Goal: Task Accomplishment & Management: Manage account settings

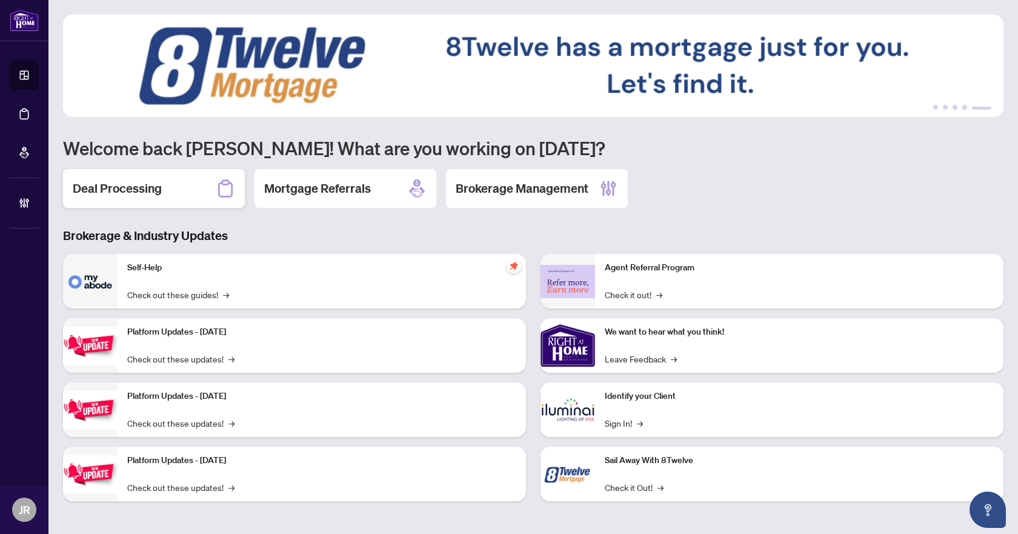
click at [153, 198] on div "Deal Processing" at bounding box center [154, 188] width 182 height 39
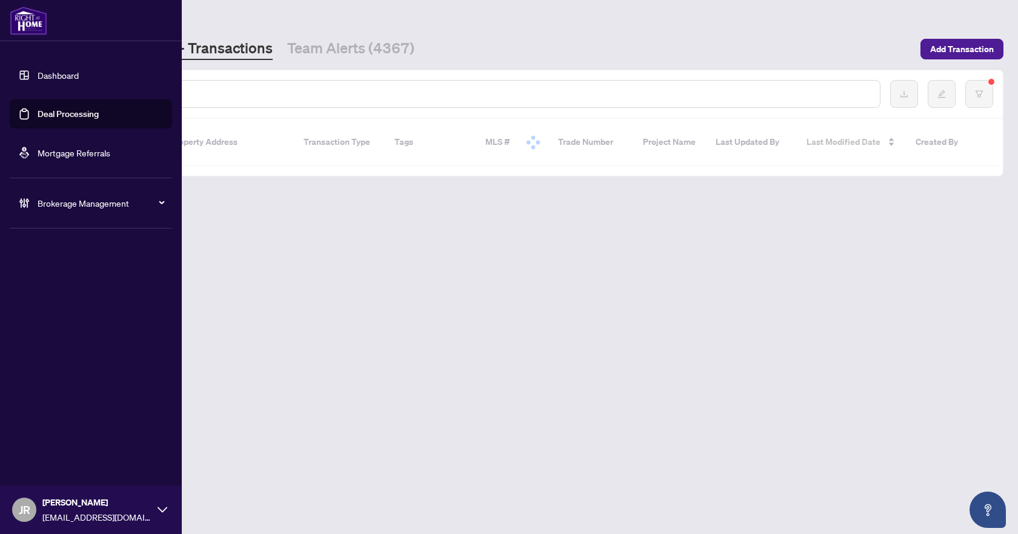
click at [33, 202] on div "Brokerage Management" at bounding box center [91, 203] width 162 height 29
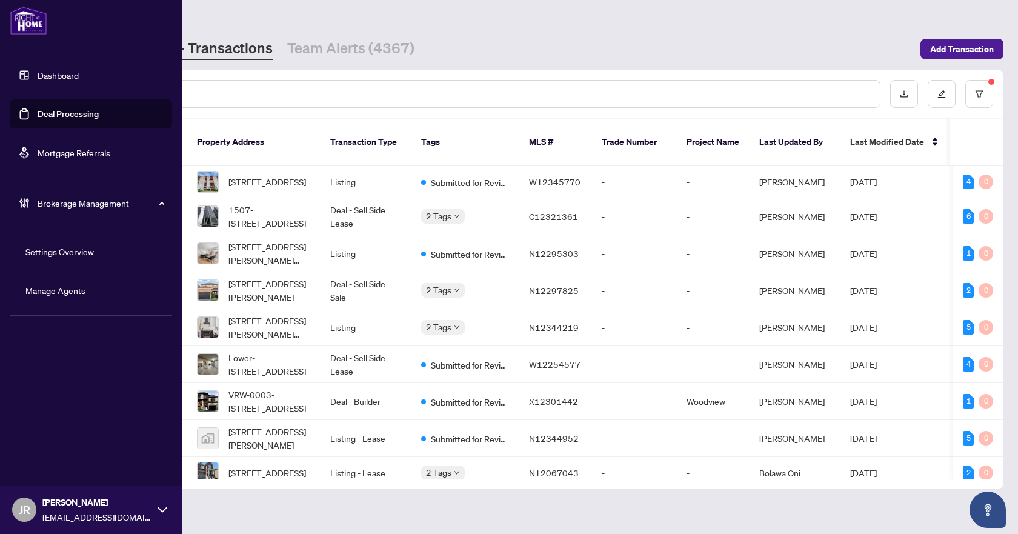
click at [73, 289] on link "Manage Agents" at bounding box center [55, 290] width 60 height 11
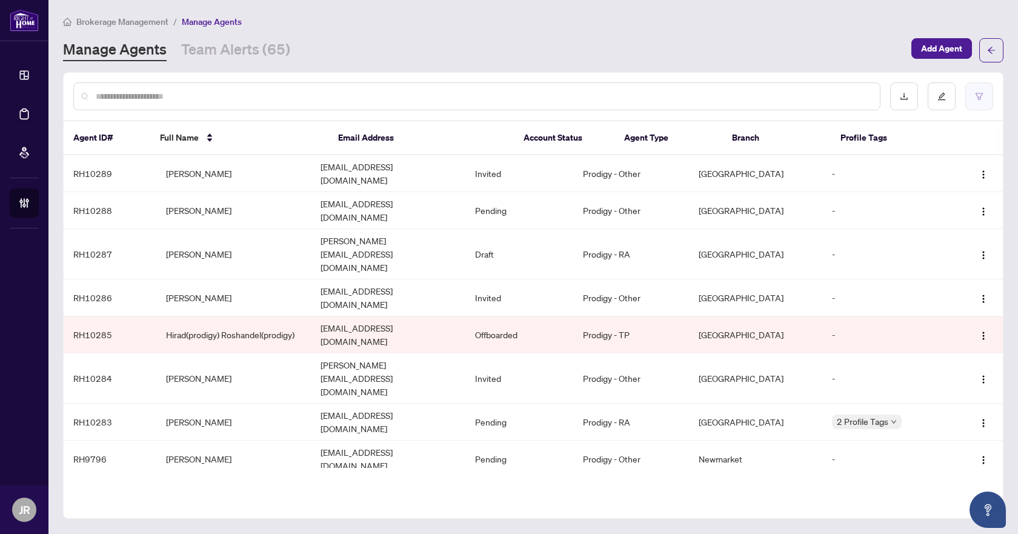
click at [978, 90] on button "button" at bounding box center [980, 96] width 28 height 28
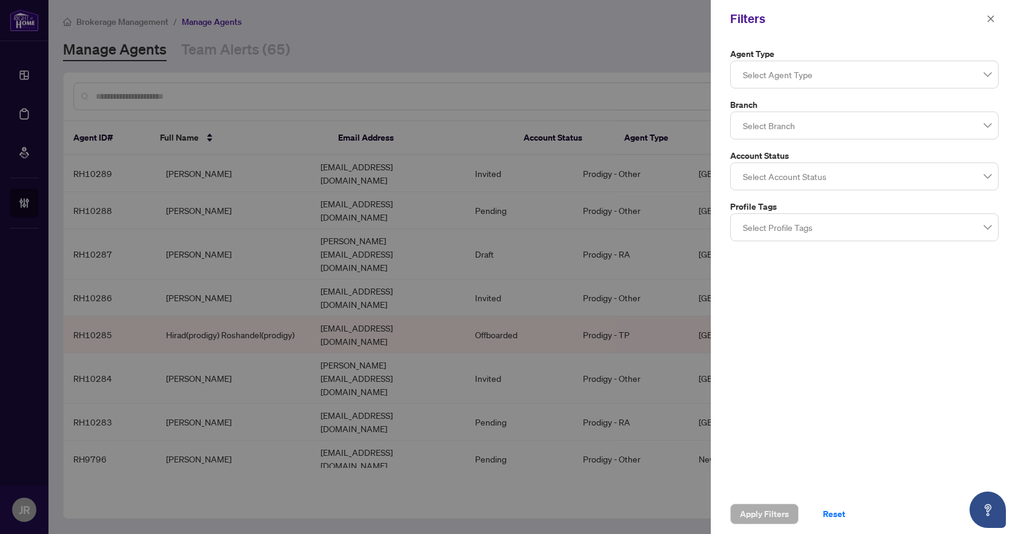
click at [847, 229] on div at bounding box center [864, 227] width 253 height 22
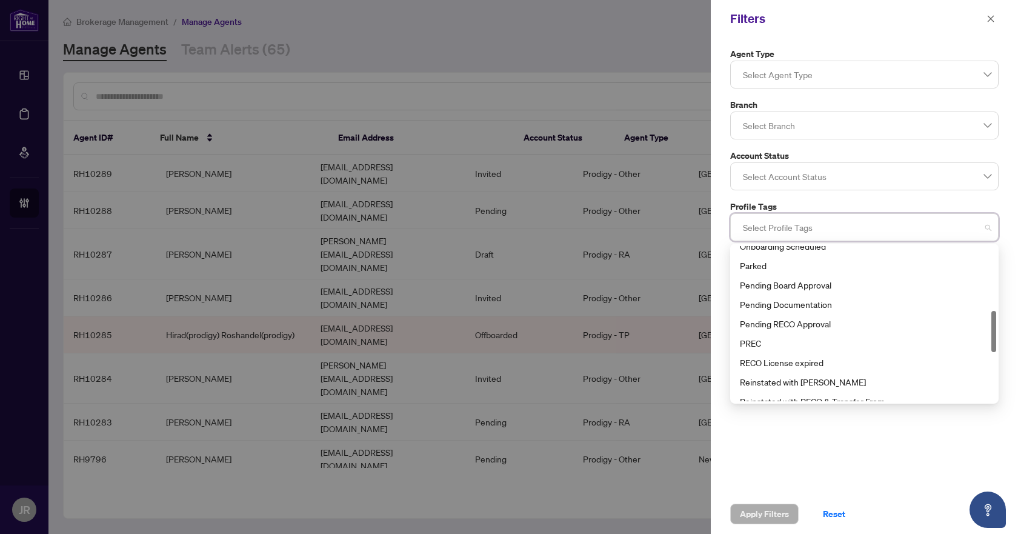
scroll to position [427, 0]
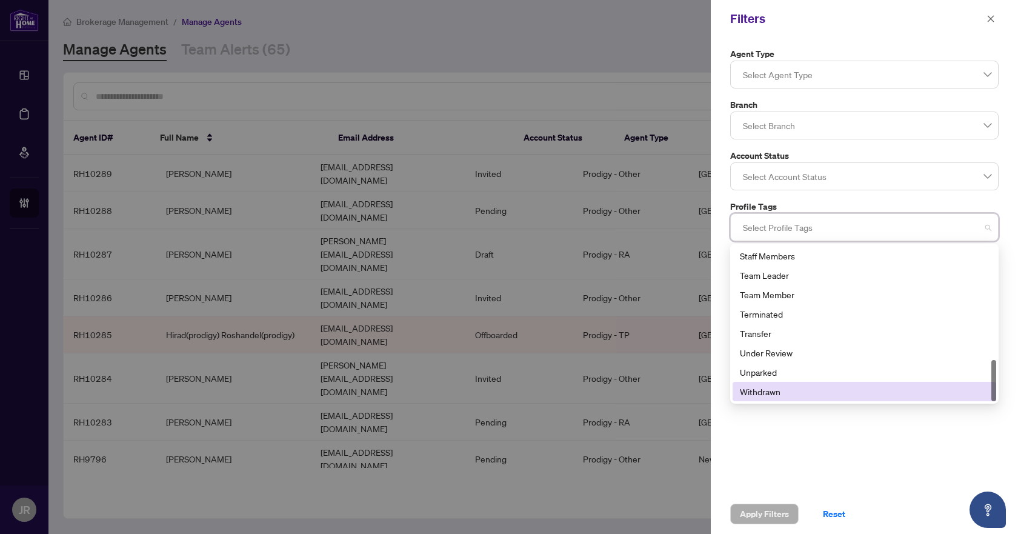
click at [845, 469] on div "Agent Type Select Agent Type Branch Select Branch Account Status Select Account…" at bounding box center [864, 266] width 307 height 456
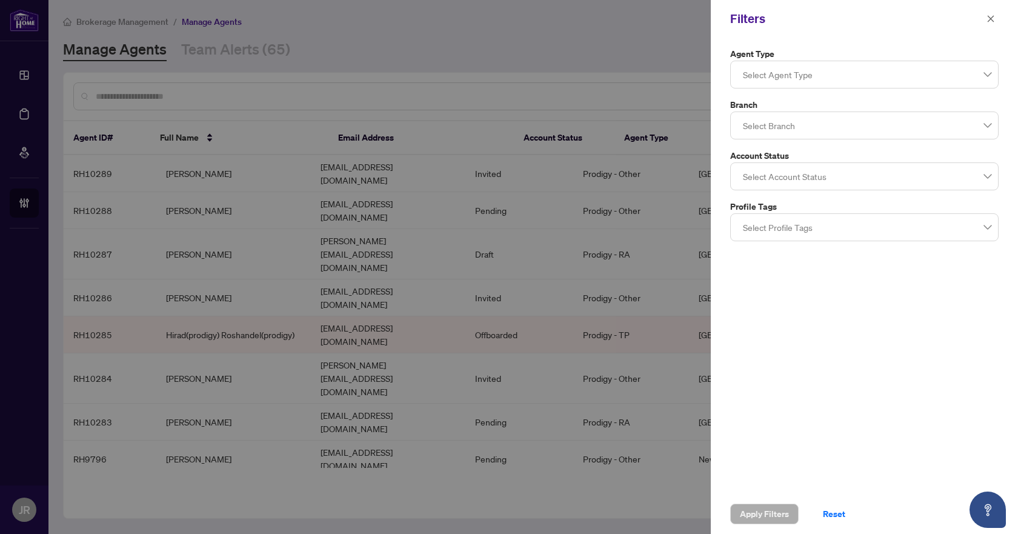
click at [813, 75] on div at bounding box center [864, 75] width 253 height 22
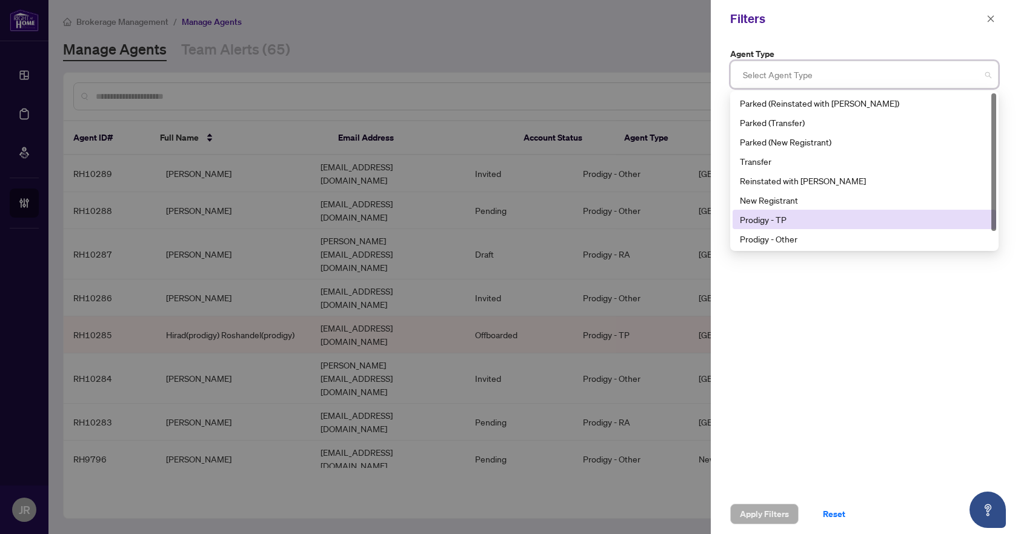
click at [806, 214] on div "Prodigy - TP" at bounding box center [864, 219] width 249 height 13
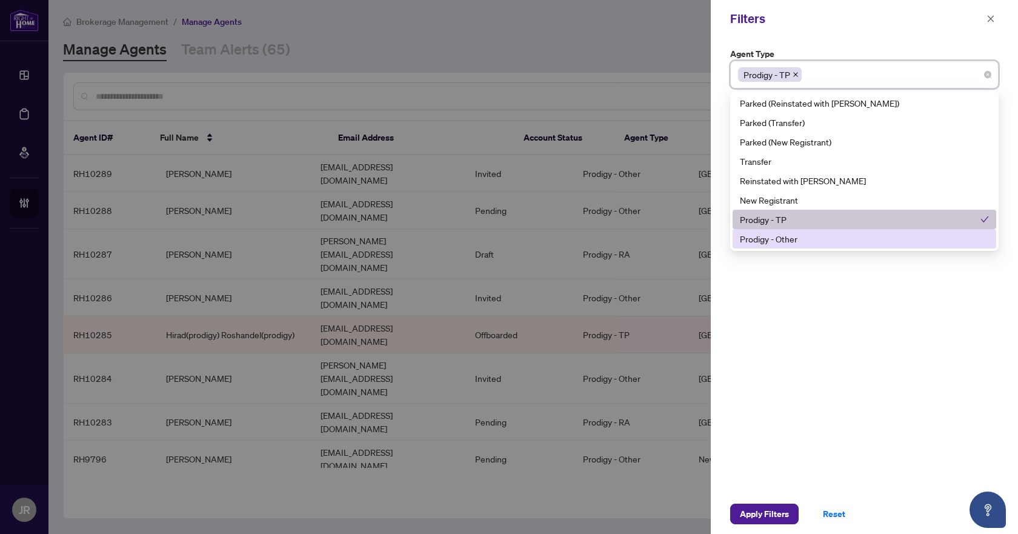
click at [806, 240] on div "Prodigy - Other" at bounding box center [864, 238] width 249 height 13
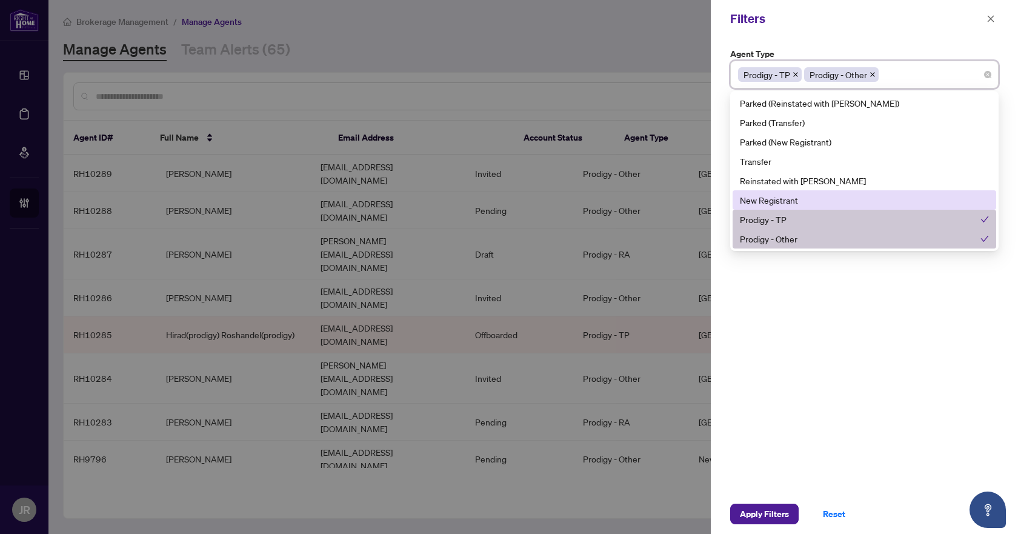
scroll to position [19, 0]
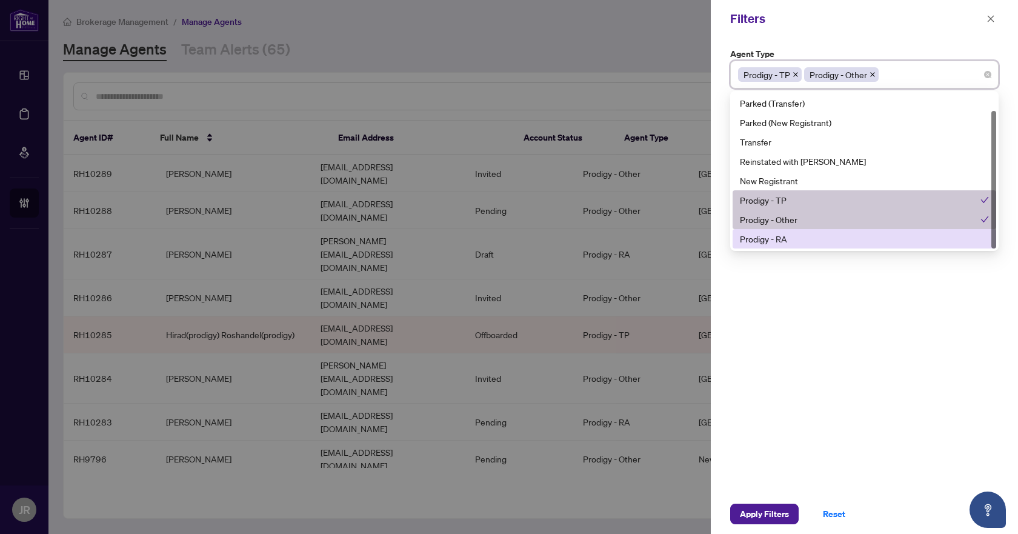
click at [782, 244] on div "Prodigy - RA" at bounding box center [864, 238] width 249 height 13
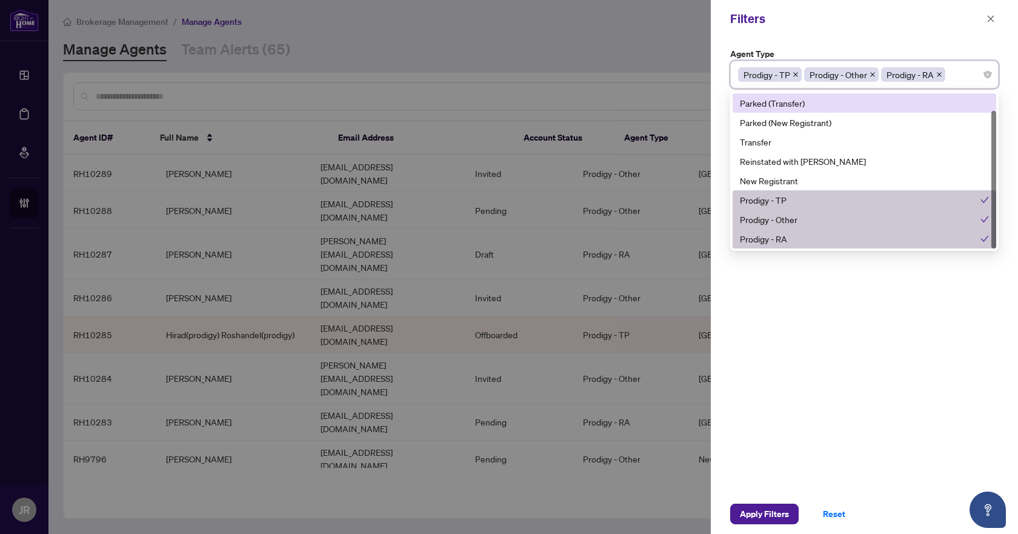
click at [934, 33] on div "Filters" at bounding box center [864, 19] width 307 height 38
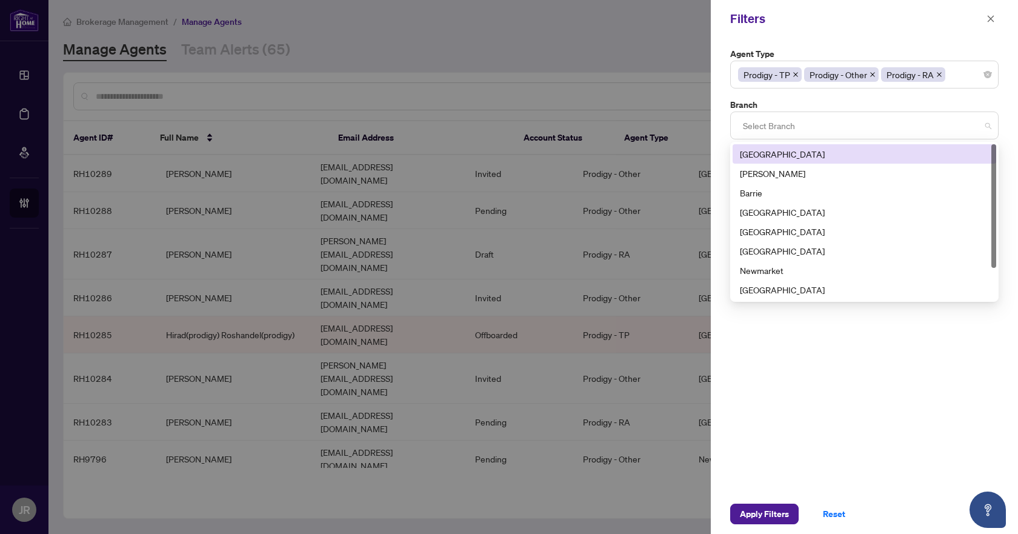
click at [783, 125] on div at bounding box center [864, 126] width 253 height 22
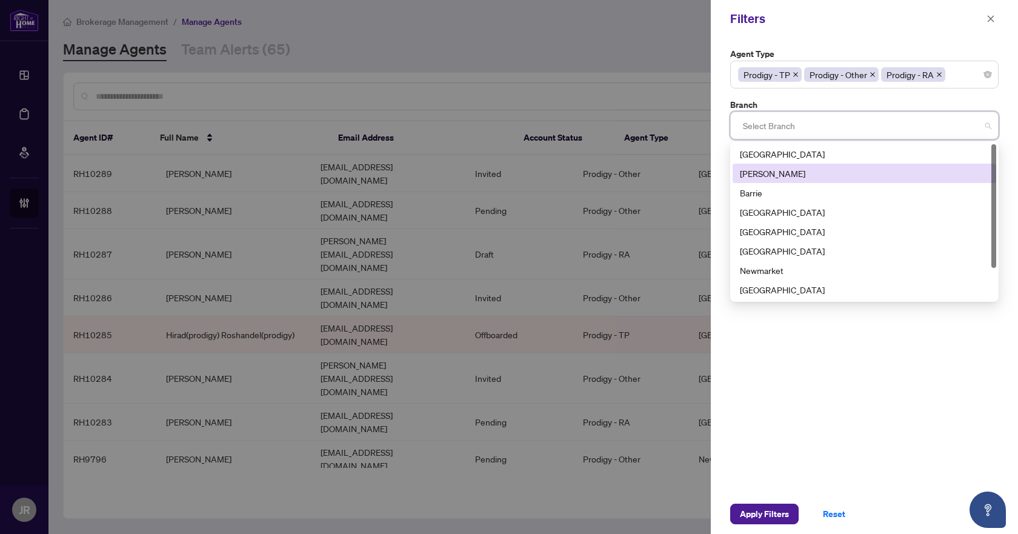
click at [789, 171] on div "[PERSON_NAME]" at bounding box center [864, 173] width 249 height 13
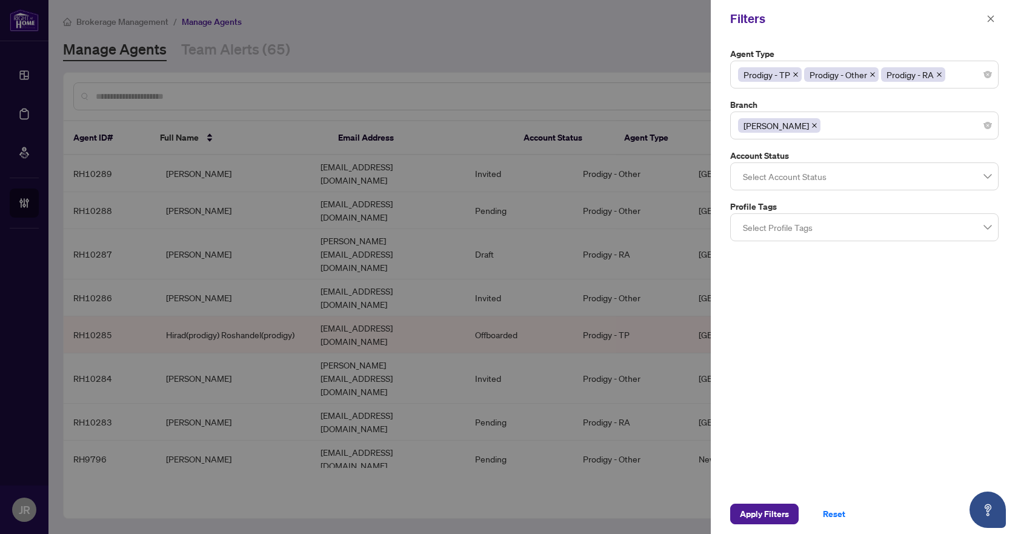
click at [865, 27] on div "Filters" at bounding box center [856, 19] width 253 height 18
click at [844, 175] on div at bounding box center [864, 176] width 253 height 22
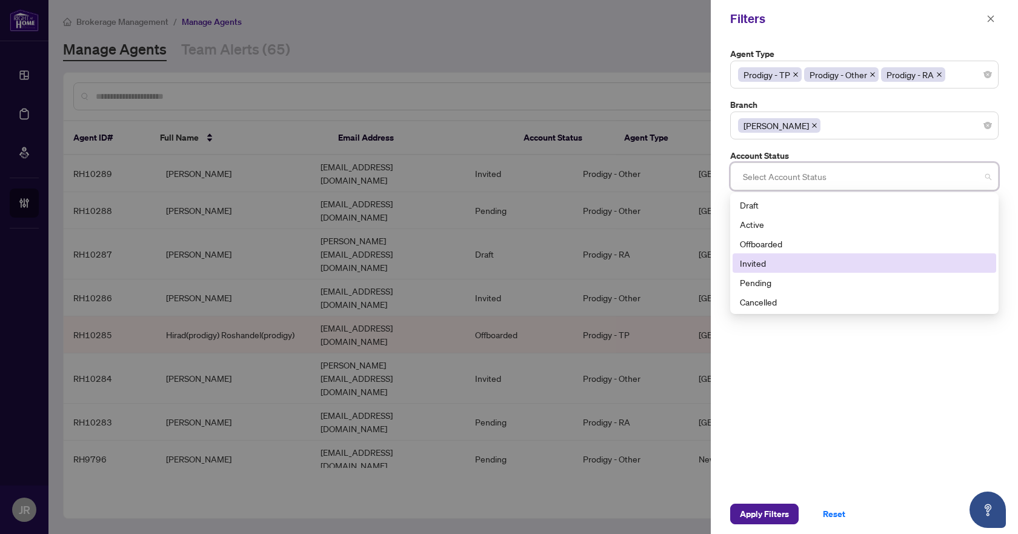
click at [758, 259] on div "Invited" at bounding box center [864, 262] width 249 height 13
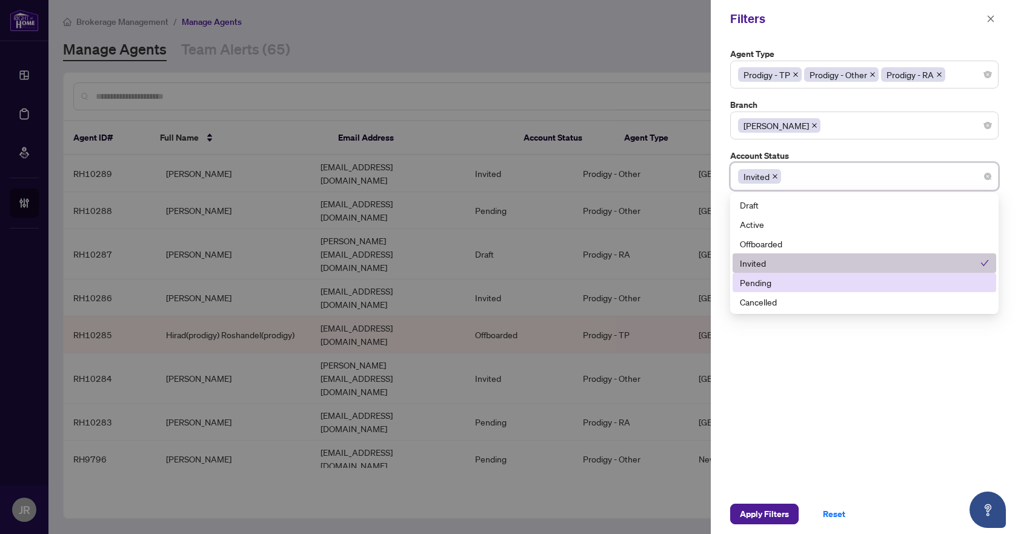
click at [759, 281] on div "Pending" at bounding box center [864, 282] width 249 height 13
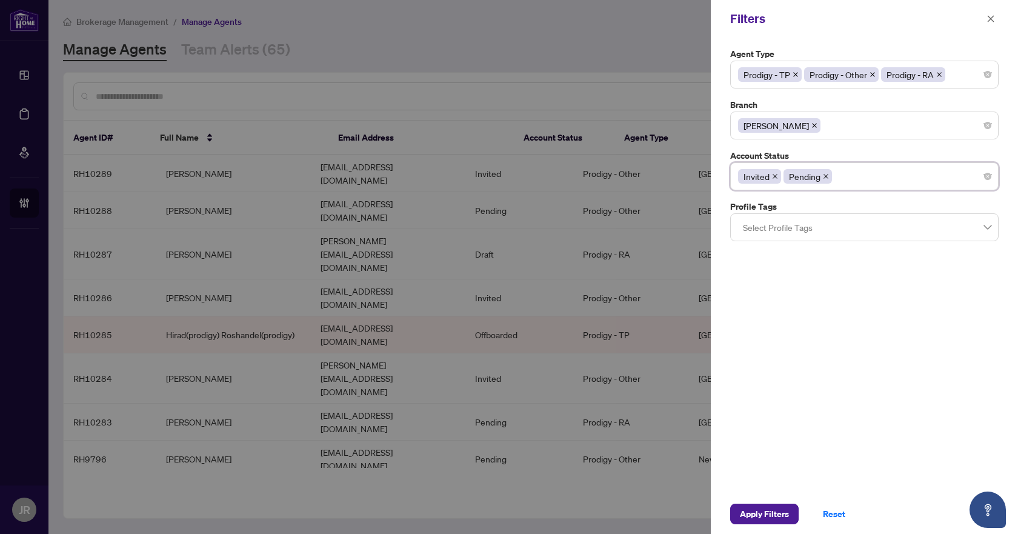
click at [818, 370] on div "Agent Type Prodigy - TP Prodigy - Other Prodigy - RA 1 2 3 Parked (Reinstated w…" at bounding box center [864, 266] width 307 height 456
click at [773, 512] on span "Apply Filters" at bounding box center [764, 513] width 49 height 19
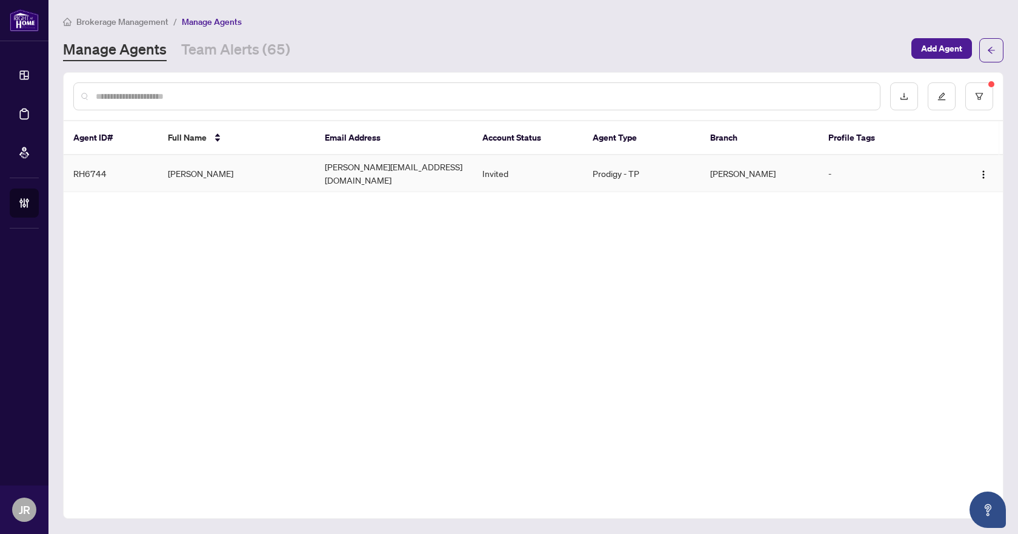
click at [370, 171] on td "[PERSON_NAME][EMAIL_ADDRESS][DOMAIN_NAME]" at bounding box center [394, 173] width 158 height 37
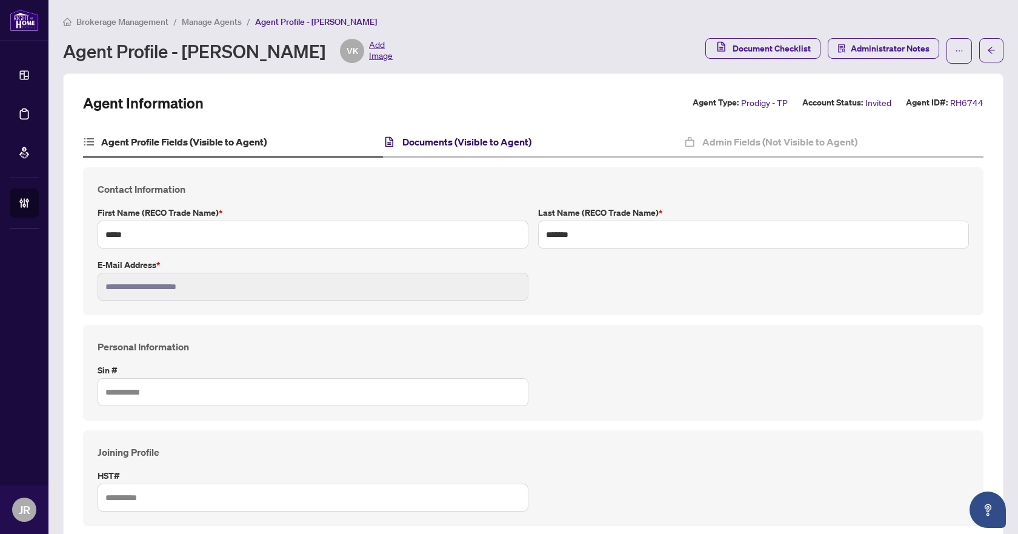
click at [472, 141] on h4 "Documents (Visible to Agent)" at bounding box center [466, 142] width 129 height 15
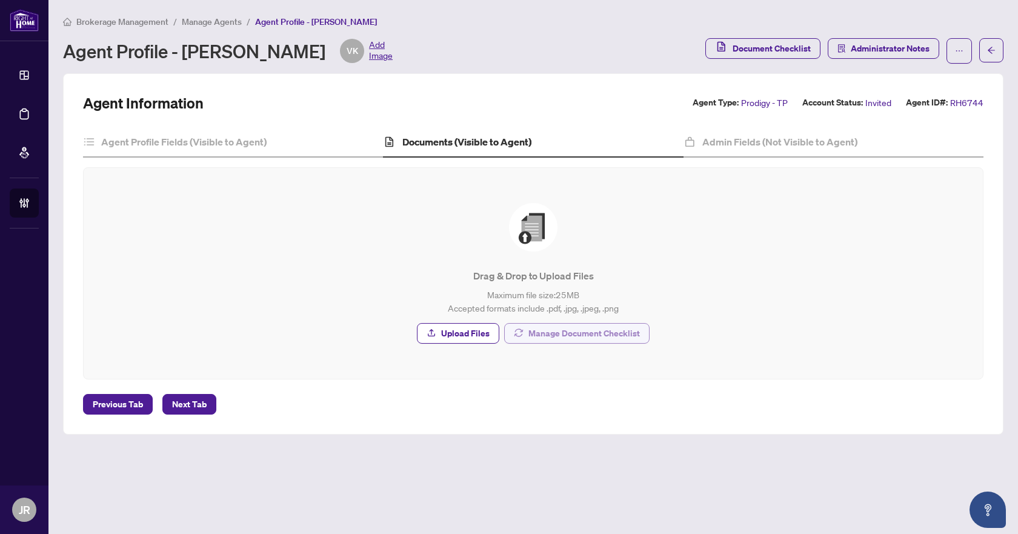
click at [553, 331] on span "Manage Document Checklist" at bounding box center [585, 333] width 112 height 19
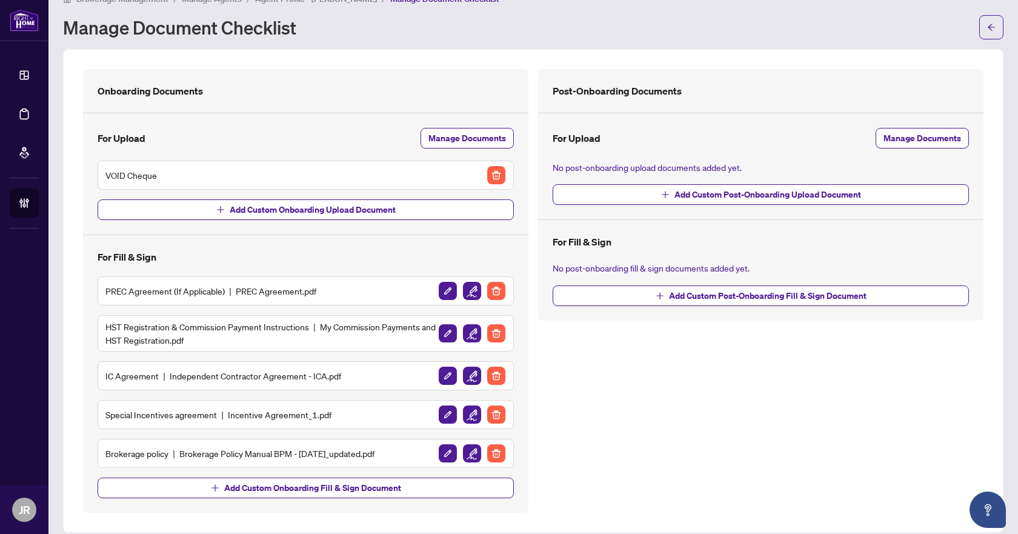
scroll to position [36, 0]
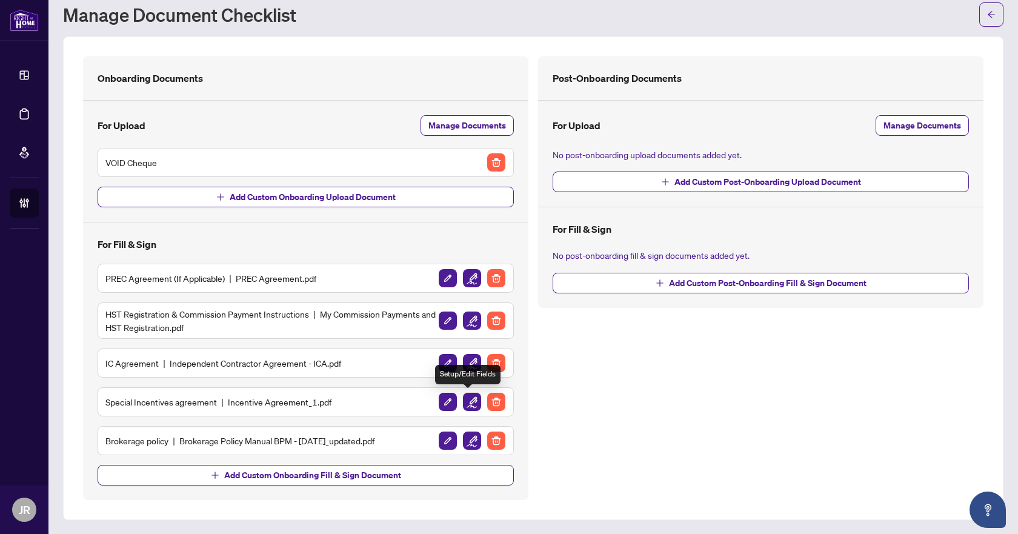
click at [467, 407] on img "button" at bounding box center [472, 402] width 18 height 18
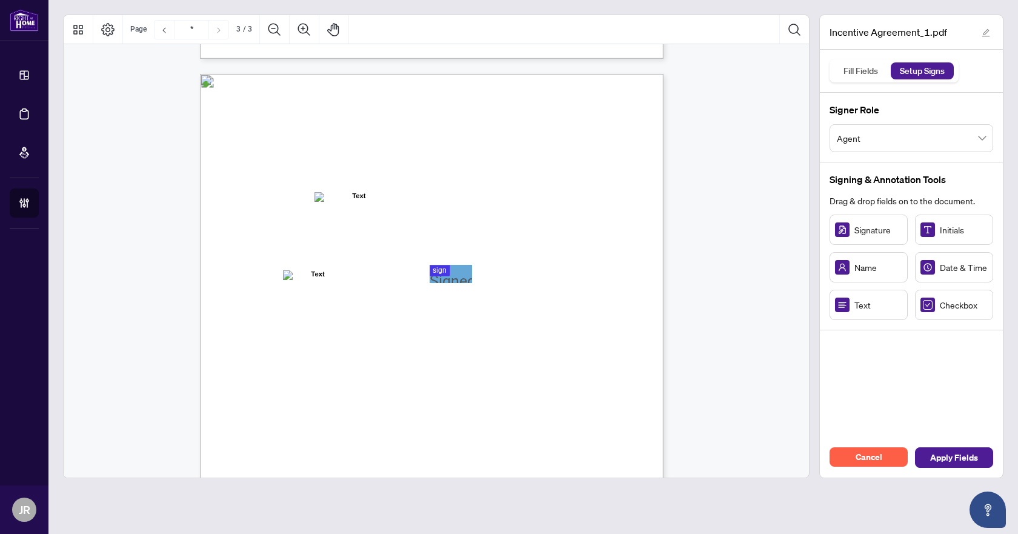
scroll to position [1212, 0]
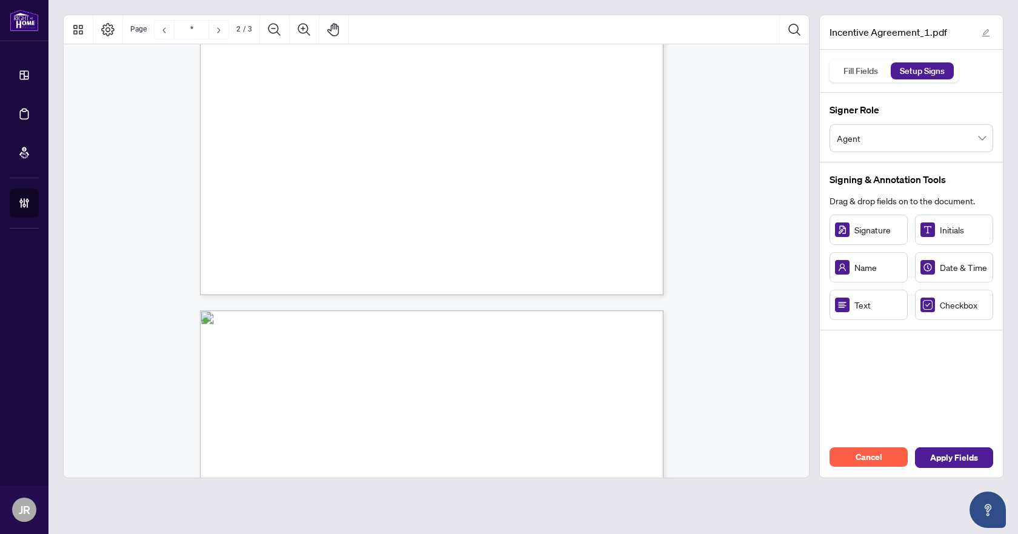
type input "*"
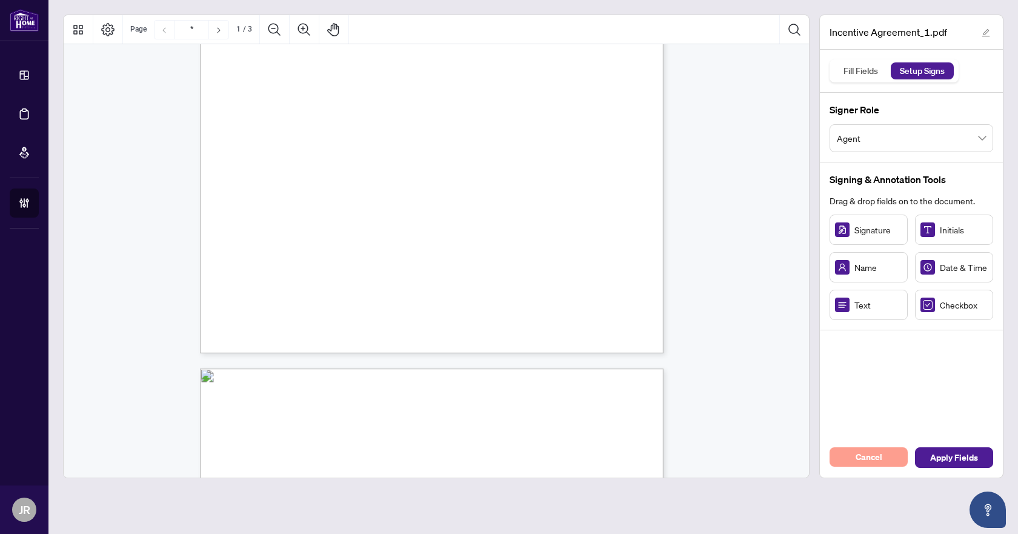
click at [900, 453] on button "Cancel" at bounding box center [869, 456] width 78 height 19
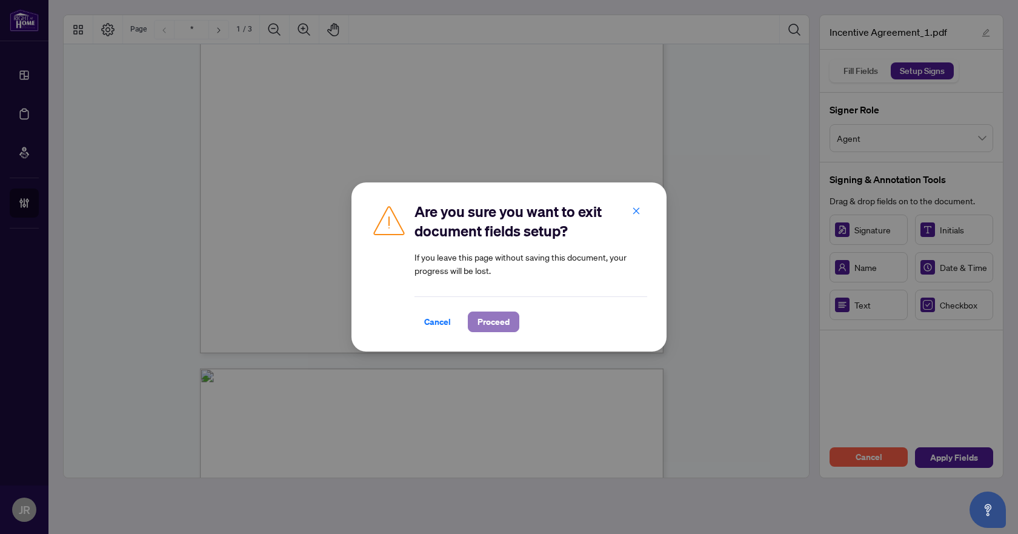
click at [511, 321] on button "Proceed" at bounding box center [494, 322] width 52 height 21
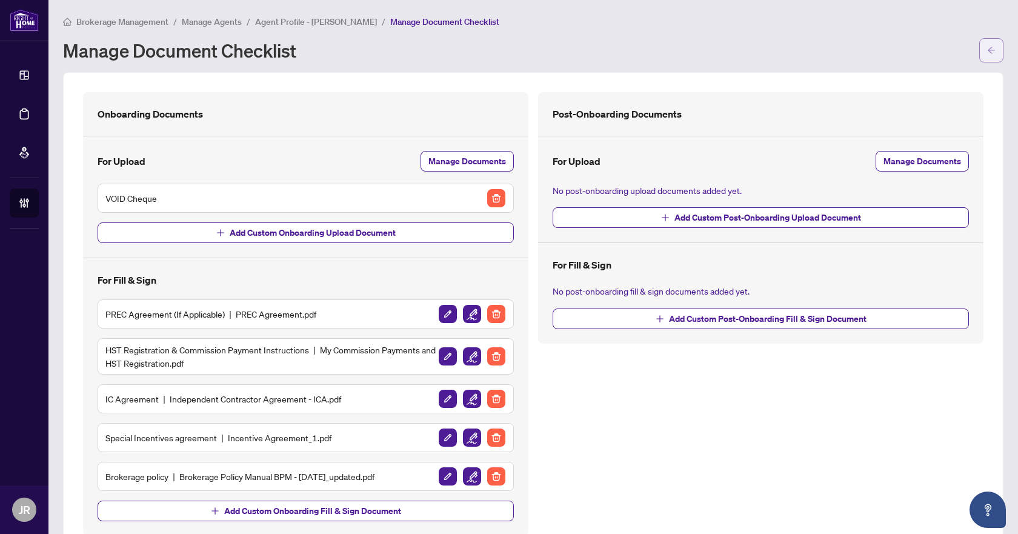
click at [987, 46] on icon "arrow-left" at bounding box center [991, 50] width 8 height 8
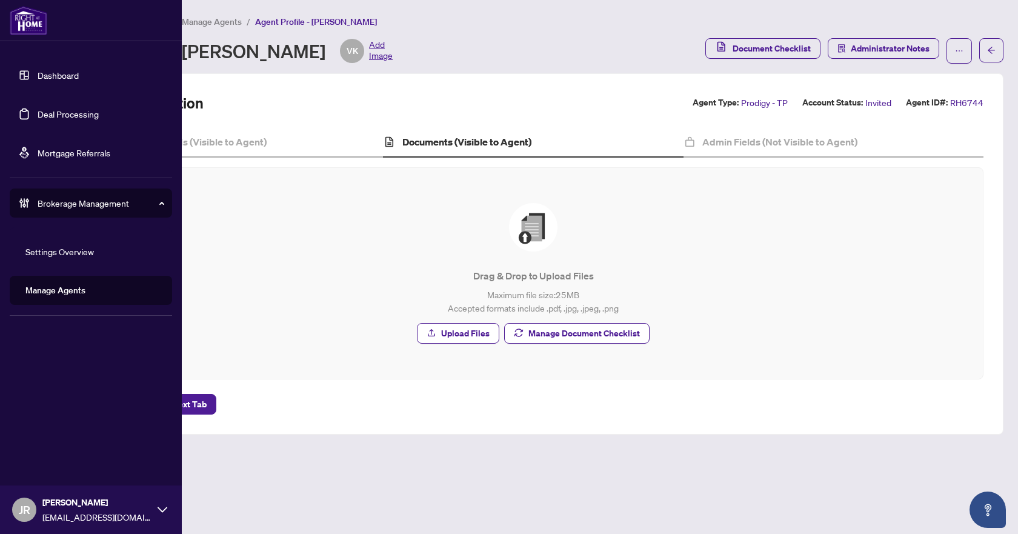
click at [68, 75] on link "Dashboard" at bounding box center [58, 75] width 41 height 11
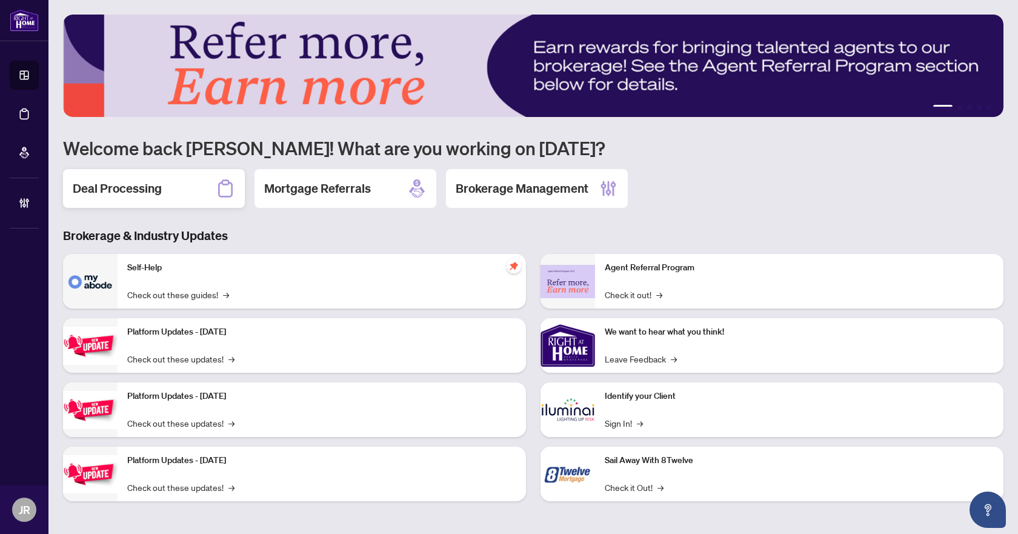
click at [135, 185] on h2 "Deal Processing" at bounding box center [117, 188] width 89 height 17
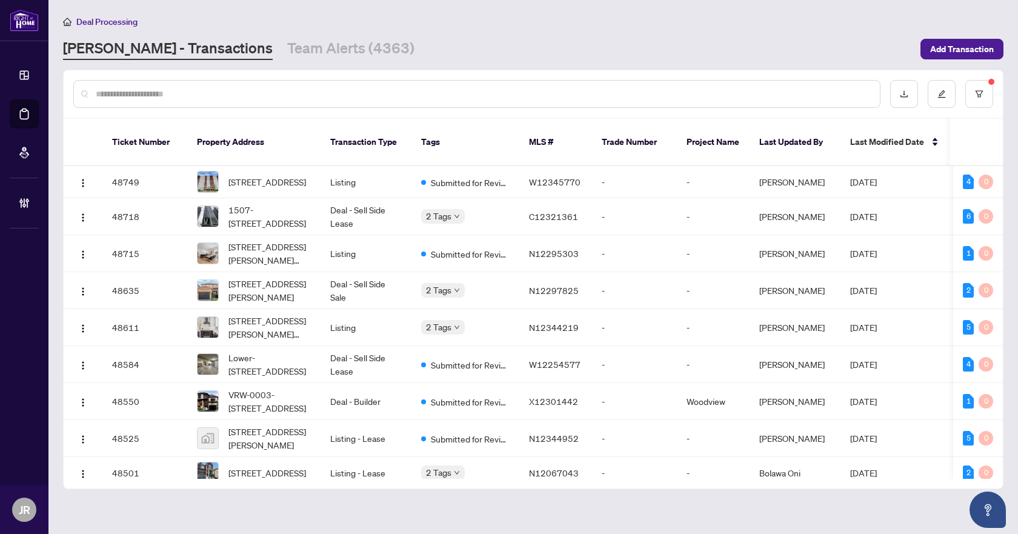
click at [786, 89] on input "text" at bounding box center [483, 93] width 775 height 13
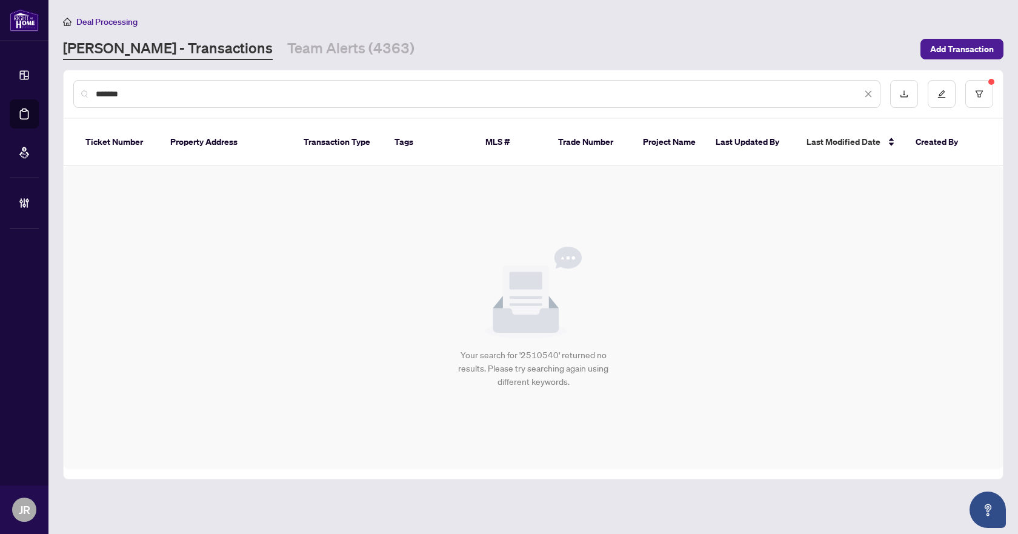
type input "*******"
click at [995, 85] on div "*******" at bounding box center [534, 93] width 940 height 47
click at [986, 91] on button "button" at bounding box center [980, 94] width 28 height 28
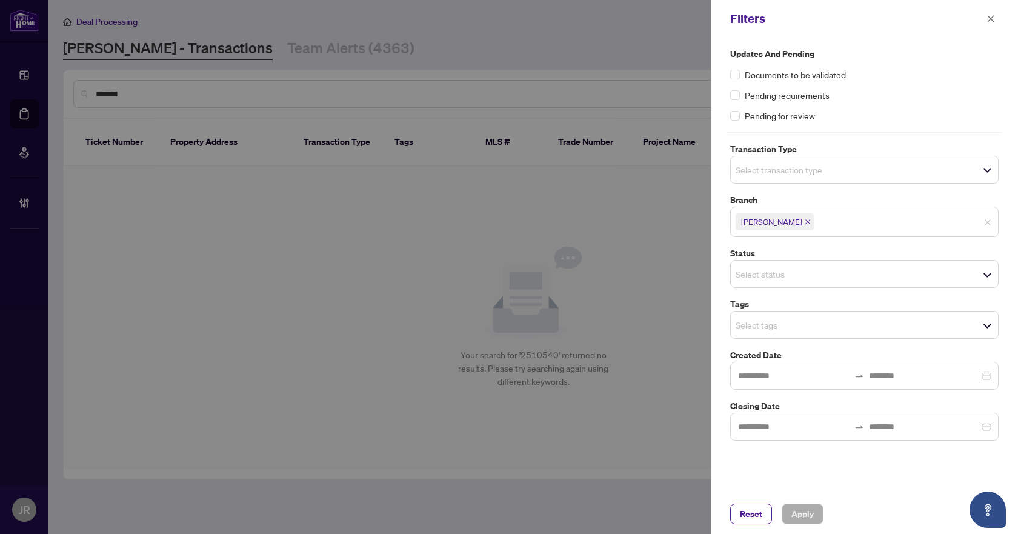
click at [806, 222] on icon "close" at bounding box center [808, 221] width 5 height 5
click at [815, 523] on button "Apply" at bounding box center [803, 514] width 42 height 21
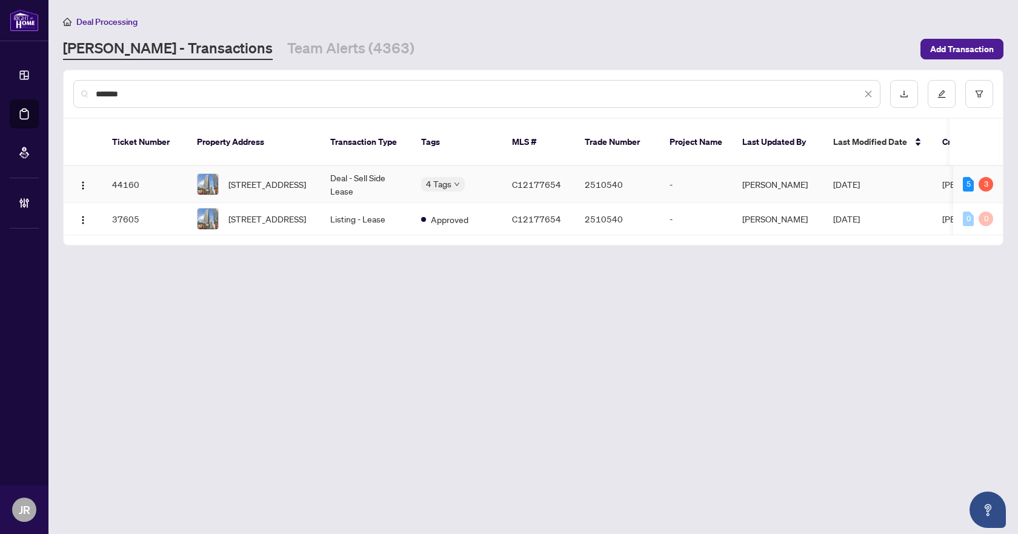
click at [342, 176] on td "Deal - Sell Side Lease" at bounding box center [366, 184] width 91 height 37
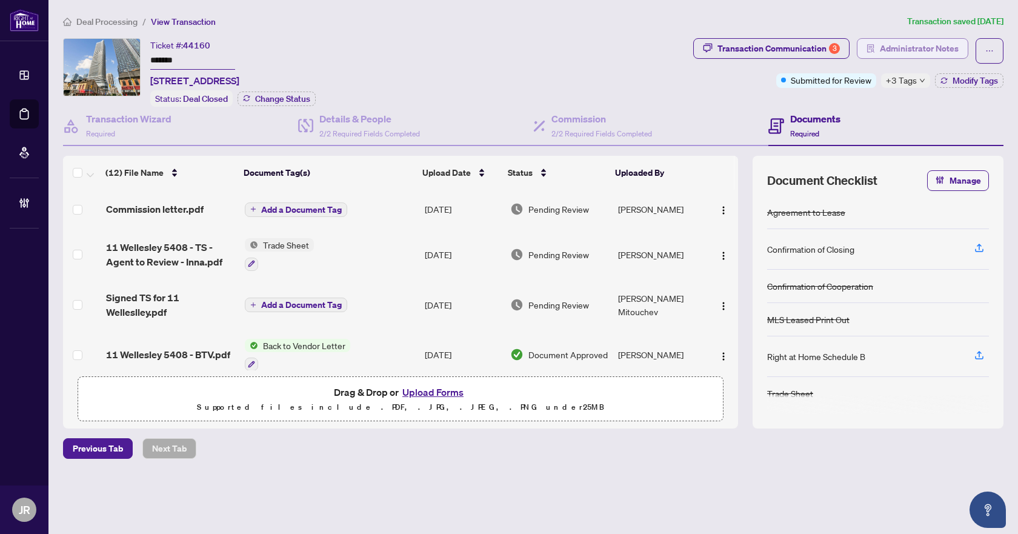
click at [928, 51] on span "Administrator Notes" at bounding box center [919, 48] width 79 height 19
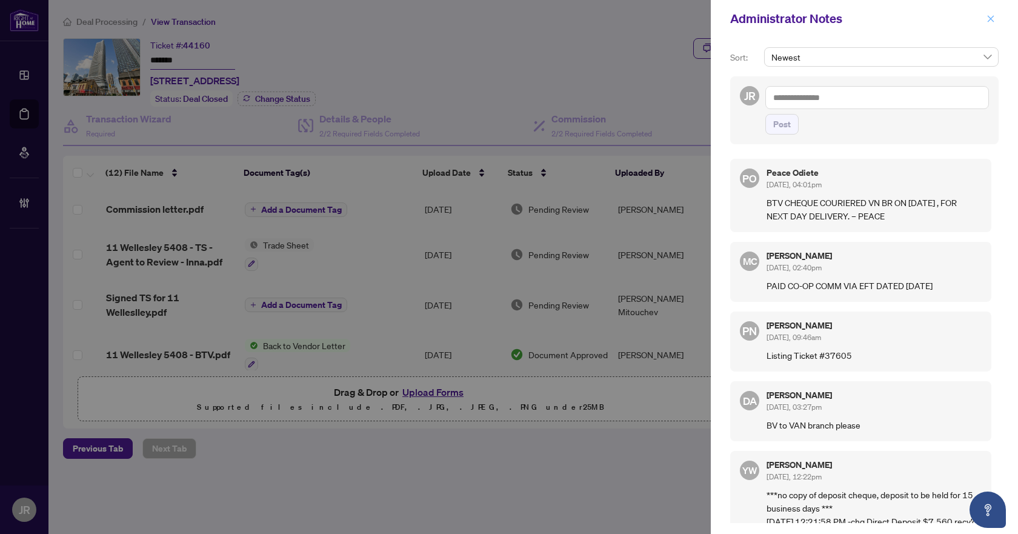
click at [998, 16] on button "button" at bounding box center [991, 19] width 16 height 15
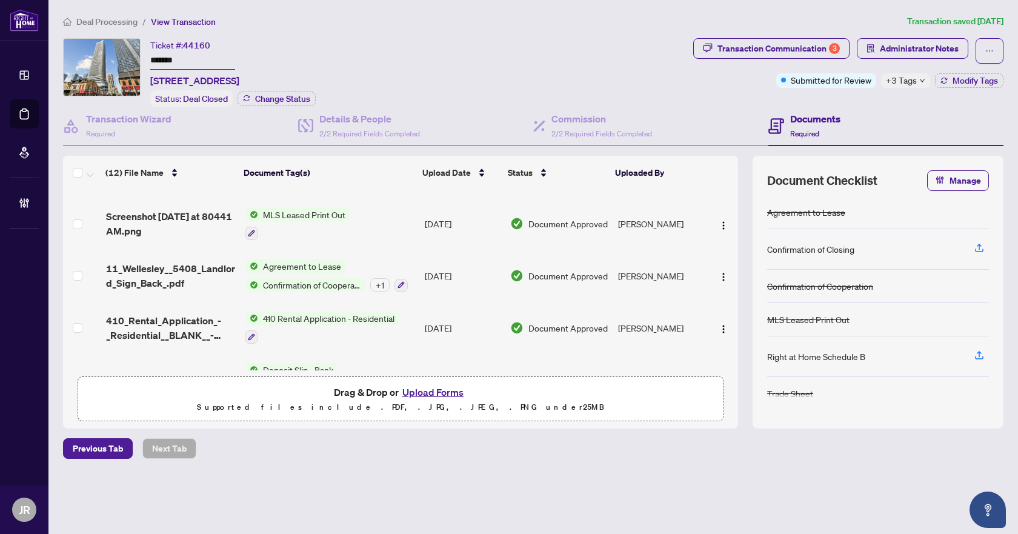
scroll to position [421, 0]
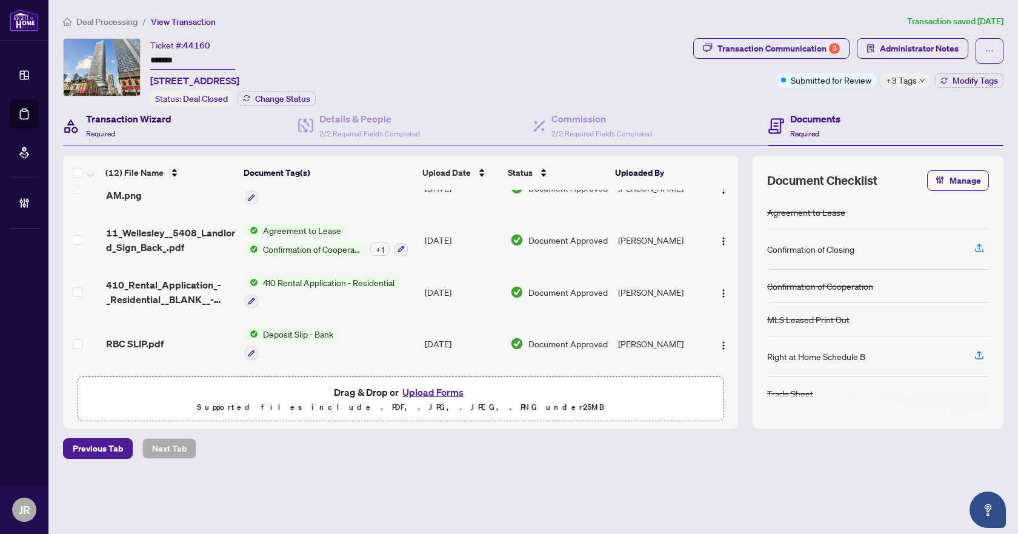
click at [160, 122] on h4 "Transaction Wizard" at bounding box center [128, 119] width 85 height 15
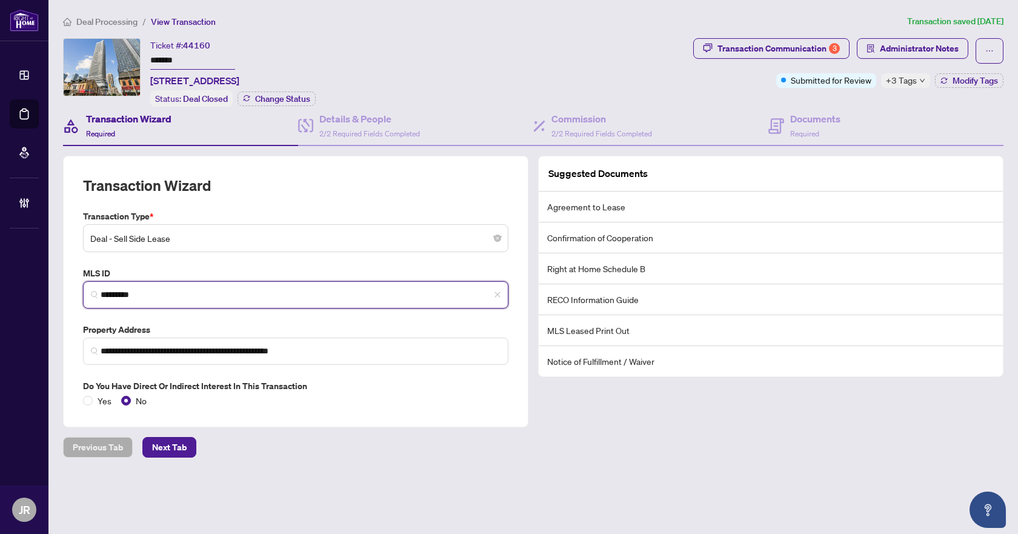
click at [164, 291] on input "*********" at bounding box center [301, 295] width 400 height 13
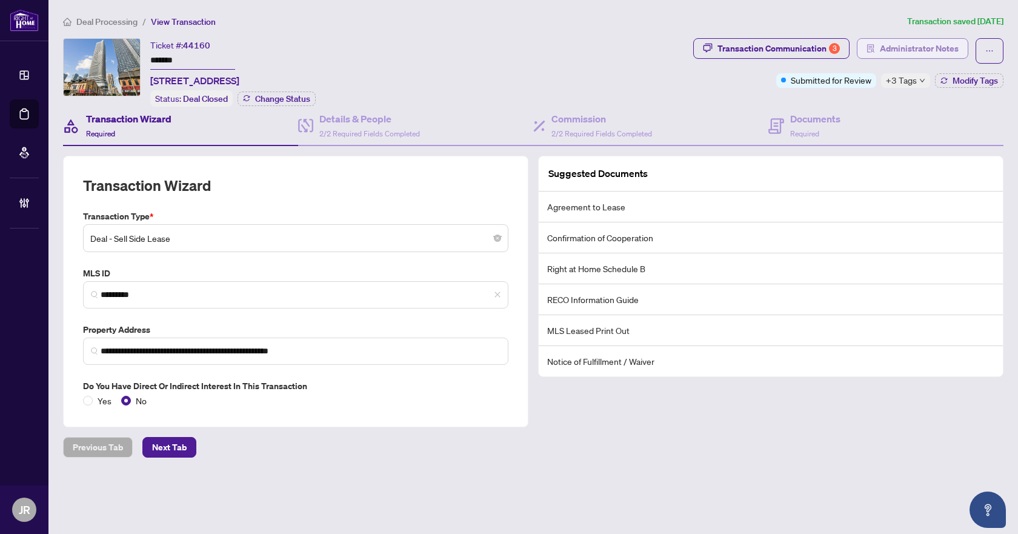
click at [941, 44] on span "Administrator Notes" at bounding box center [919, 48] width 79 height 19
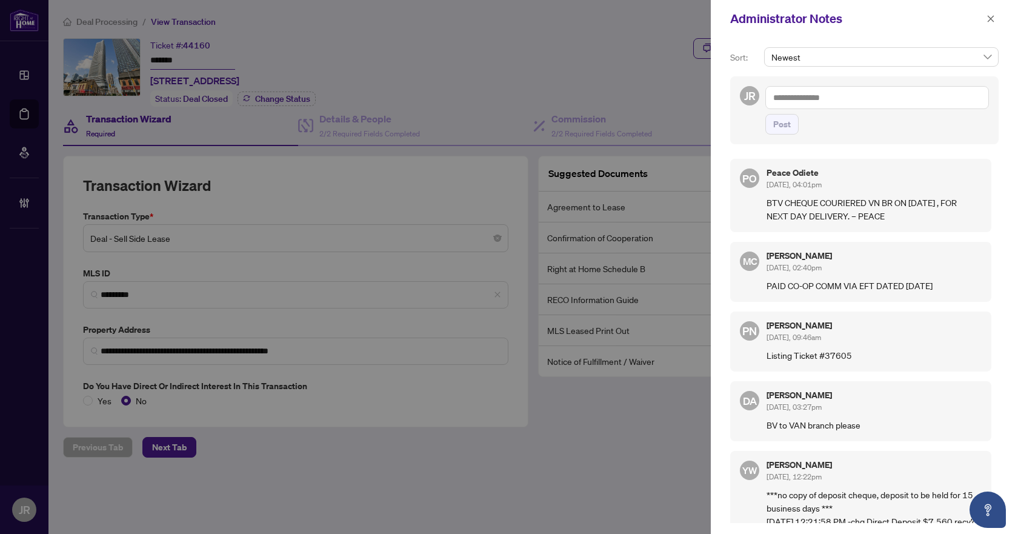
click at [889, 100] on textarea at bounding box center [878, 97] width 224 height 23
paste textarea "**********"
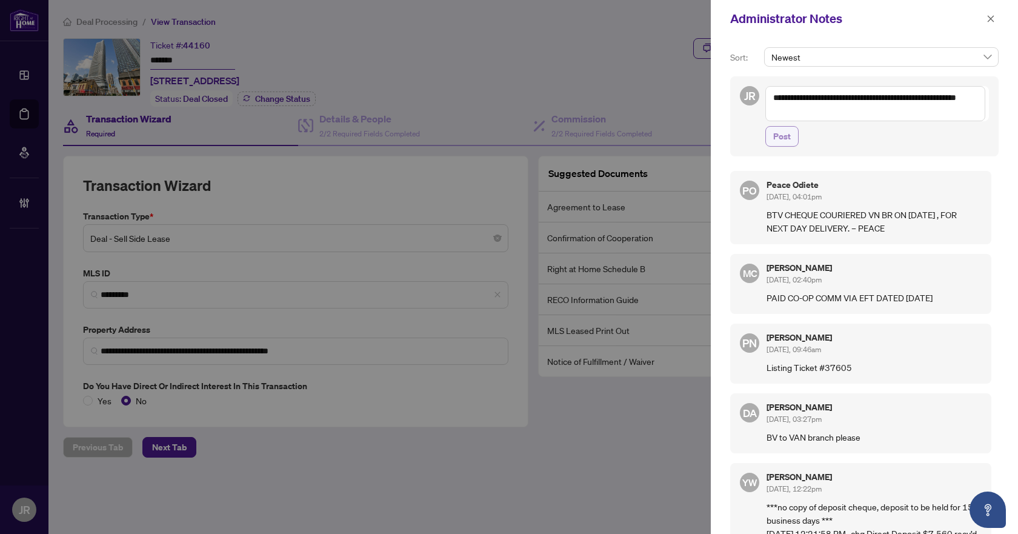
type textarea "**********"
click at [786, 136] on span "Post" at bounding box center [782, 136] width 18 height 19
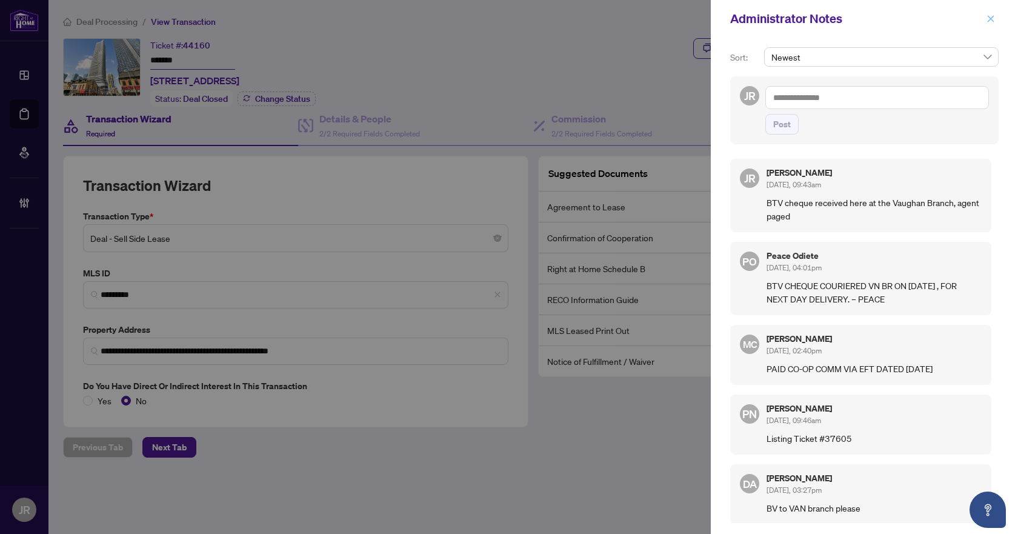
click at [992, 21] on icon "close" at bounding box center [991, 19] width 8 height 8
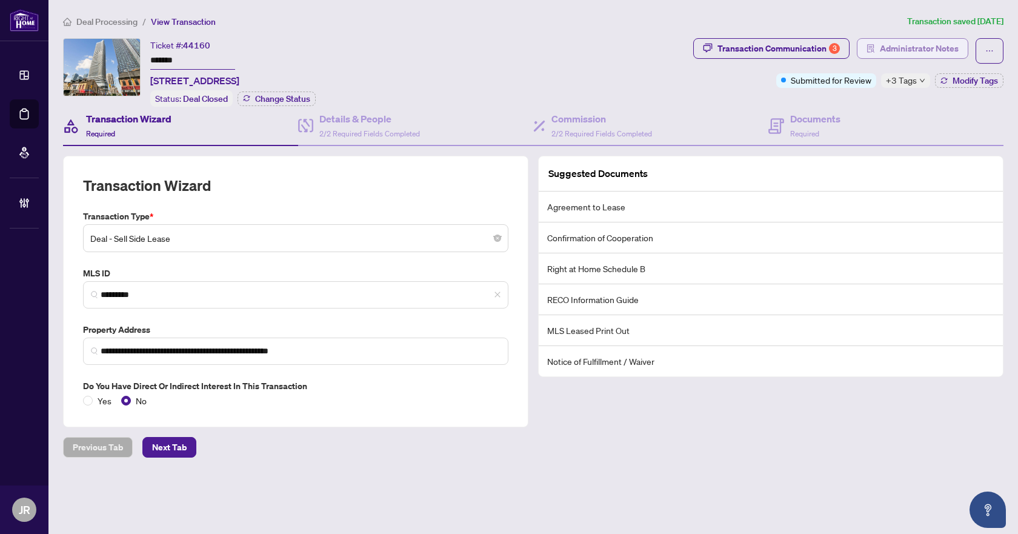
click at [924, 55] on span "Administrator Notes" at bounding box center [919, 48] width 79 height 19
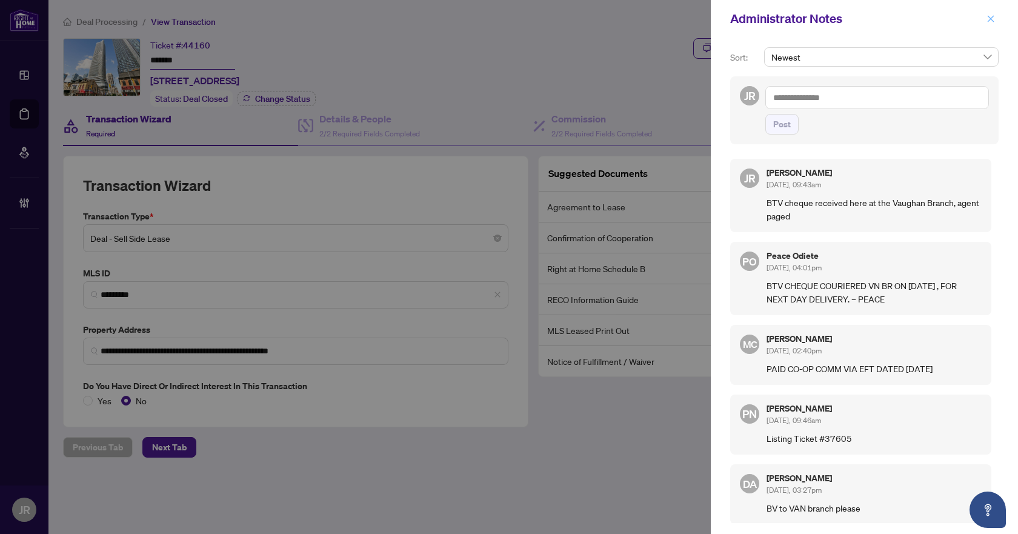
click at [998, 21] on button "button" at bounding box center [991, 19] width 16 height 15
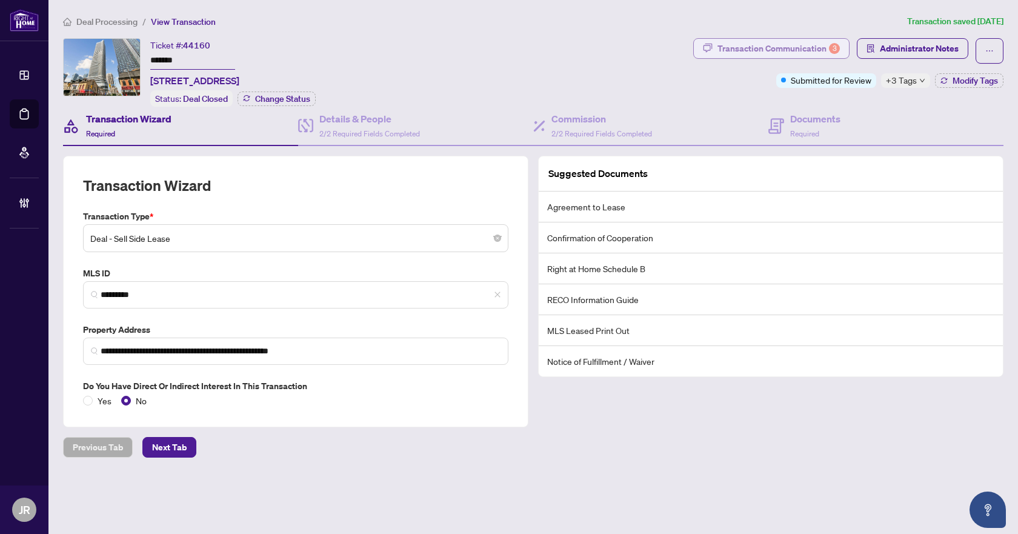
click at [796, 50] on div "Transaction Communication 3" at bounding box center [779, 48] width 122 height 19
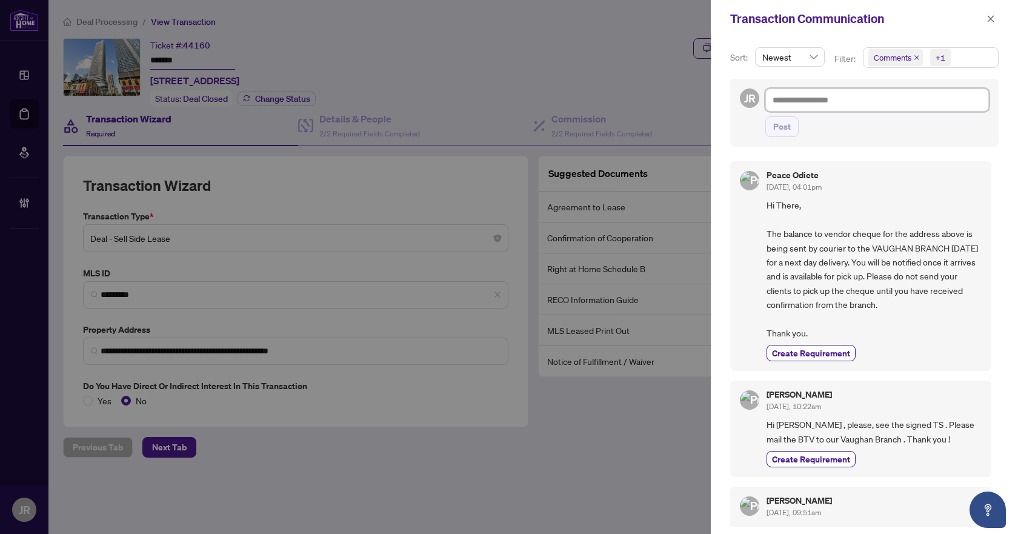
click at [820, 104] on textarea at bounding box center [878, 99] width 224 height 23
paste textarea "**********"
type textarea "**********"
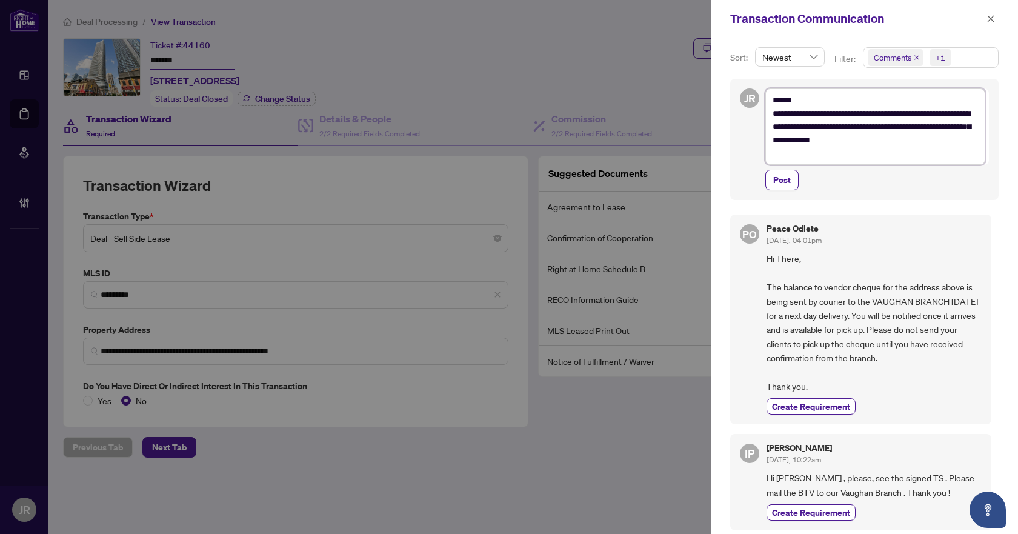
type textarea "**********"
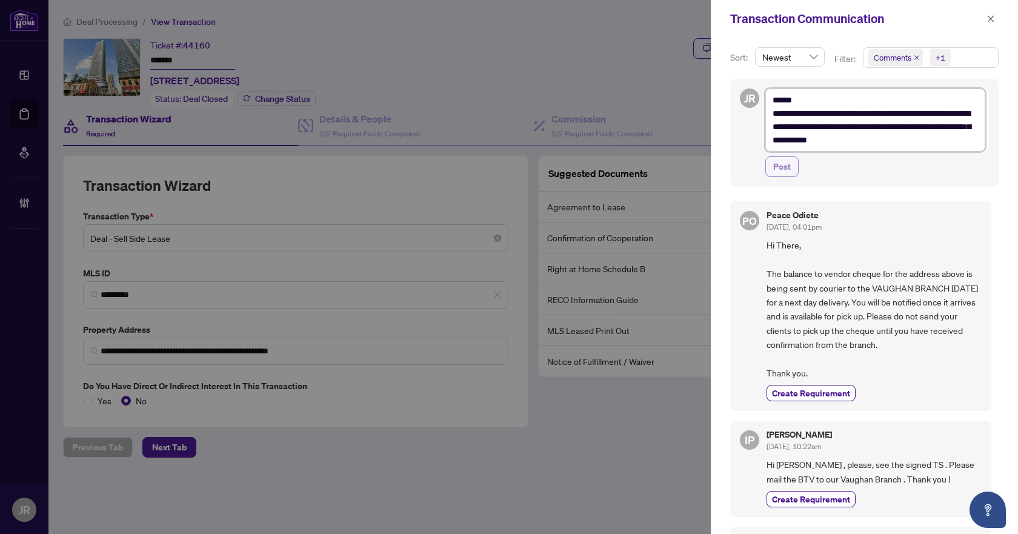
type textarea "**********"
click at [786, 162] on span "Post" at bounding box center [782, 166] width 18 height 19
type textarea "**********"
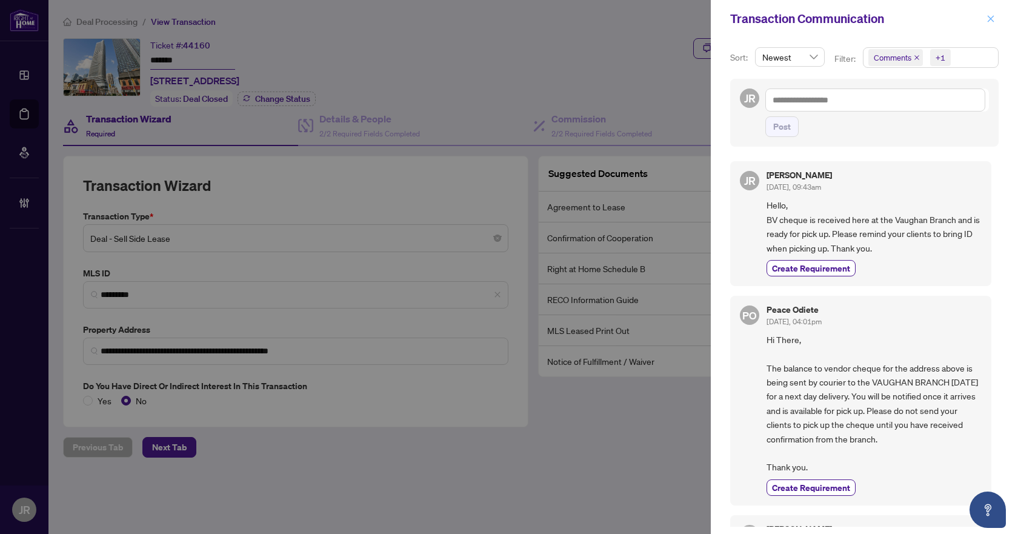
click at [990, 18] on icon "close" at bounding box center [991, 18] width 7 height 7
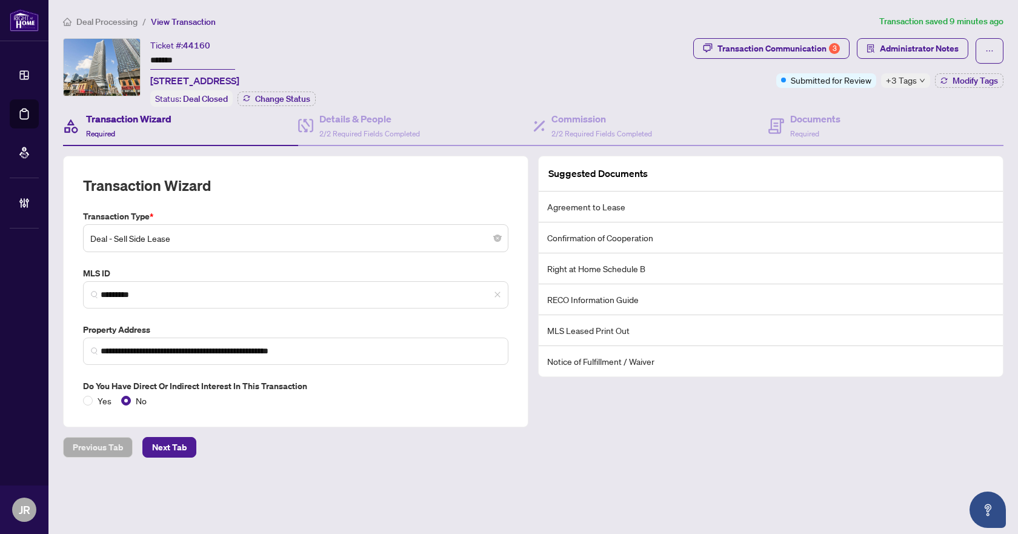
click at [119, 22] on span "Deal Processing" at bounding box center [106, 21] width 61 height 11
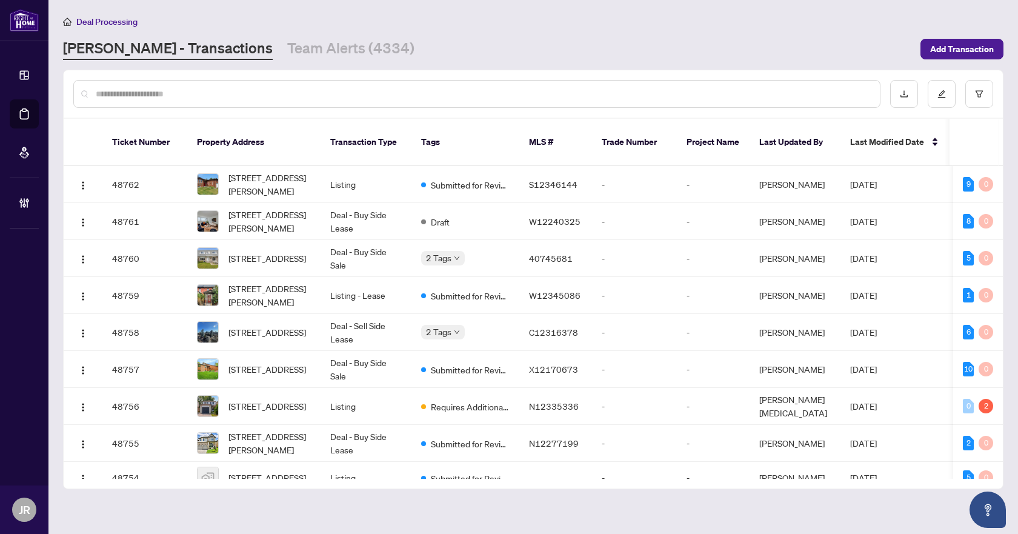
click at [172, 100] on div at bounding box center [476, 94] width 807 height 28
click at [178, 93] on input "text" at bounding box center [483, 93] width 775 height 13
paste input "*********"
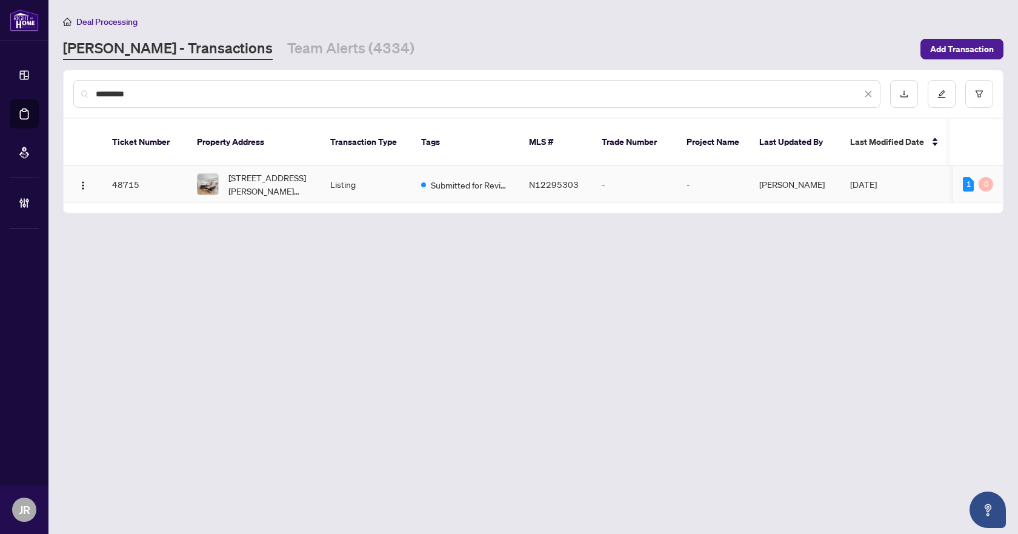
type input "*********"
click at [338, 172] on td "Listing" at bounding box center [366, 184] width 91 height 37
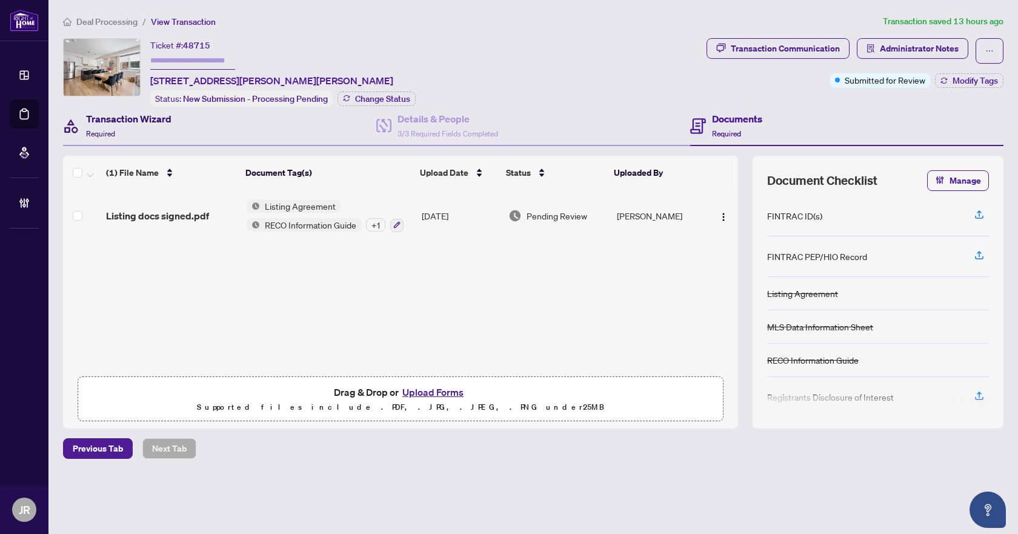
click at [146, 131] on div "Transaction Wizard Required" at bounding box center [128, 126] width 85 height 28
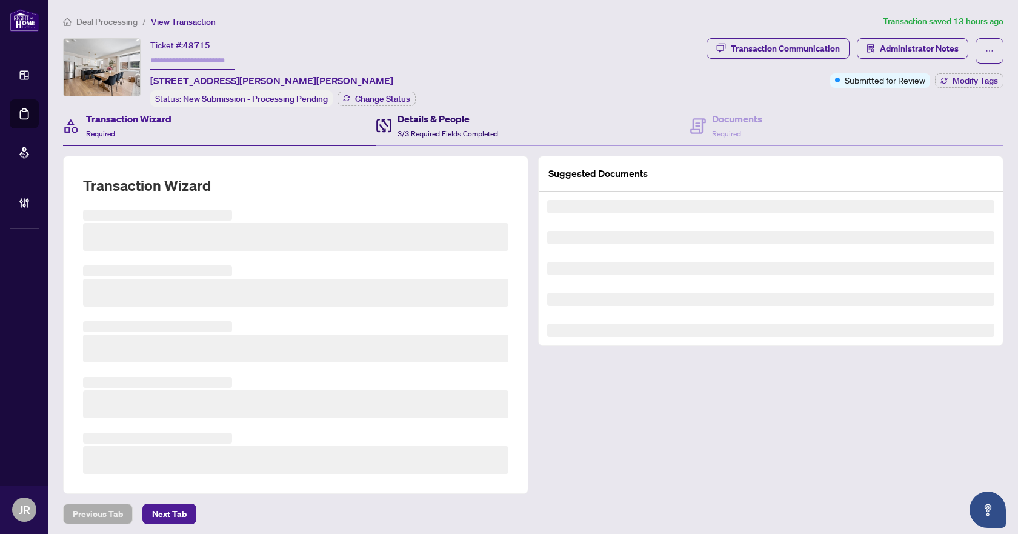
click at [438, 129] on span "3/3 Required Fields Completed" at bounding box center [448, 133] width 101 height 9
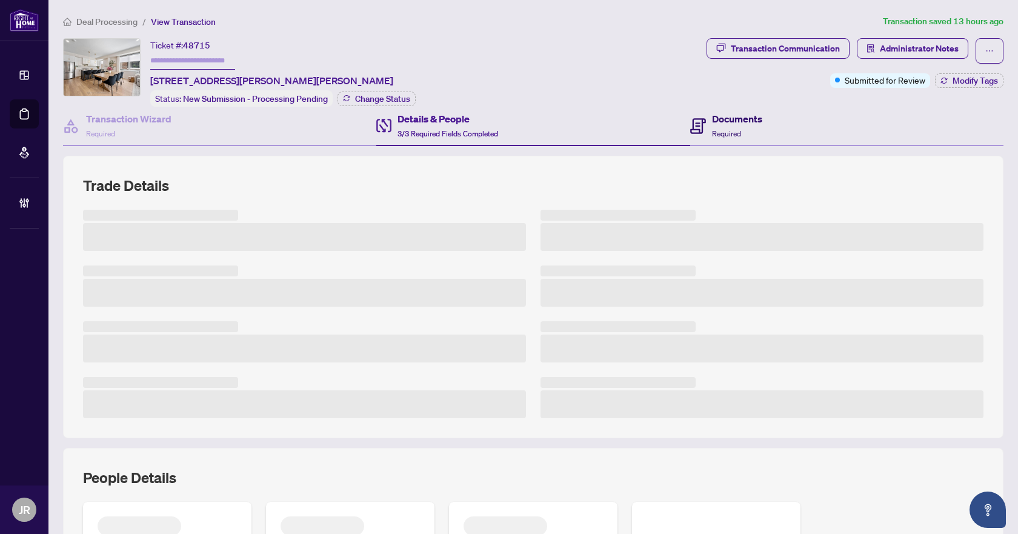
click at [712, 122] on h4 "Documents" at bounding box center [737, 119] width 50 height 15
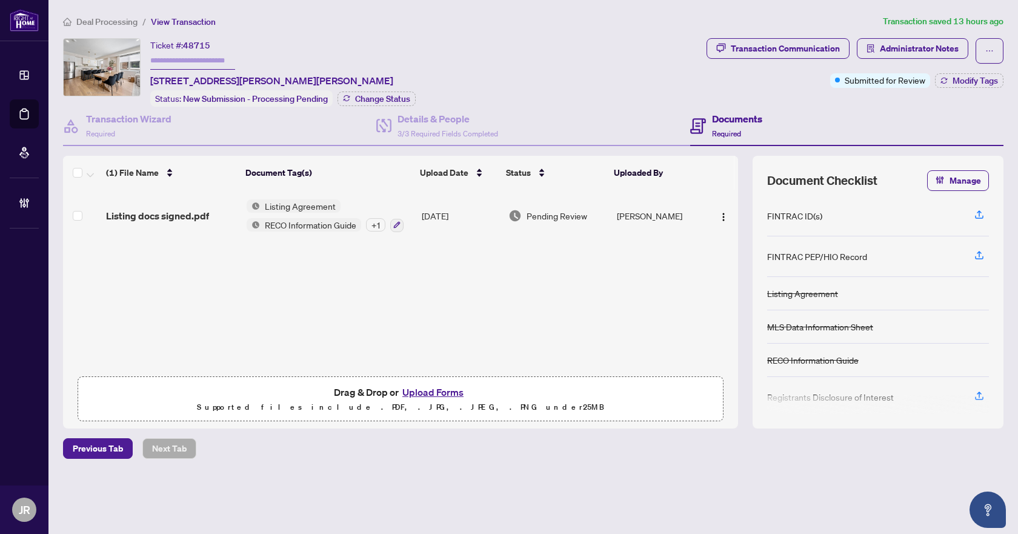
click at [209, 216] on div "Listing docs signed.pdf" at bounding box center [171, 216] width 130 height 15
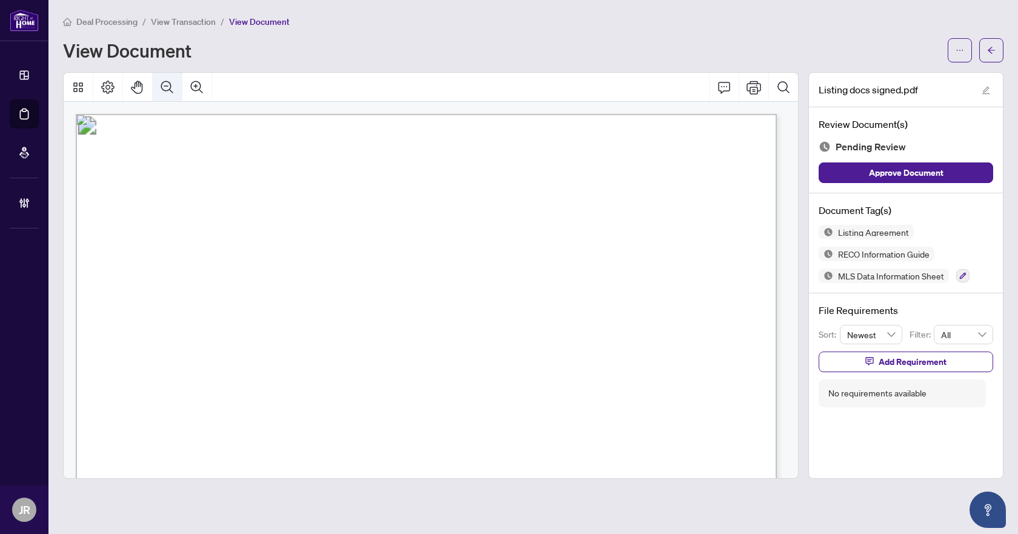
click at [159, 88] on button "Zoom Out" at bounding box center [167, 87] width 29 height 29
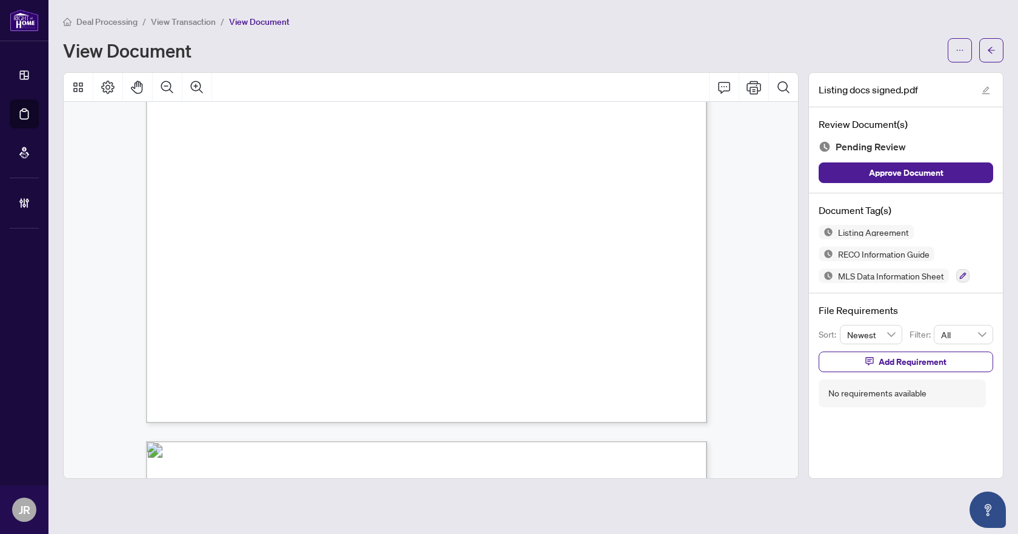
scroll to position [3698, 0]
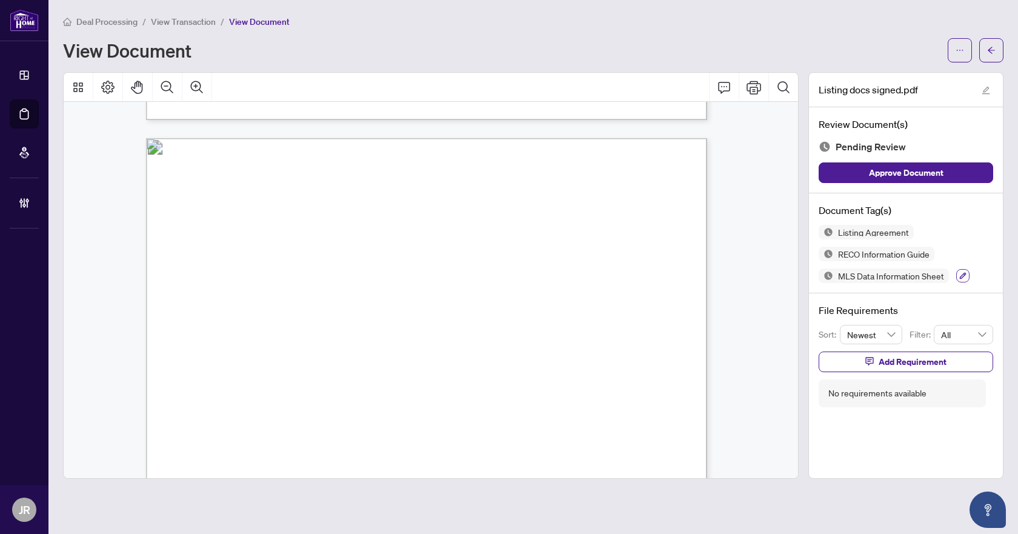
click at [964, 277] on icon "button" at bounding box center [963, 275] width 7 height 7
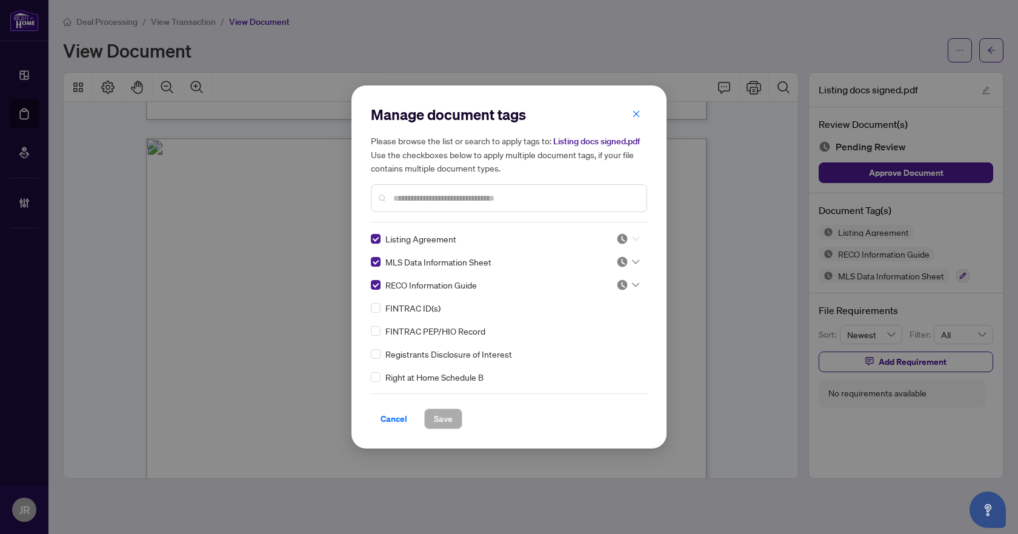
click at [634, 236] on icon at bounding box center [635, 238] width 7 height 5
click at [590, 299] on div "Approved" at bounding box center [588, 298] width 78 height 13
click at [467, 414] on div "Cancel Save" at bounding box center [509, 419] width 276 height 21
click at [440, 418] on span "Save" at bounding box center [443, 418] width 19 height 19
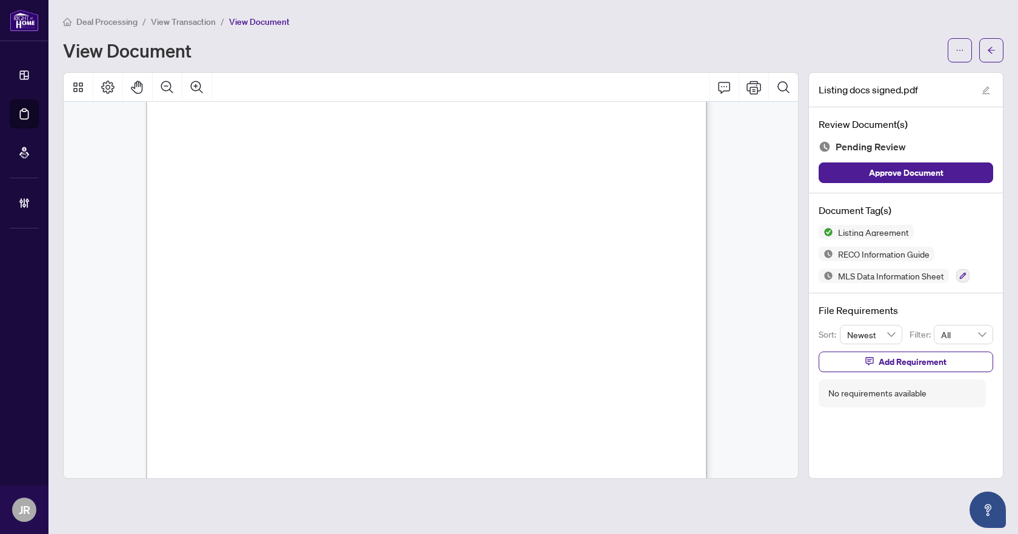
scroll to position [10002, 0]
click at [729, 81] on icon "Comment" at bounding box center [724, 87] width 15 height 15
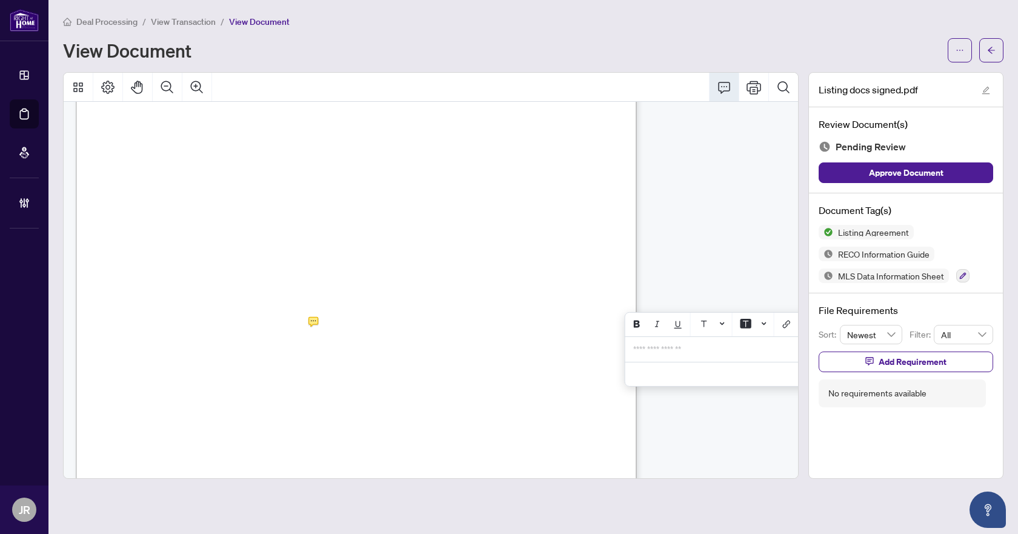
click at [674, 352] on p "**********" at bounding box center [721, 349] width 177 height 10
drag, startPoint x: 458, startPoint y: 224, endPoint x: 290, endPoint y: 237, distance: 168.4
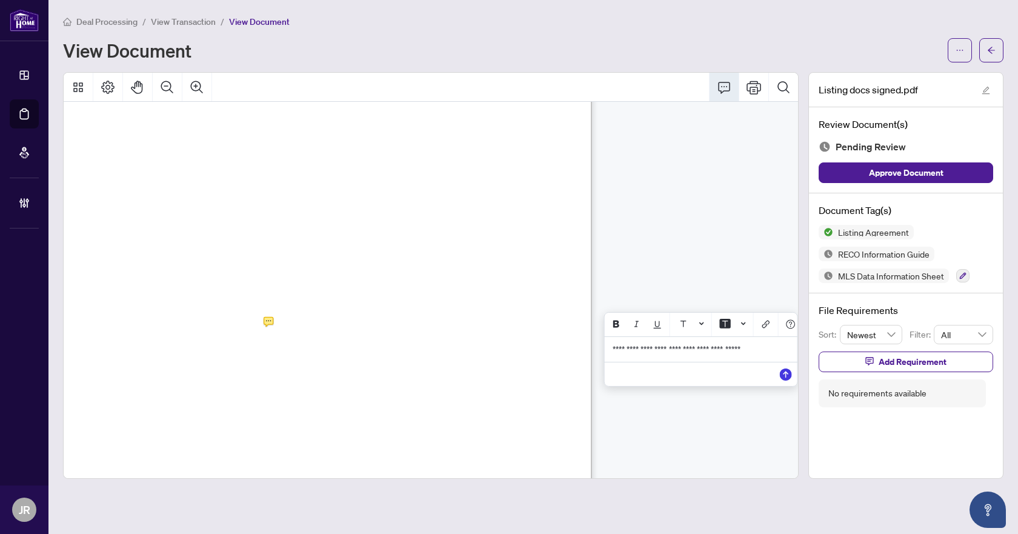
click at [767, 352] on p "**********" at bounding box center [701, 349] width 177 height 10
click at [613, 364] on span "**********" at bounding box center [697, 354] width 169 height 19
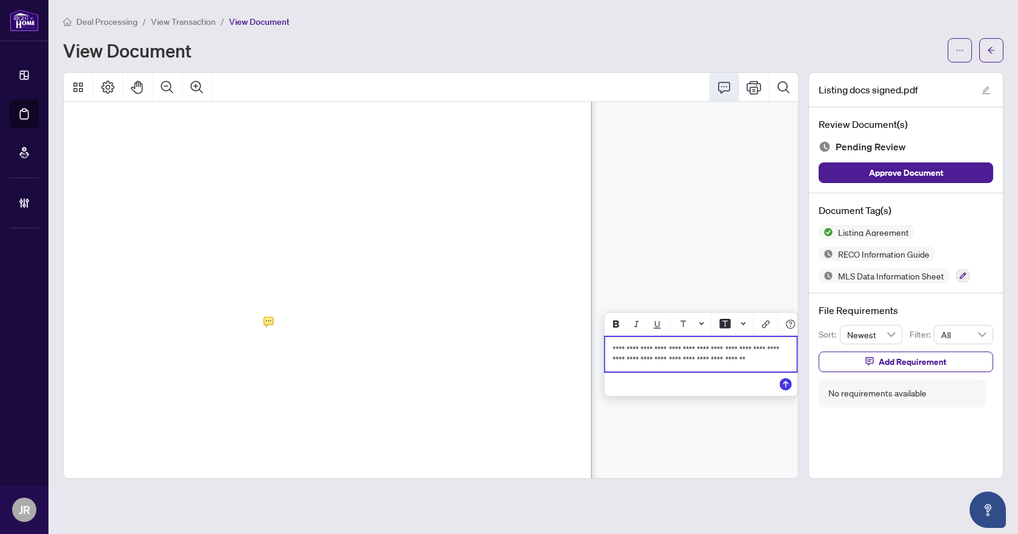
click at [781, 364] on div "**********" at bounding box center [702, 354] width 192 height 35
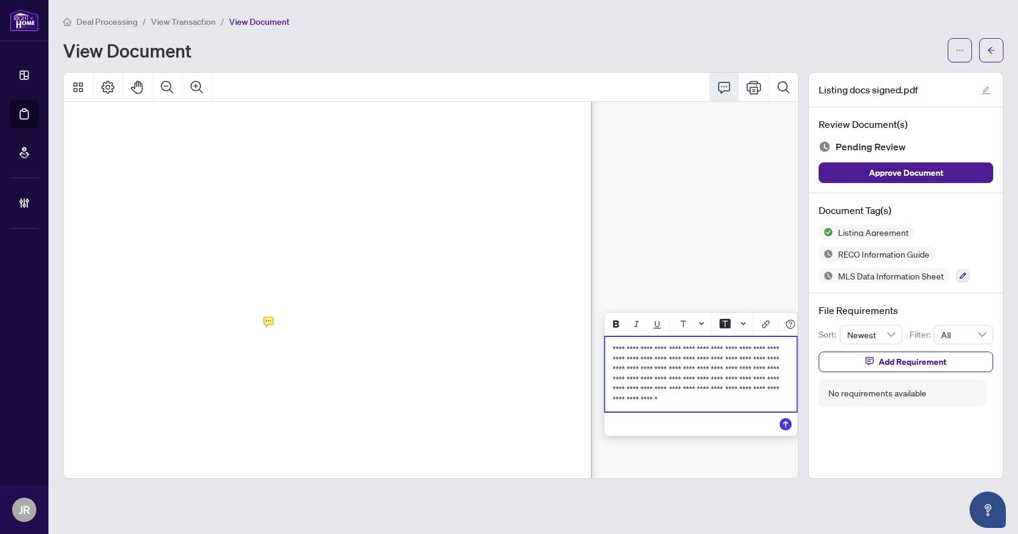
click at [613, 355] on span "**********" at bounding box center [697, 374] width 169 height 59
click at [613, 354] on span "**********" at bounding box center [697, 374] width 169 height 59
click at [657, 373] on span "**********" at bounding box center [697, 374] width 169 height 59
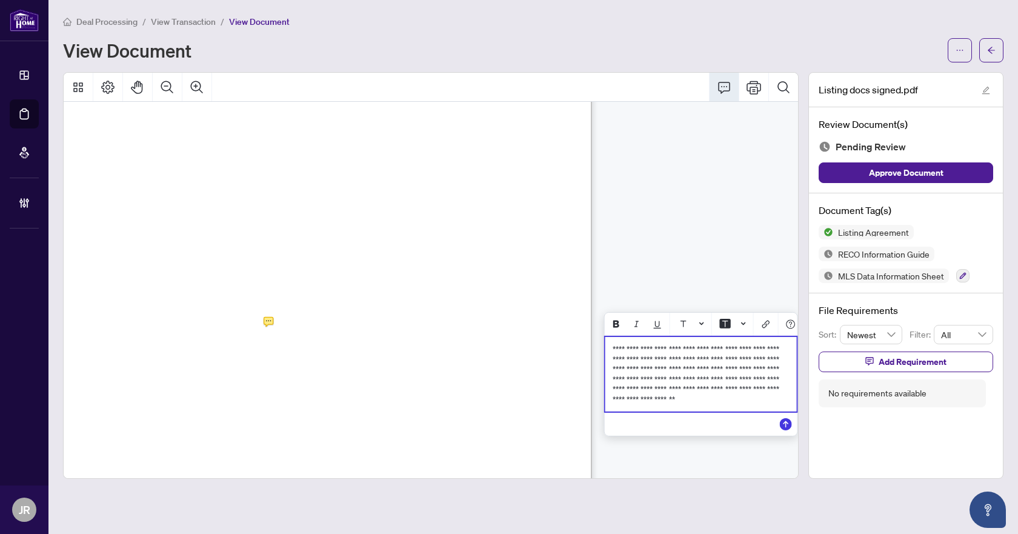
click at [657, 373] on span "**********" at bounding box center [697, 374] width 169 height 59
click at [781, 430] on icon "Save" at bounding box center [786, 424] width 12 height 12
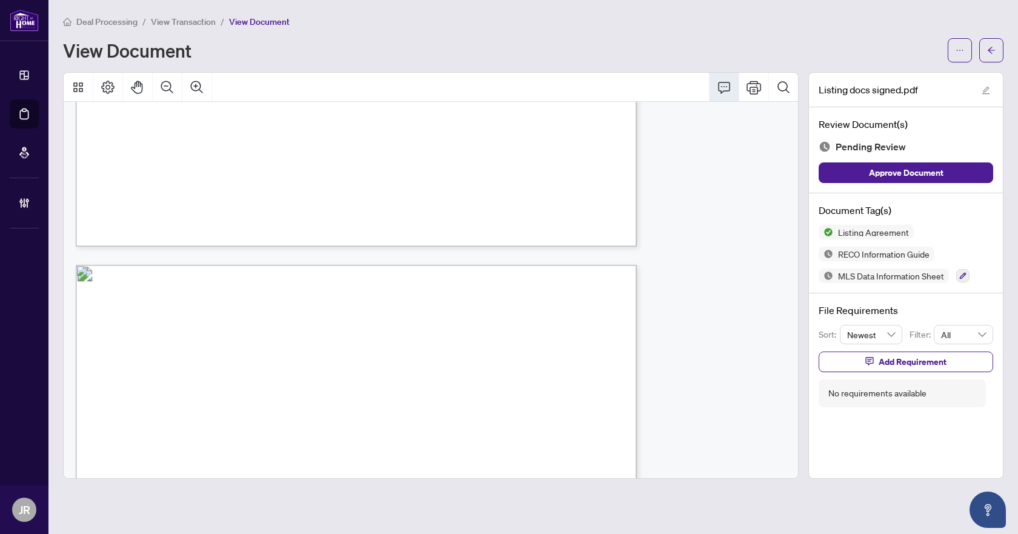
scroll to position [12123, 0]
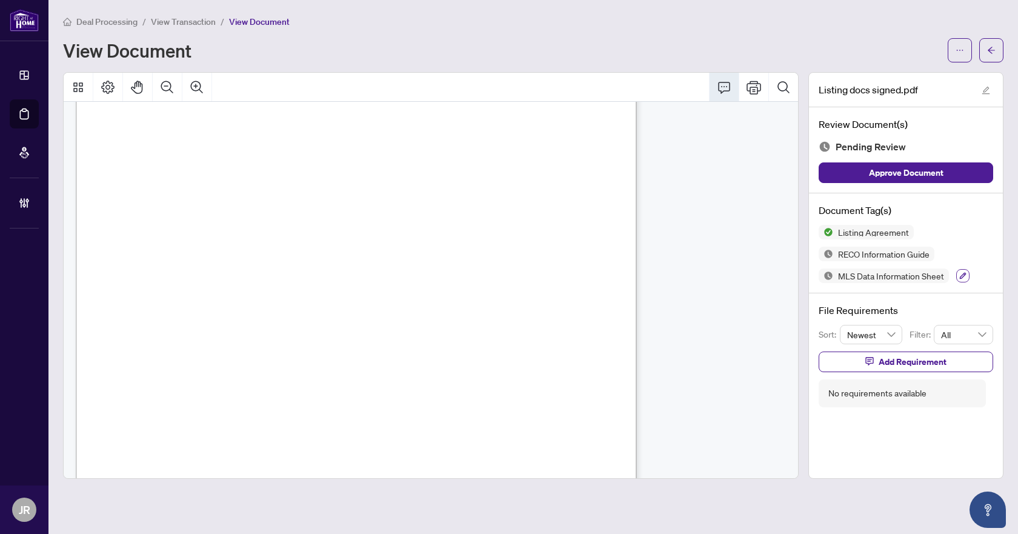
click at [963, 273] on icon "button" at bounding box center [963, 275] width 7 height 7
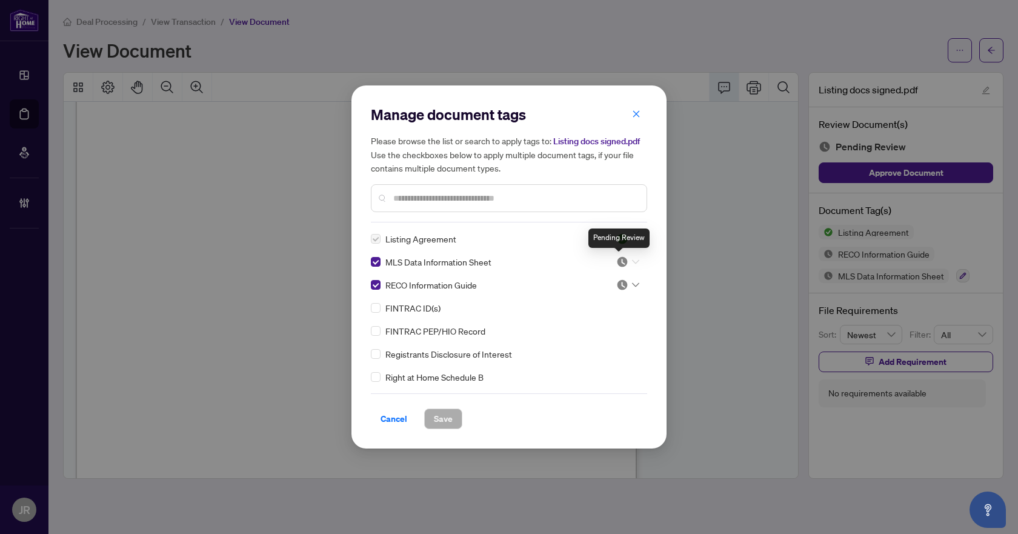
click at [624, 264] on img at bounding box center [622, 262] width 12 height 12
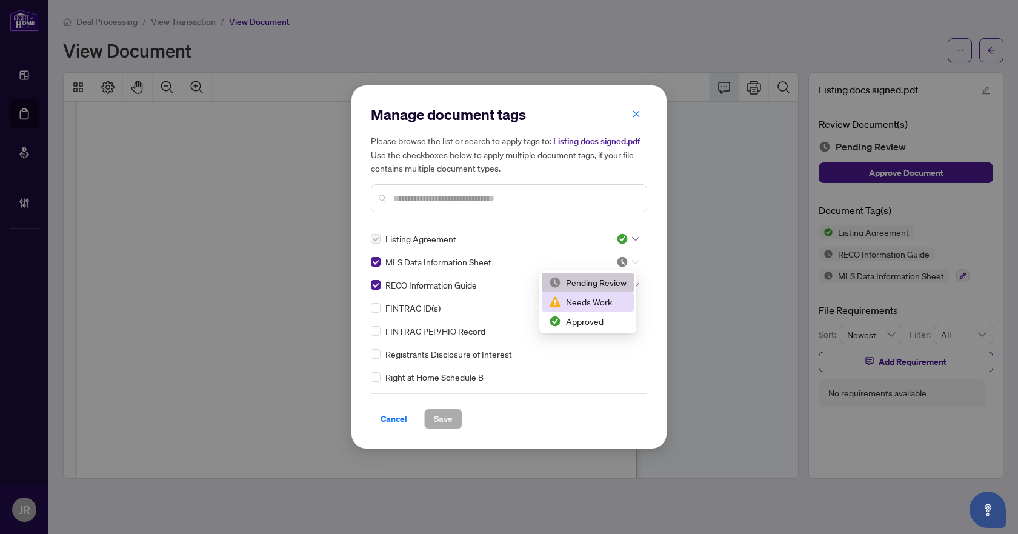
click at [589, 306] on div "Needs Work" at bounding box center [588, 301] width 78 height 13
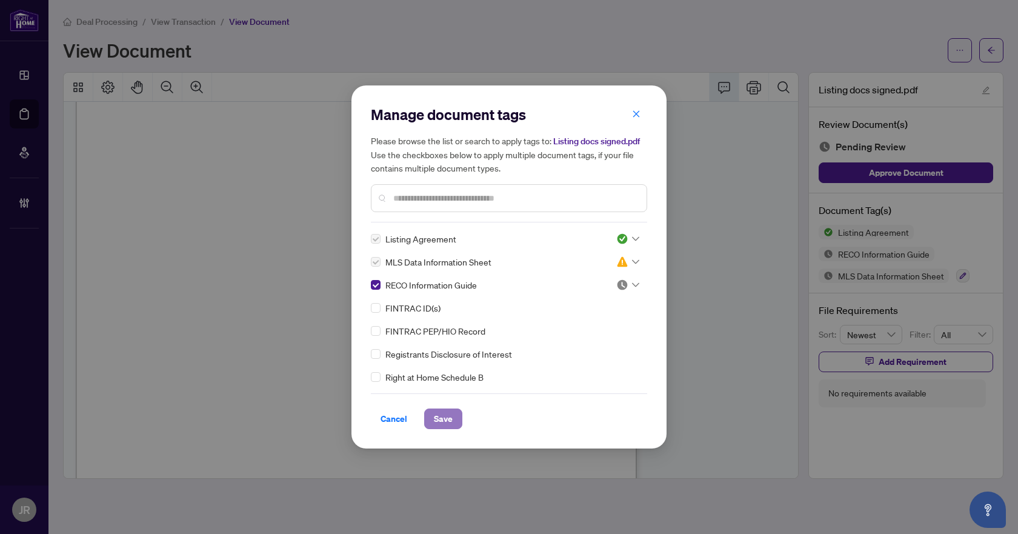
click at [426, 418] on button "Save" at bounding box center [443, 419] width 38 height 21
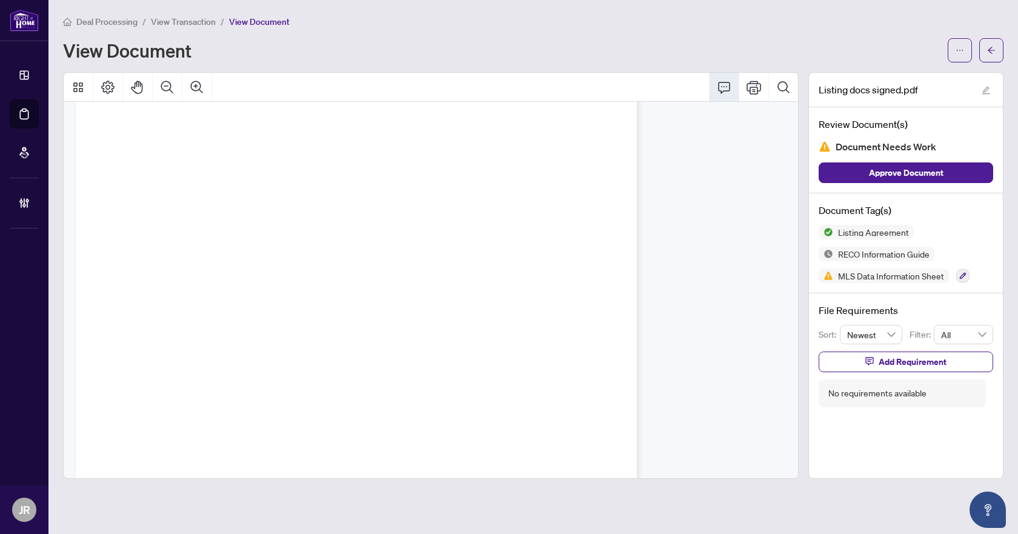
scroll to position [23915, 0]
click at [718, 93] on icon "Comment" at bounding box center [724, 87] width 15 height 15
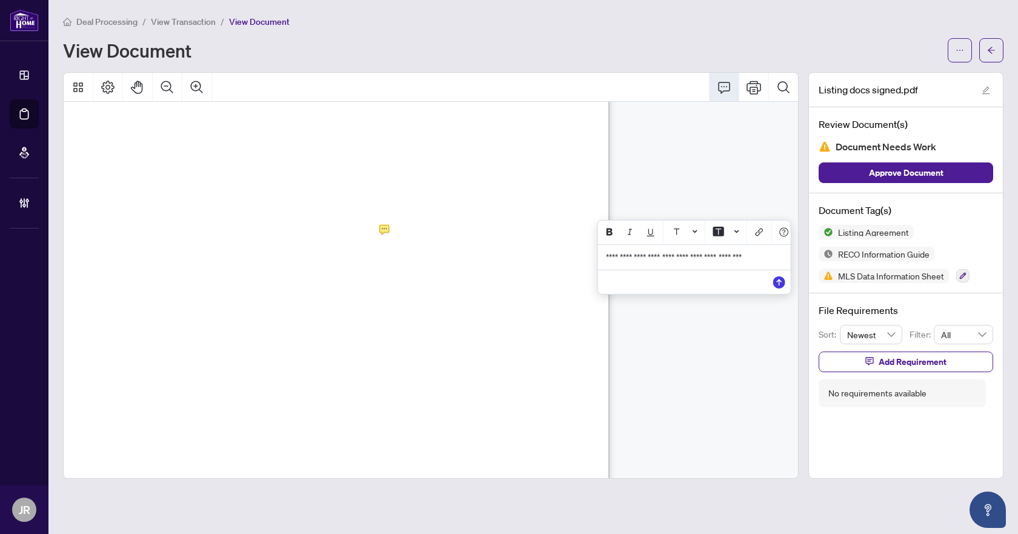
scroll to position [23915, 54]
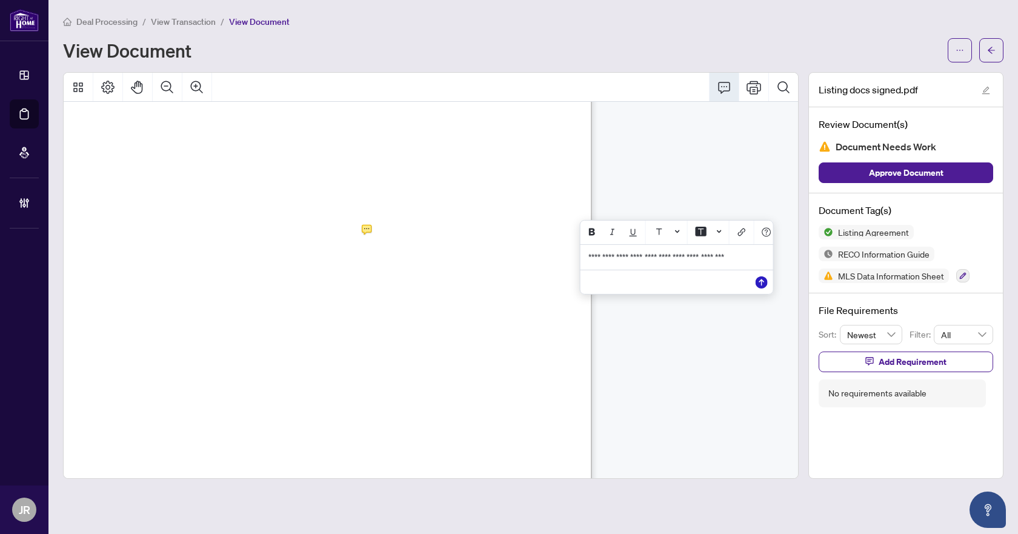
click at [756, 284] on icon "Save" at bounding box center [762, 282] width 12 height 12
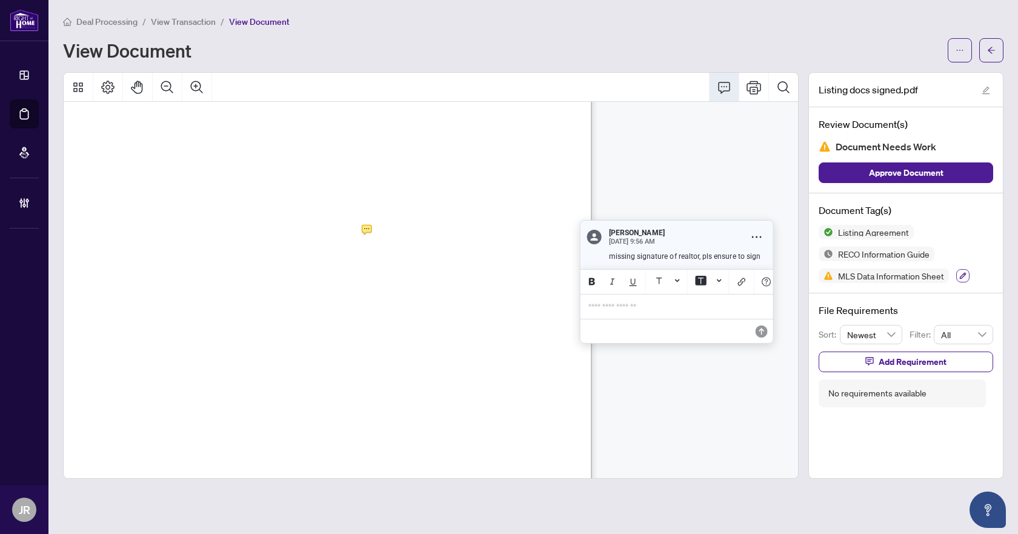
click at [963, 272] on icon "button" at bounding box center [963, 275] width 7 height 7
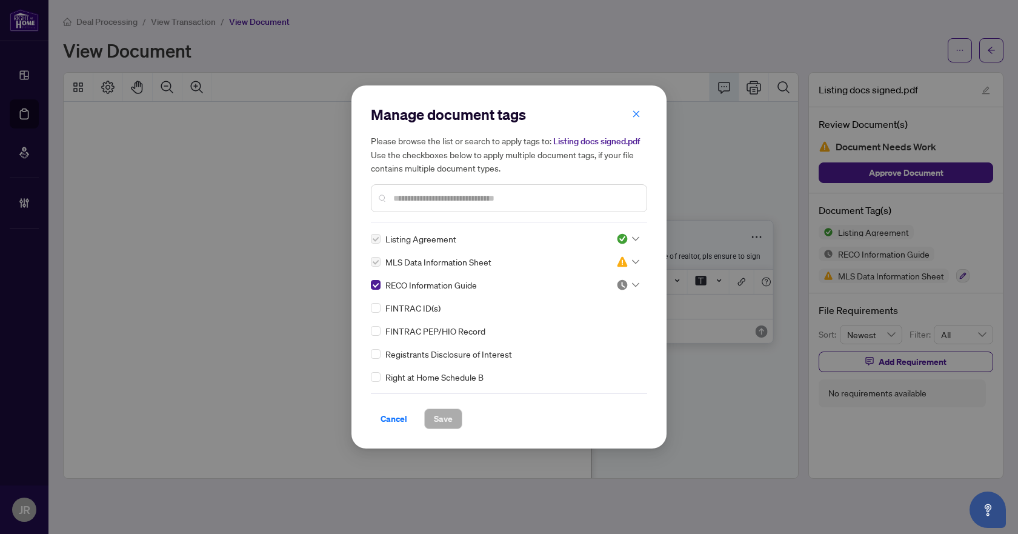
click at [625, 280] on div at bounding box center [627, 285] width 23 height 12
click at [584, 327] on div "Needs Work" at bounding box center [588, 324] width 78 height 13
click at [453, 410] on button "Save" at bounding box center [443, 419] width 38 height 21
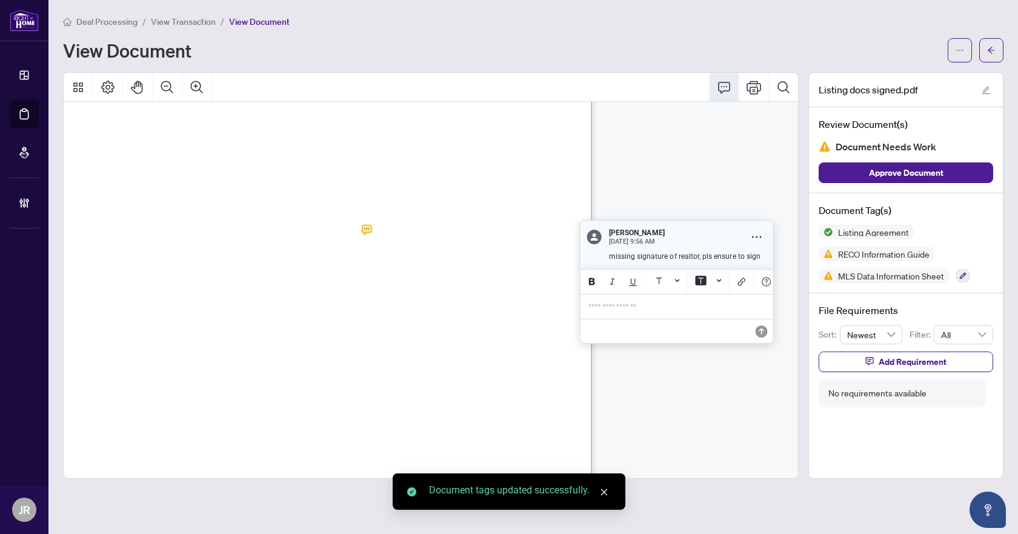
click at [986, 57] on button "button" at bounding box center [992, 50] width 24 height 24
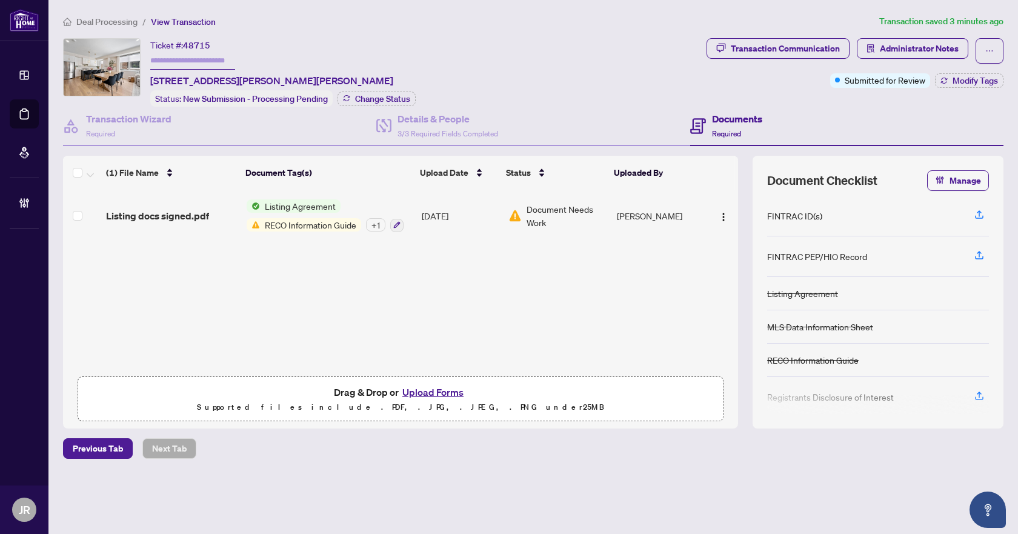
click at [229, 216] on div "Listing docs signed.pdf" at bounding box center [171, 216] width 130 height 15
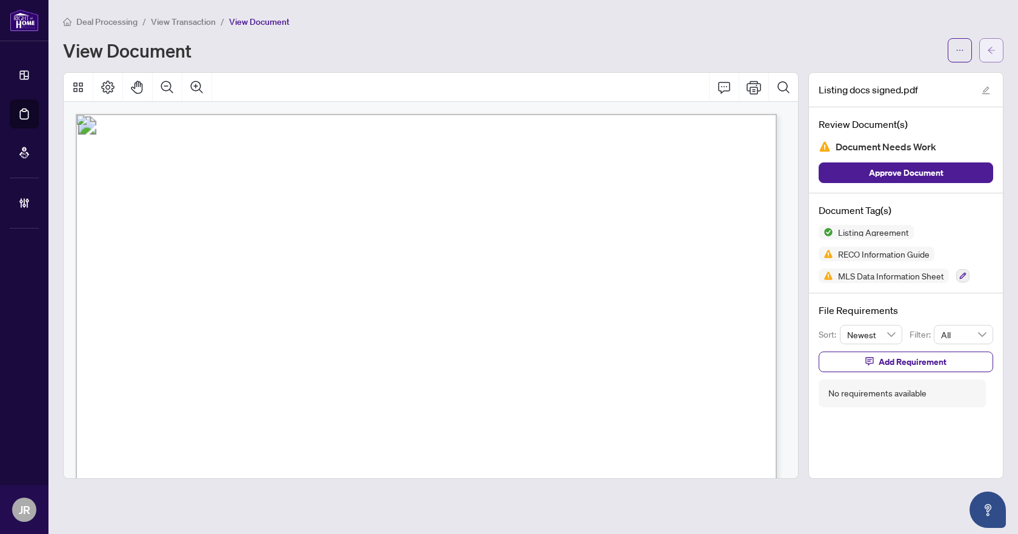
click at [984, 46] on button "button" at bounding box center [992, 50] width 24 height 24
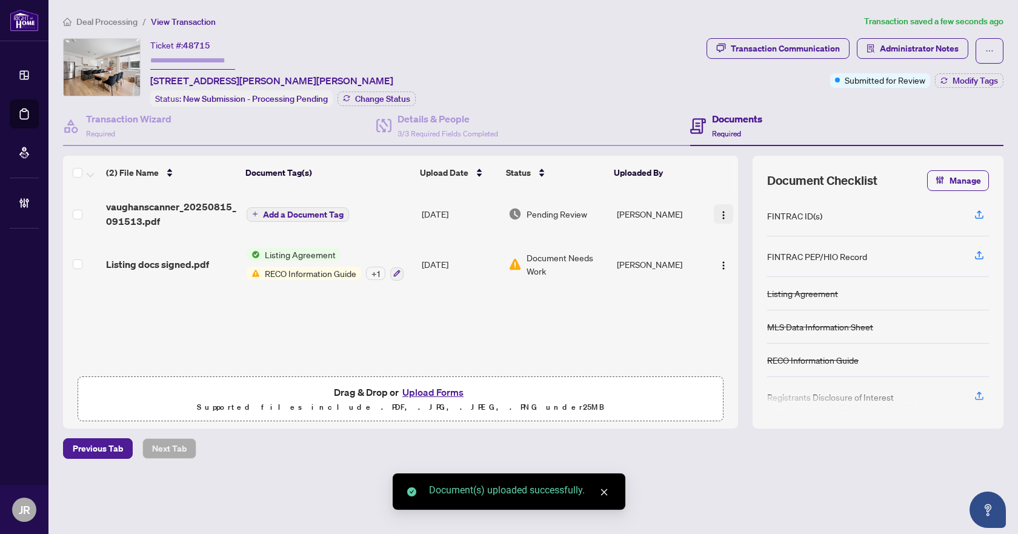
click at [718, 204] on button "button" at bounding box center [723, 213] width 19 height 19
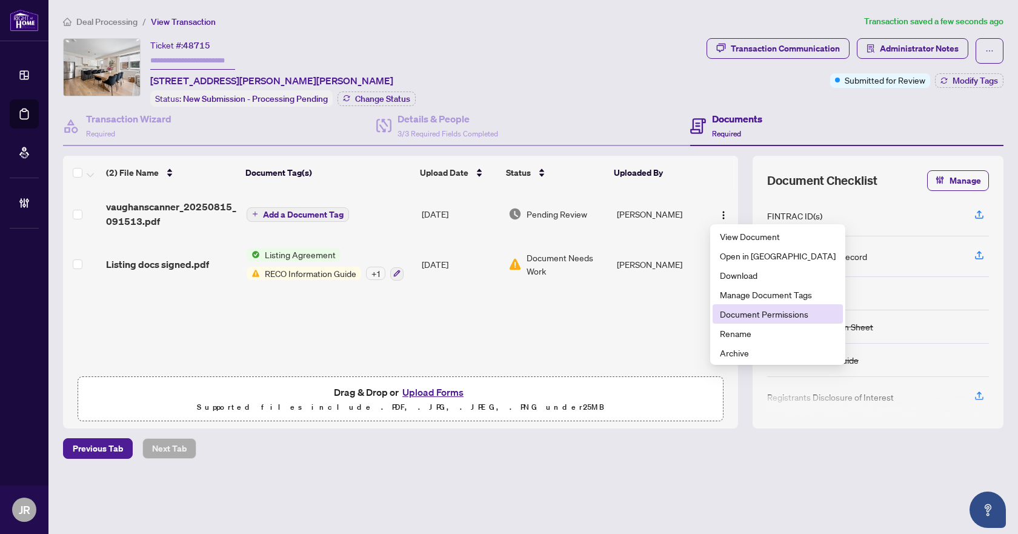
click at [760, 319] on span "Document Permissions" at bounding box center [778, 313] width 116 height 13
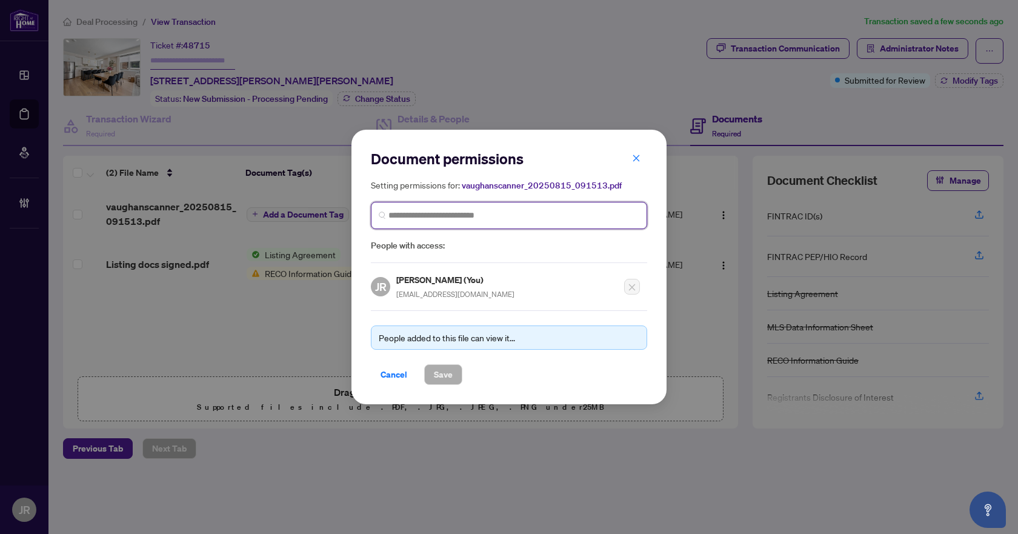
click at [430, 212] on input "search" at bounding box center [514, 215] width 251 height 13
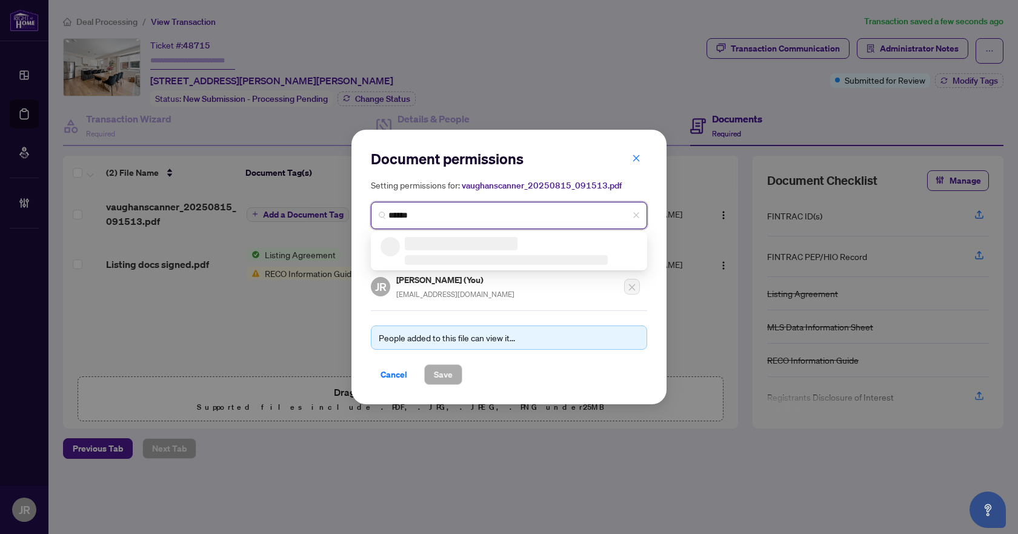
type input "*******"
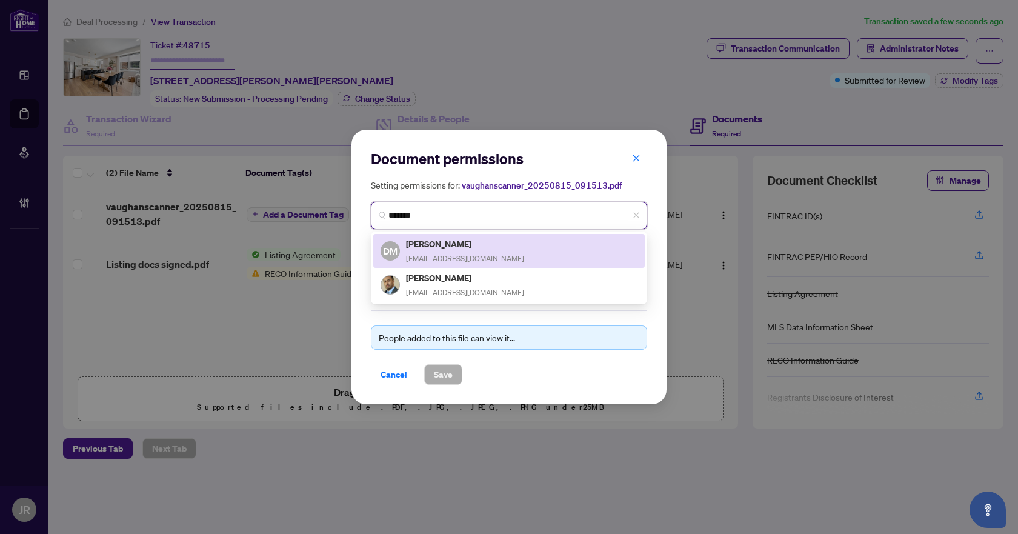
click at [491, 249] on div "[PERSON_NAME] [EMAIL_ADDRESS][DOMAIN_NAME]" at bounding box center [509, 251] width 257 height 28
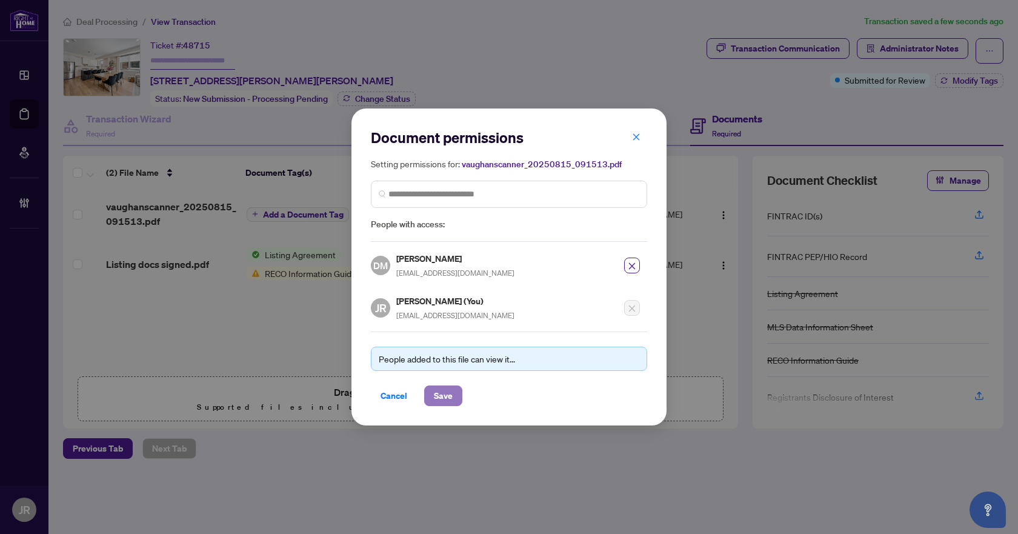
click at [446, 392] on span "Save" at bounding box center [443, 395] width 19 height 19
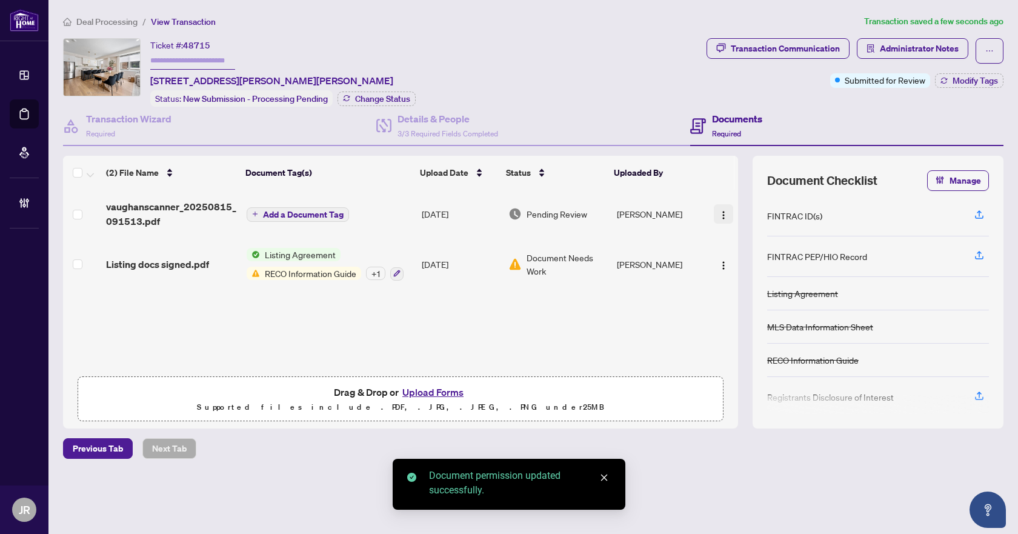
click at [719, 217] on img "button" at bounding box center [724, 215] width 10 height 10
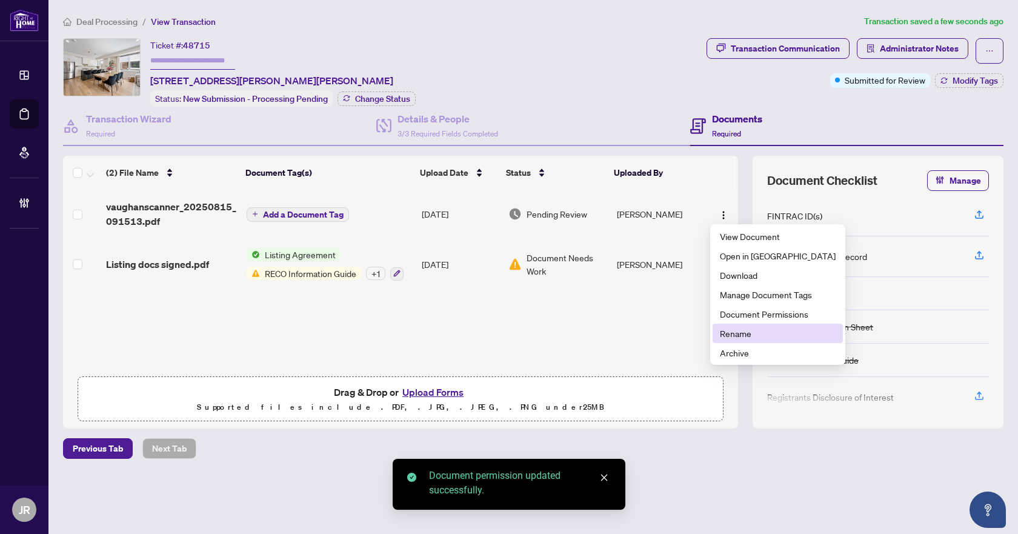
click at [749, 333] on span "Rename" at bounding box center [778, 333] width 116 height 13
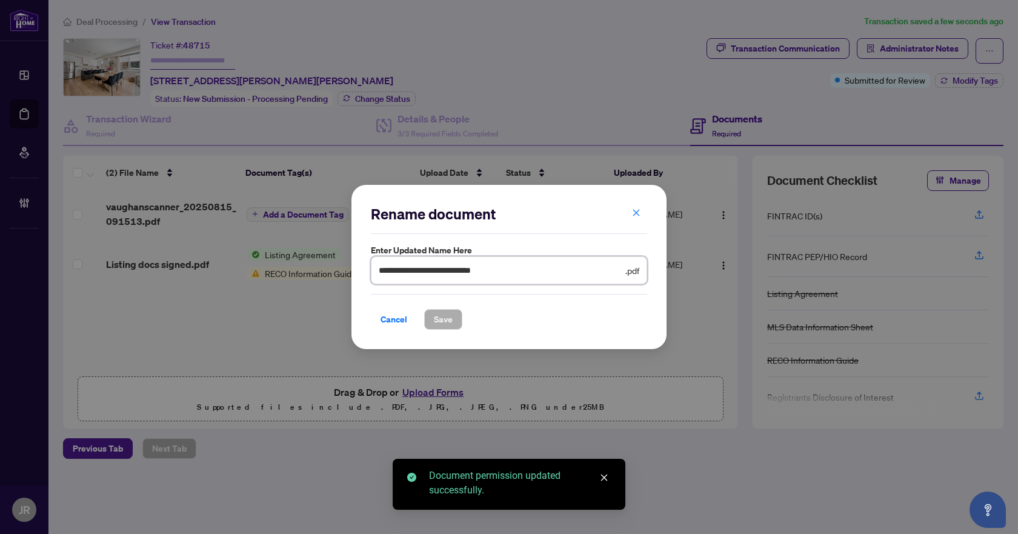
click at [529, 273] on input "**********" at bounding box center [501, 270] width 244 height 13
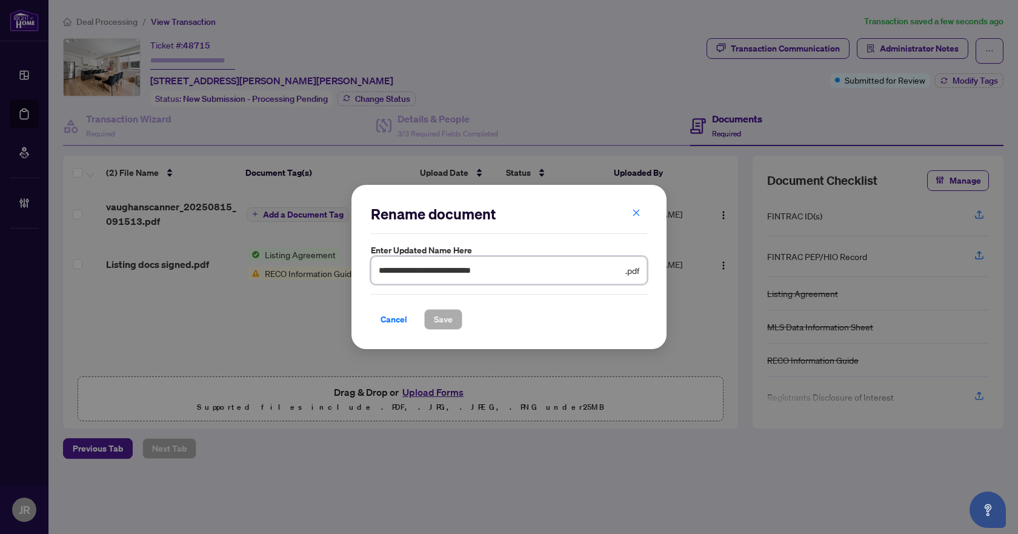
click at [529, 273] on input "**********" at bounding box center [501, 270] width 244 height 13
type input "**********"
click at [438, 319] on span "Save" at bounding box center [443, 319] width 19 height 19
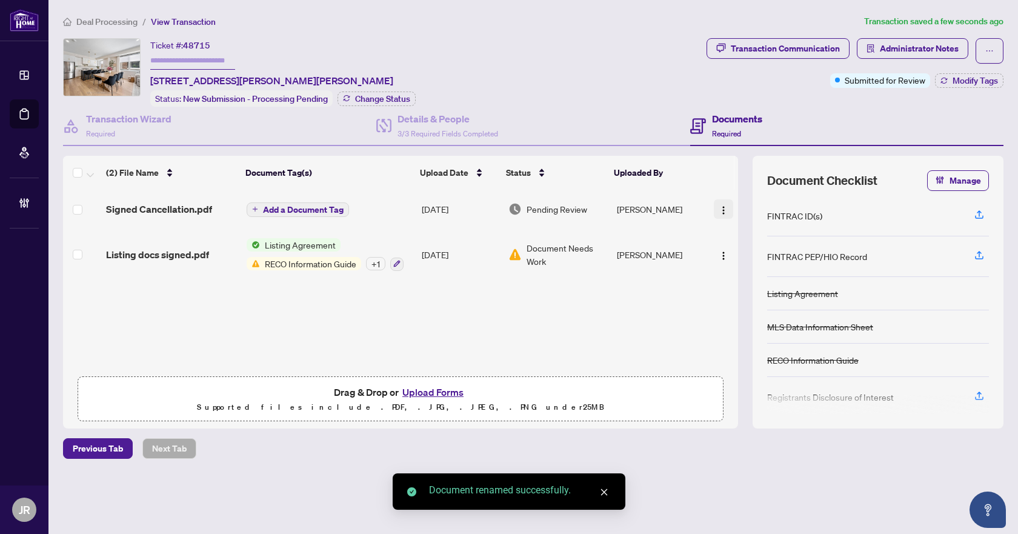
click at [724, 205] on img "button" at bounding box center [724, 210] width 10 height 10
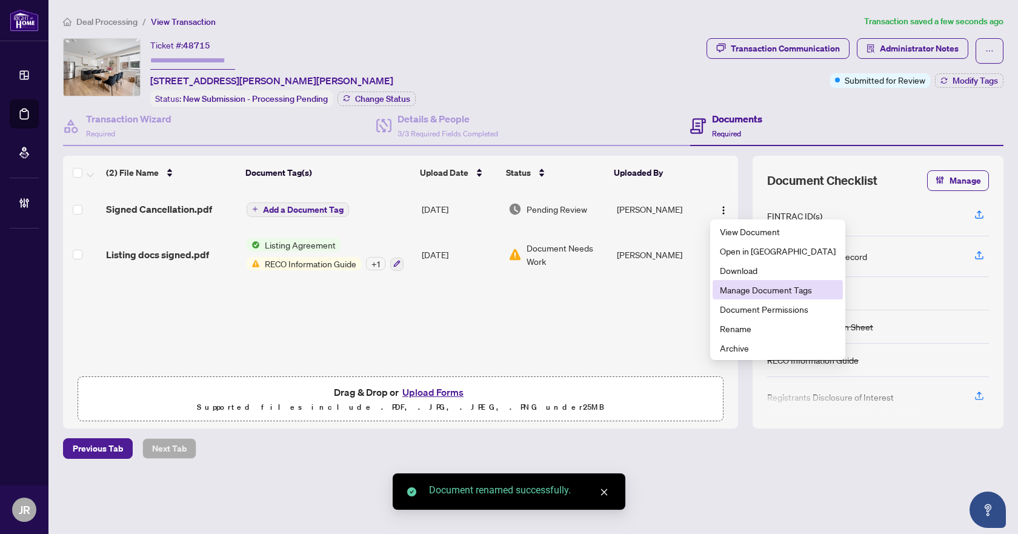
click at [741, 292] on span "Manage Document Tags" at bounding box center [778, 289] width 116 height 13
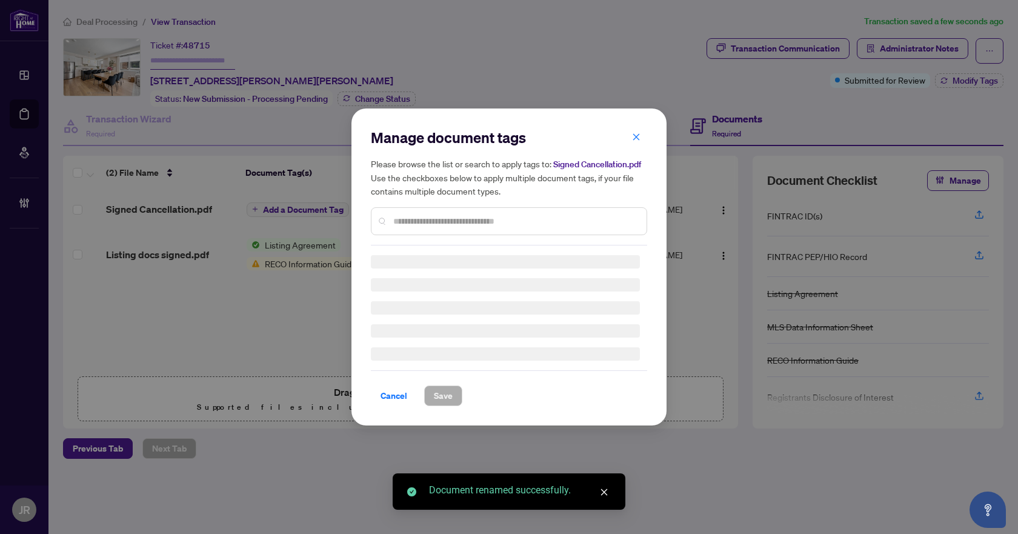
click at [507, 228] on div at bounding box center [509, 221] width 276 height 28
click at [504, 219] on input "text" at bounding box center [515, 221] width 244 height 13
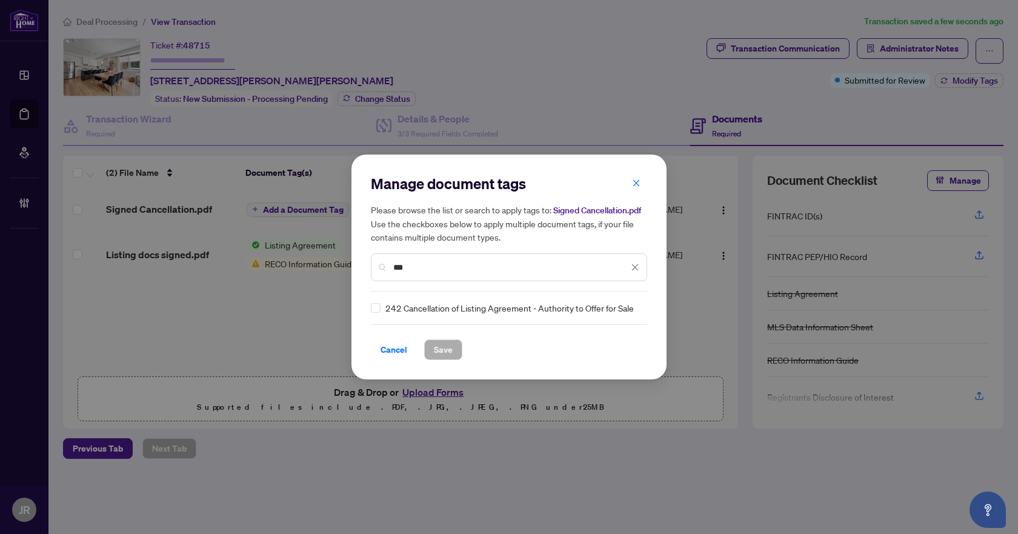
type input "***"
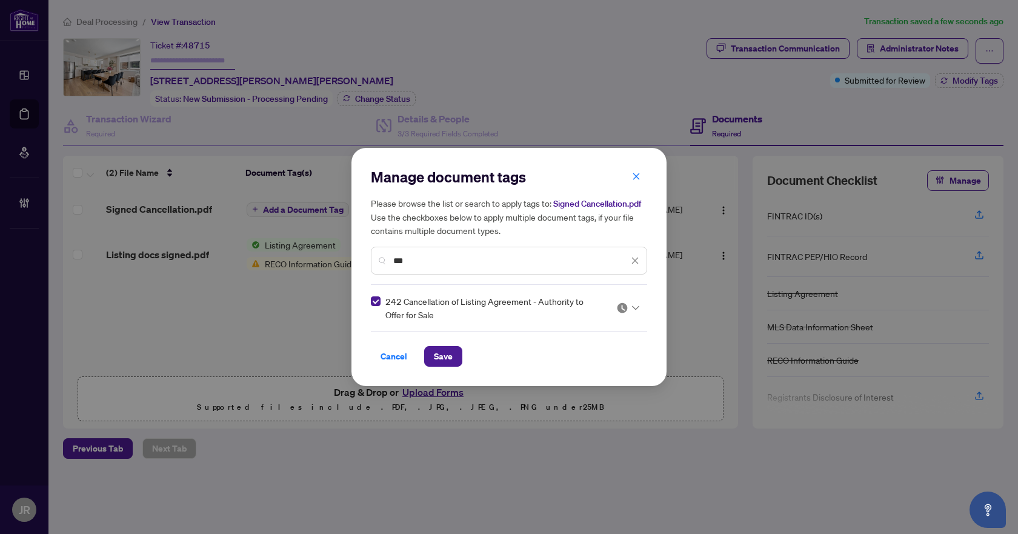
click at [635, 310] on div at bounding box center [627, 308] width 23 height 12
click at [607, 372] on div "Approved" at bounding box center [592, 367] width 78 height 13
click at [639, 256] on icon "close" at bounding box center [635, 260] width 8 height 8
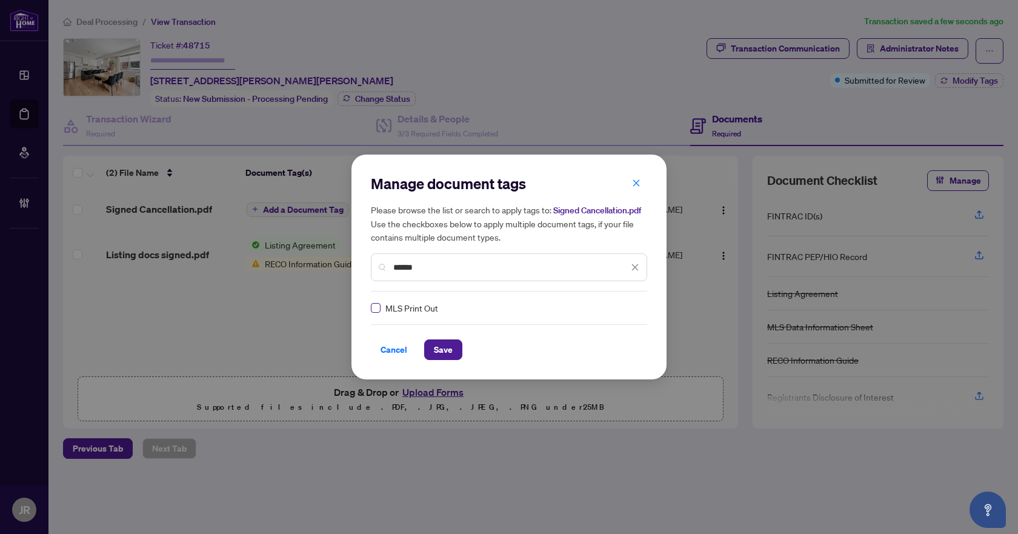
type input "******"
click at [374, 313] on label at bounding box center [376, 307] width 10 height 13
click at [628, 307] on div at bounding box center [627, 308] width 23 height 12
click at [607, 369] on div "Approved" at bounding box center [588, 367] width 78 height 13
click at [452, 347] on span "Save" at bounding box center [443, 349] width 19 height 19
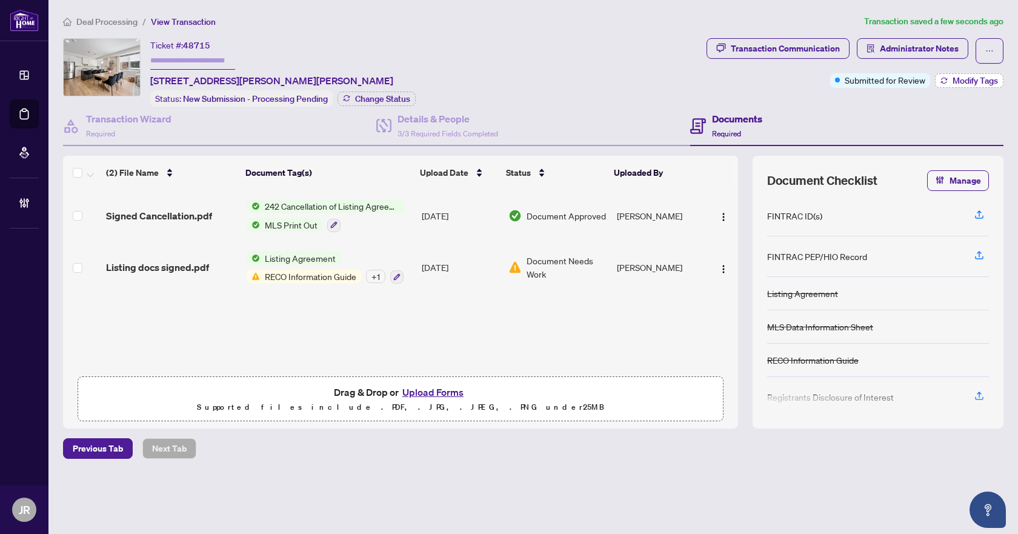
click at [941, 76] on button "Modify Tags" at bounding box center [969, 80] width 68 height 15
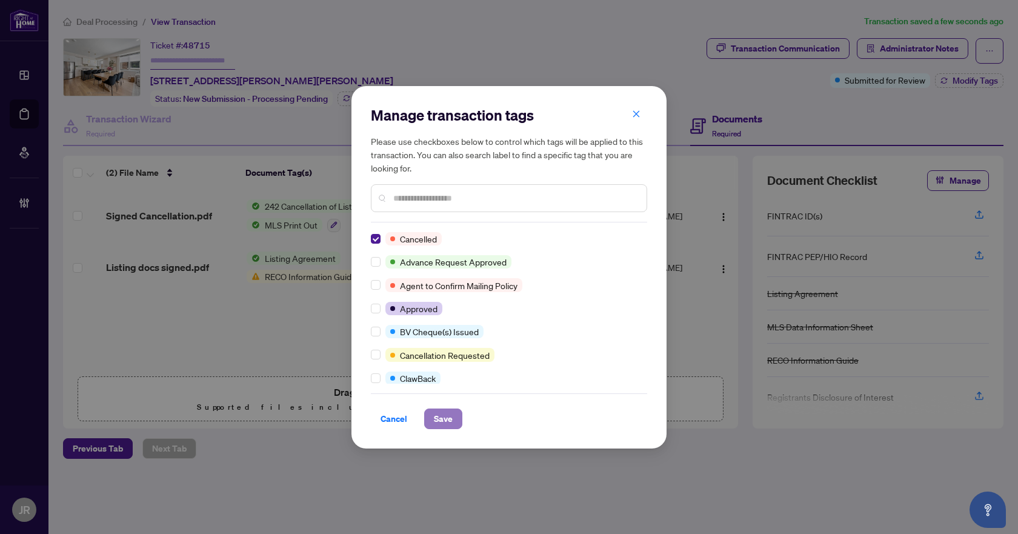
click at [455, 424] on button "Save" at bounding box center [443, 419] width 38 height 21
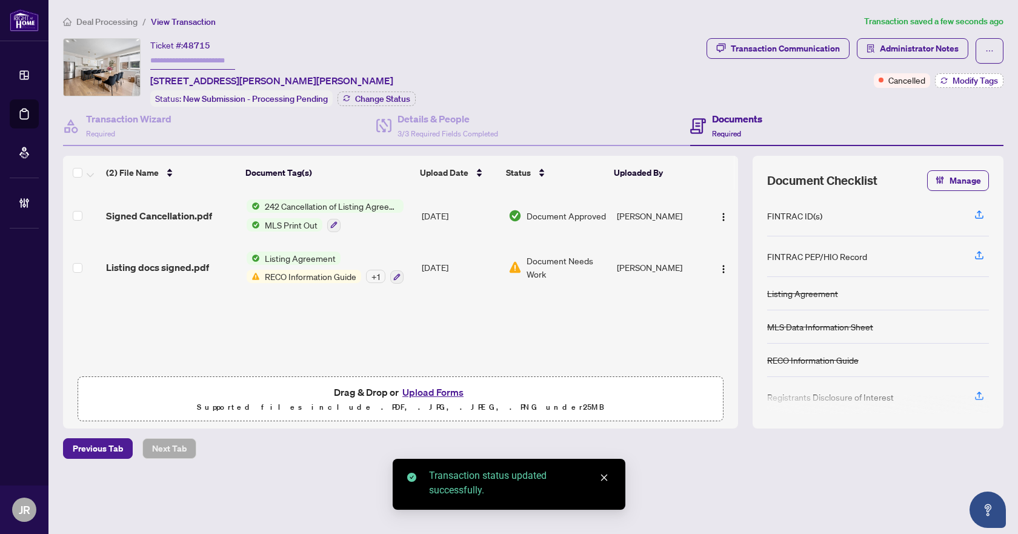
click at [968, 79] on span "Modify Tags" at bounding box center [975, 80] width 45 height 8
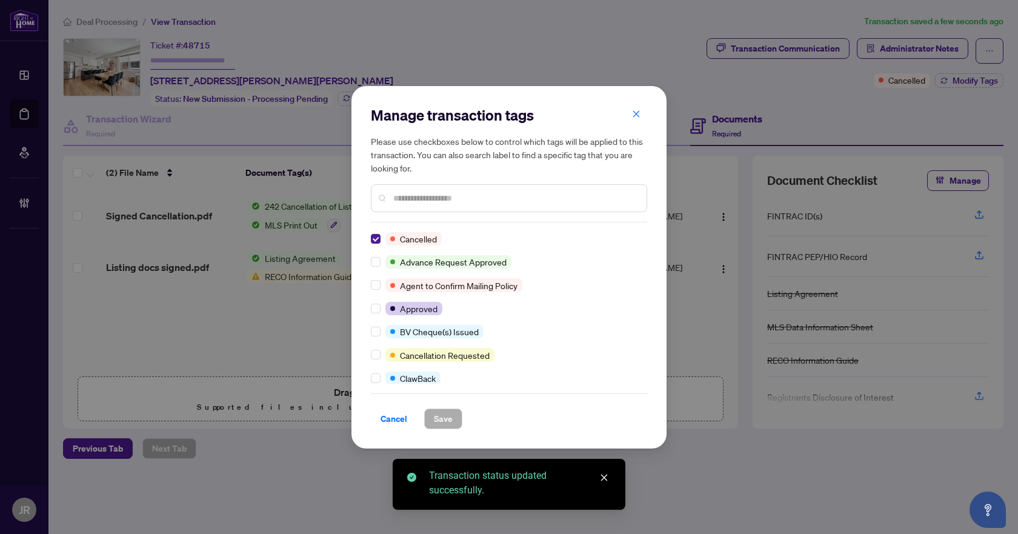
click at [496, 189] on div at bounding box center [509, 198] width 276 height 28
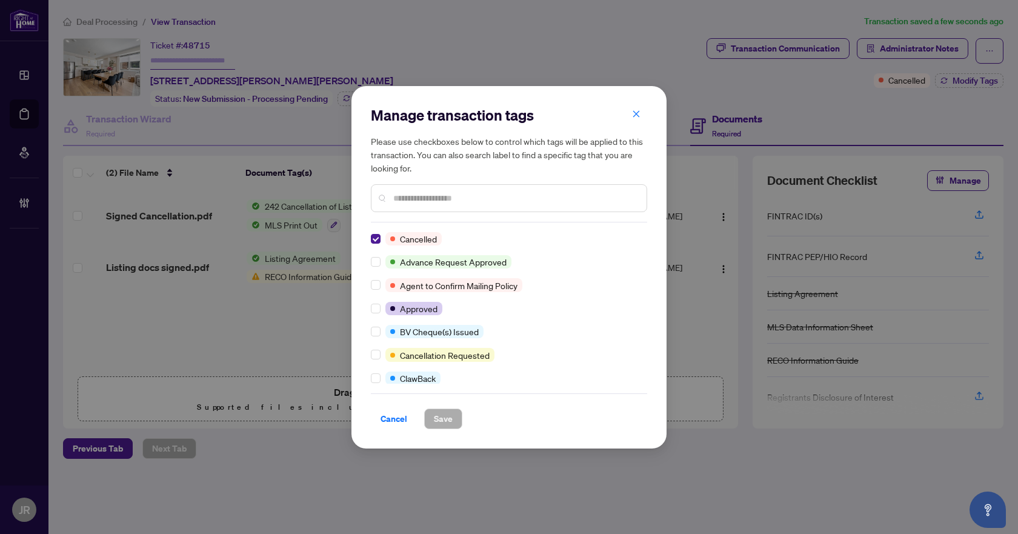
click at [470, 200] on input "text" at bounding box center [515, 198] width 244 height 13
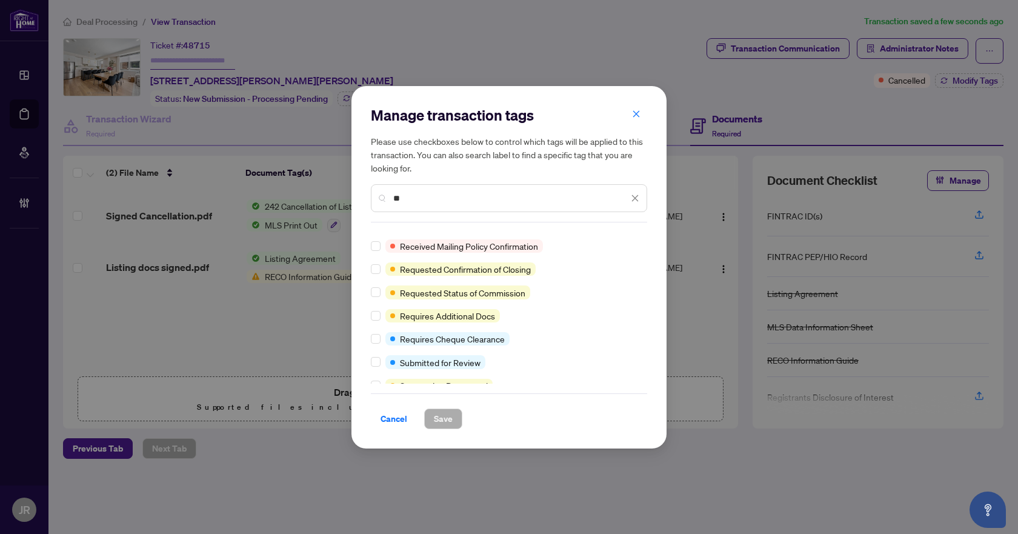
scroll to position [210, 0]
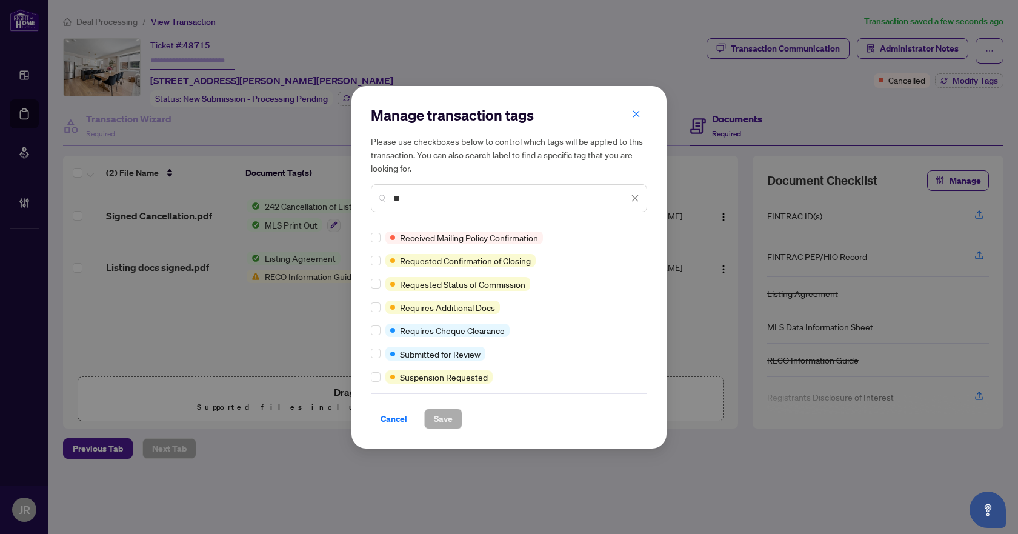
type input "**"
click at [637, 199] on icon "close" at bounding box center [635, 198] width 7 height 7
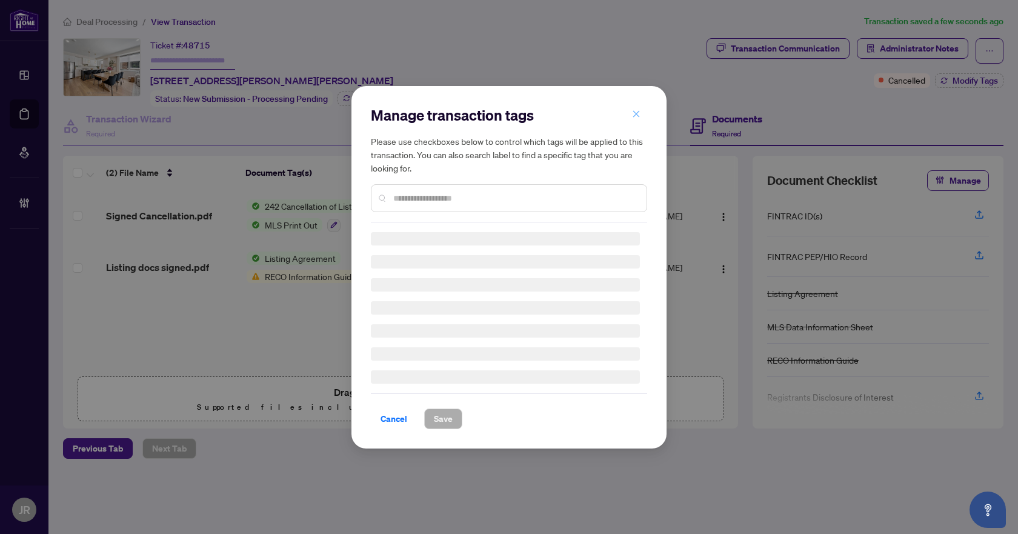
scroll to position [207, 0]
click at [639, 116] on icon "close" at bounding box center [636, 114] width 8 height 8
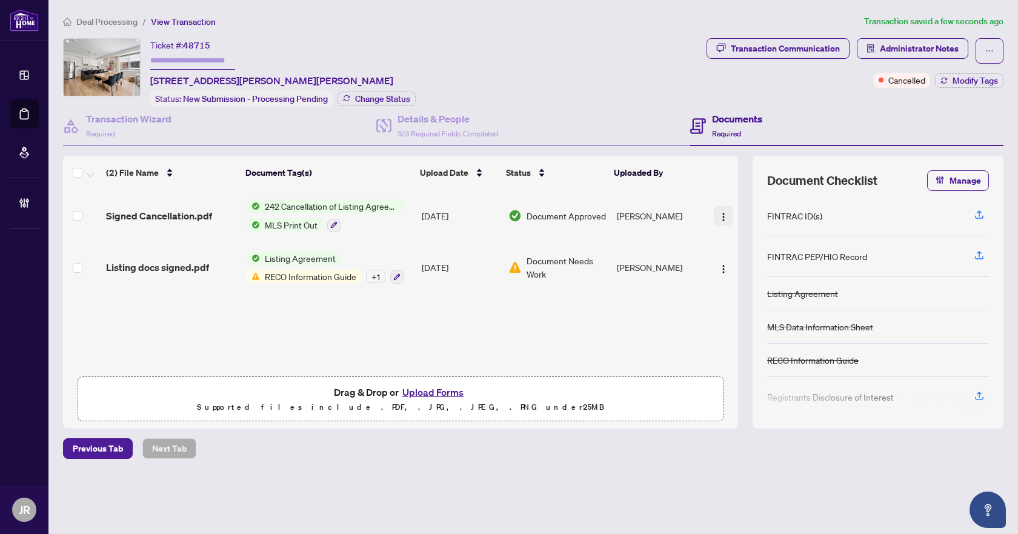
click at [720, 212] on img "button" at bounding box center [724, 217] width 10 height 10
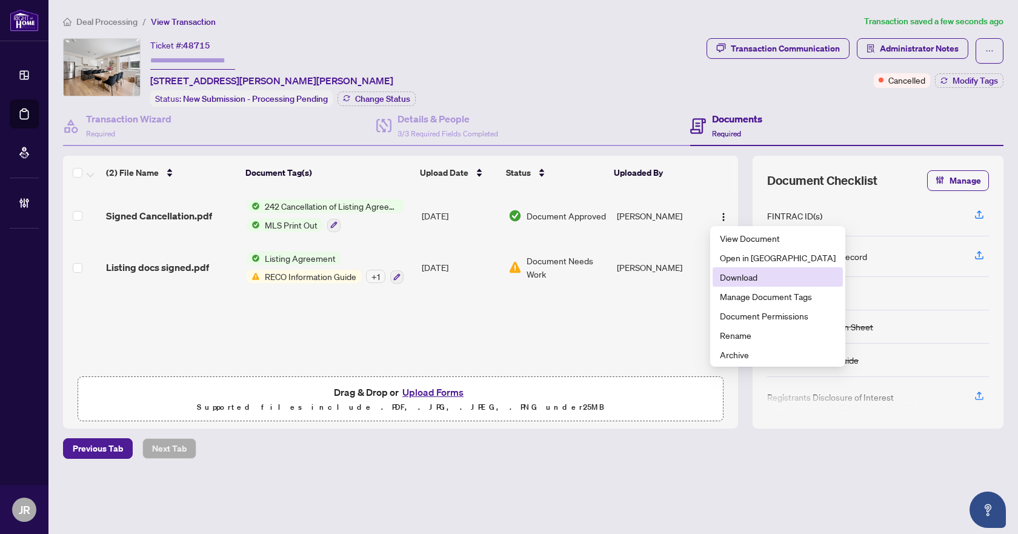
click at [758, 281] on span "Download" at bounding box center [778, 276] width 116 height 13
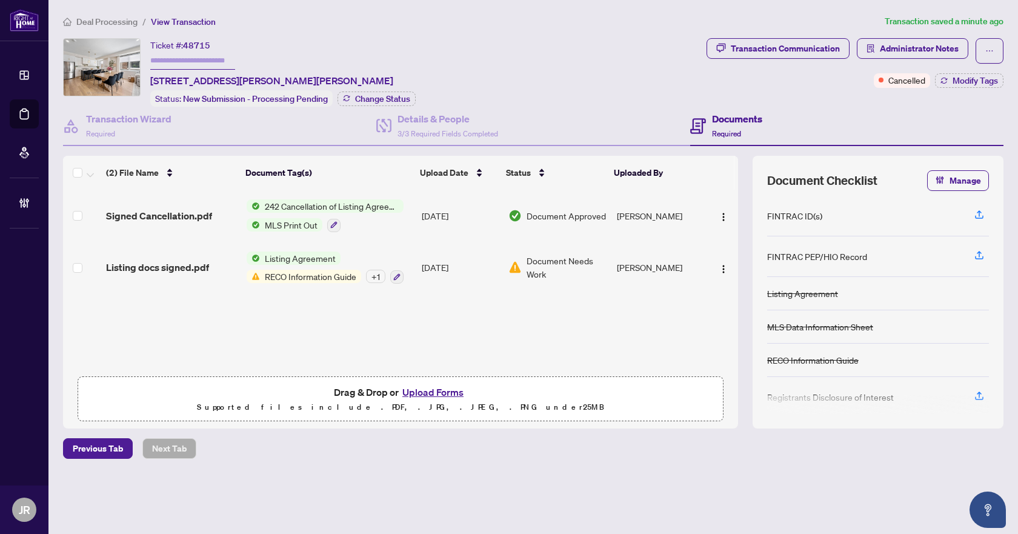
click at [576, 42] on div "Ticket #: 48715 [STREET_ADDRESS][PERSON_NAME][PERSON_NAME] Status: New Submissi…" at bounding box center [382, 72] width 639 height 68
click at [184, 267] on span "Listing docs signed.pdf" at bounding box center [157, 267] width 103 height 15
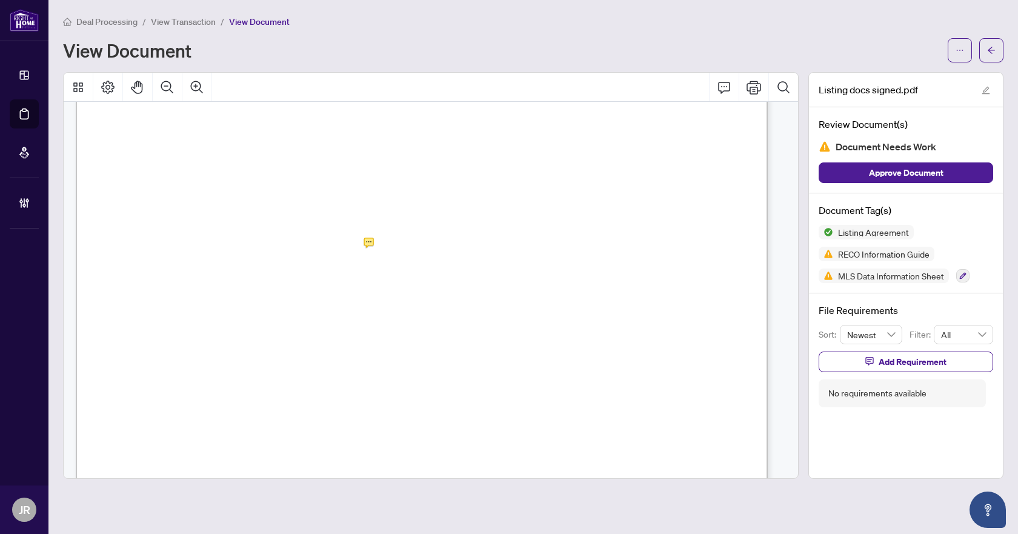
scroll to position [12306, 0]
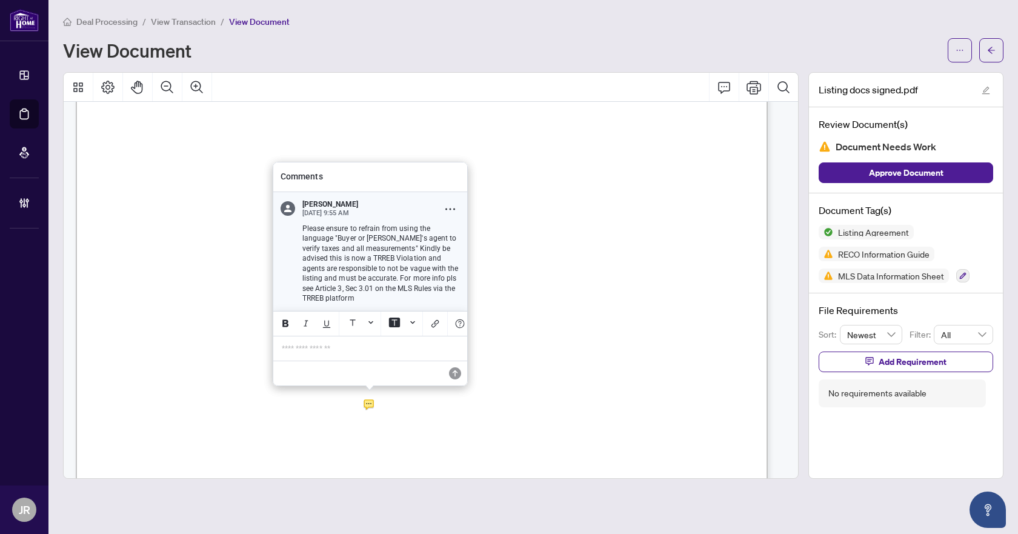
drag, startPoint x: 298, startPoint y: 229, endPoint x: 456, endPoint y: 294, distance: 171.0
click at [456, 294] on div "Please ensure to refrain from using the language "Buyer or [PERSON_NAME]'s agen…" at bounding box center [377, 264] width 165 height 80
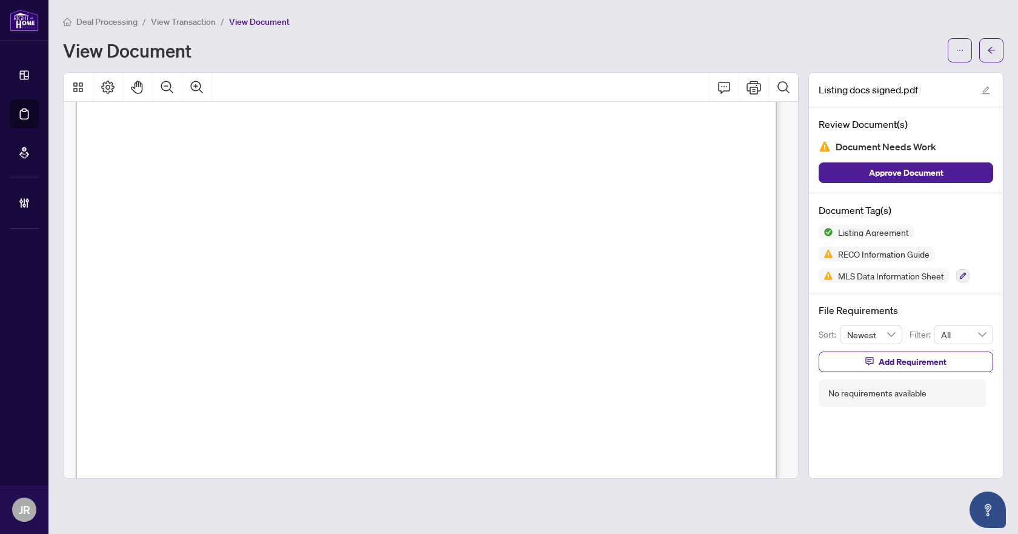
scroll to position [12286, 0]
click at [995, 52] on icon "arrow-left" at bounding box center [991, 50] width 8 height 8
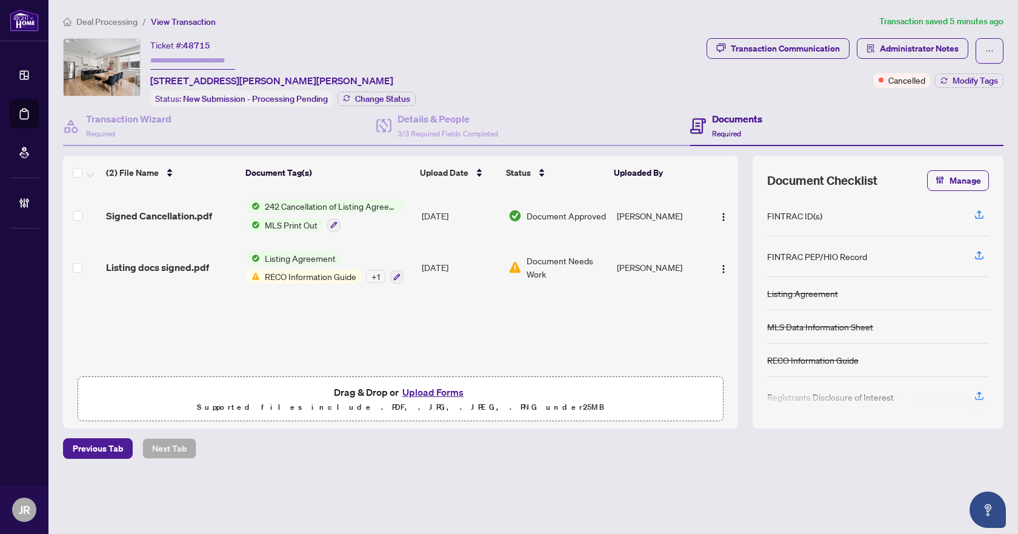
click at [126, 25] on span "Deal Processing" at bounding box center [106, 21] width 61 height 11
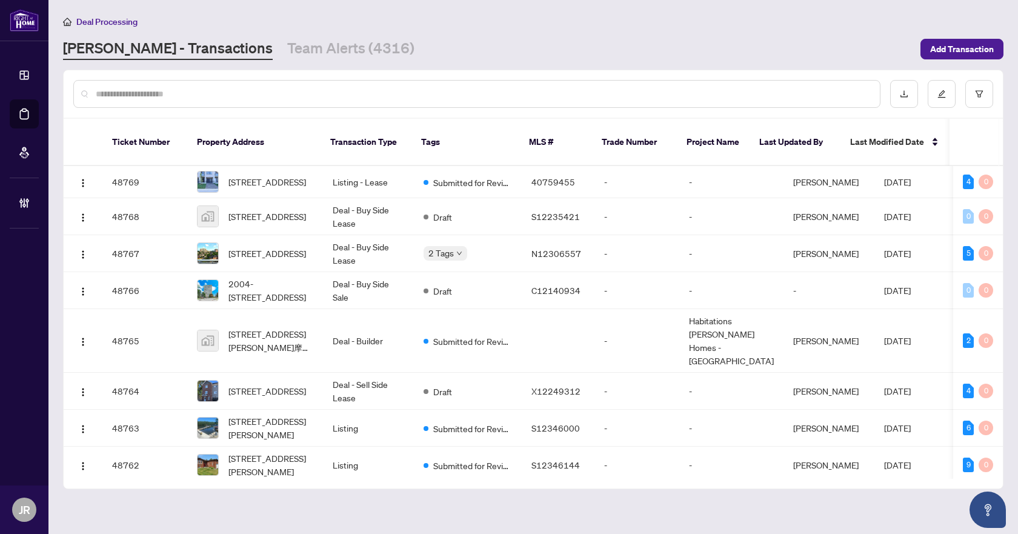
click at [676, 92] on input "text" at bounding box center [483, 93] width 775 height 13
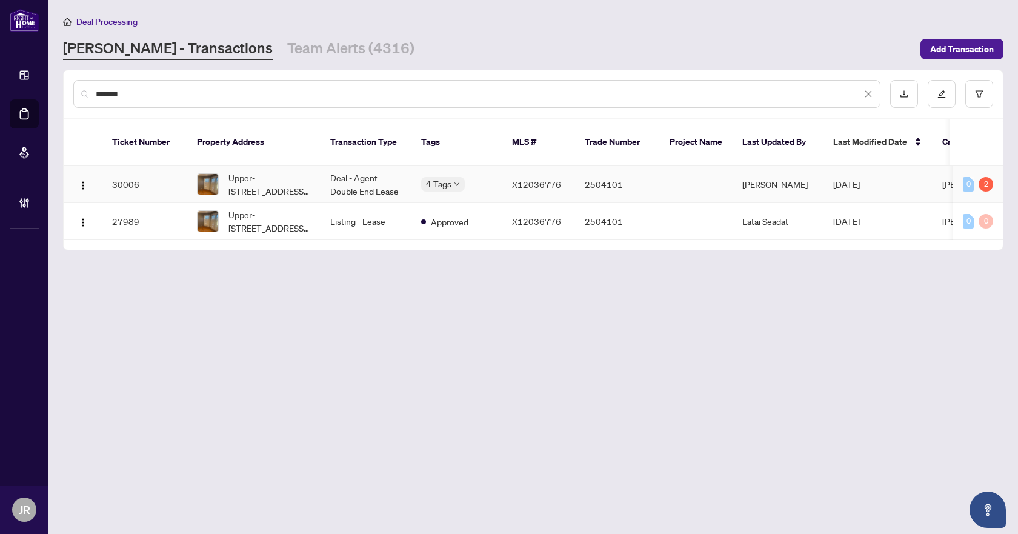
type input "*******"
click at [367, 173] on td "Deal - Agent Double End Lease" at bounding box center [366, 184] width 91 height 37
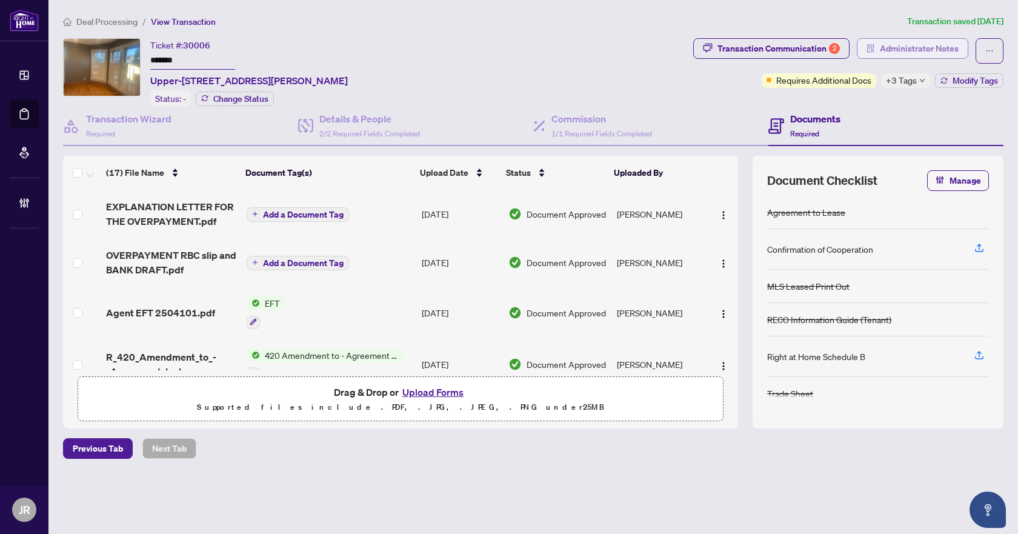
click at [938, 39] on span "Administrator Notes" at bounding box center [919, 48] width 79 height 19
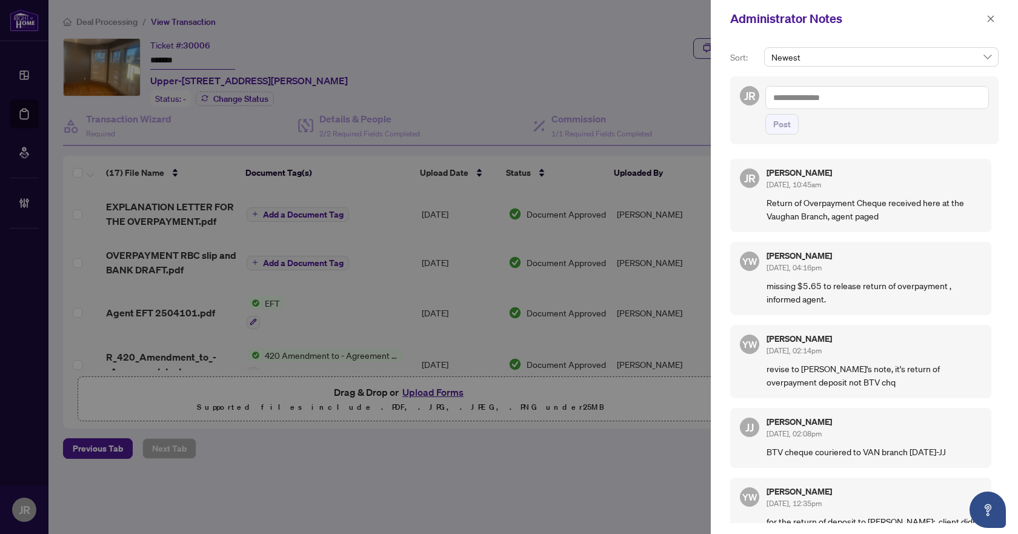
click at [864, 100] on textarea at bounding box center [878, 97] width 224 height 23
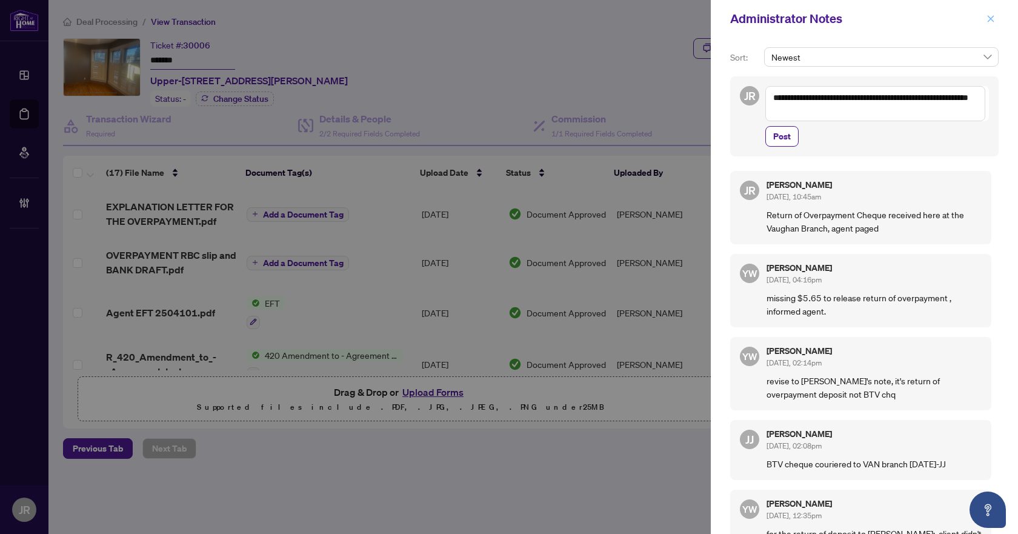
click at [990, 15] on icon "close" at bounding box center [991, 19] width 8 height 8
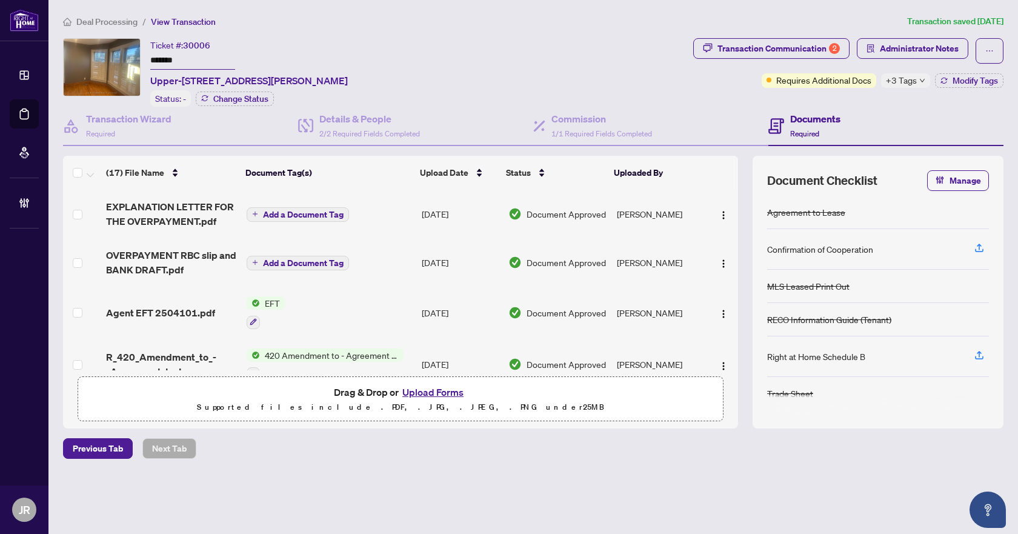
scroll to position [61, 0]
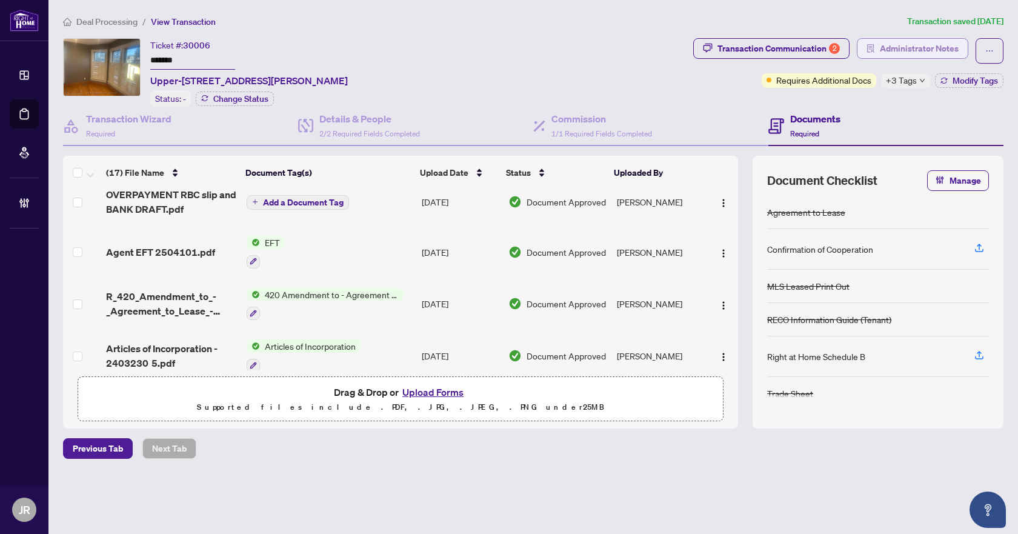
click at [931, 49] on span "Administrator Notes" at bounding box center [919, 48] width 79 height 19
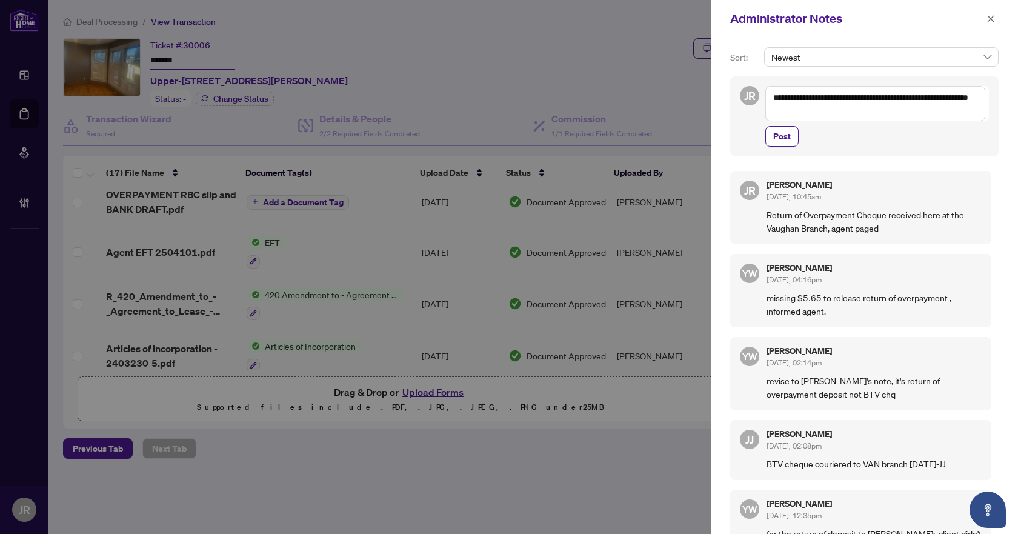
click at [872, 110] on textarea "**********" at bounding box center [876, 103] width 220 height 35
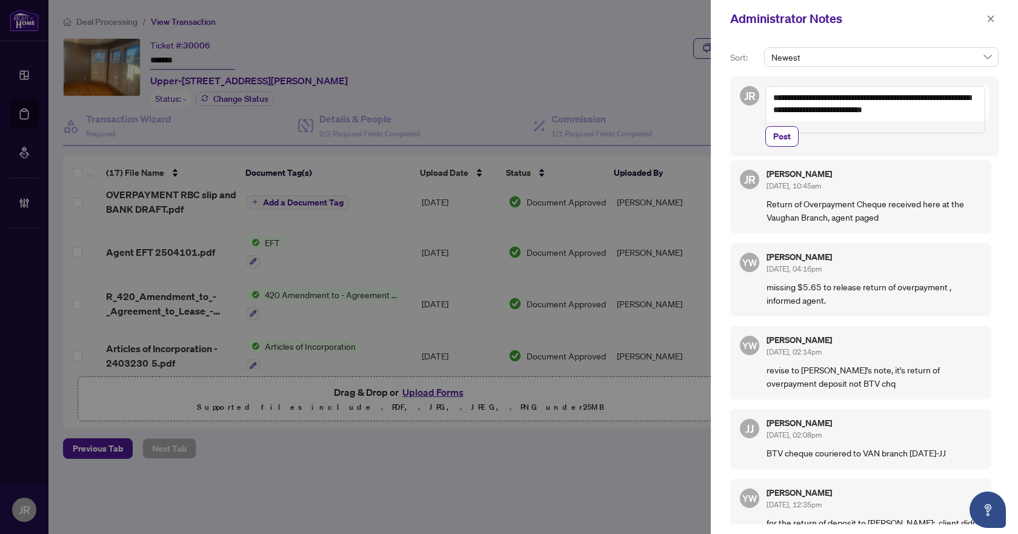
scroll to position [23, 0]
click at [893, 109] on textarea "**********" at bounding box center [876, 109] width 220 height 47
type textarea "**********"
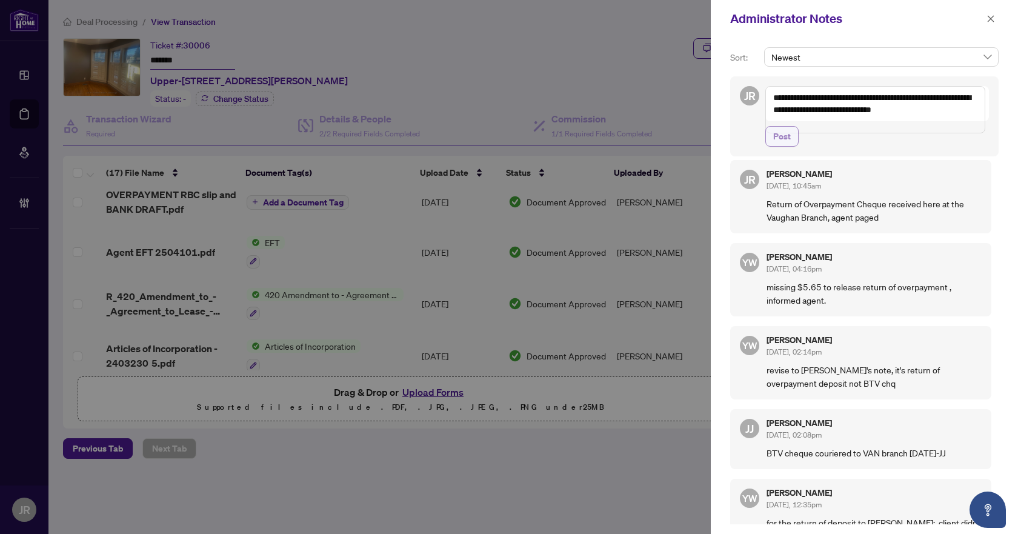
click at [789, 146] on span "Post" at bounding box center [782, 136] width 18 height 19
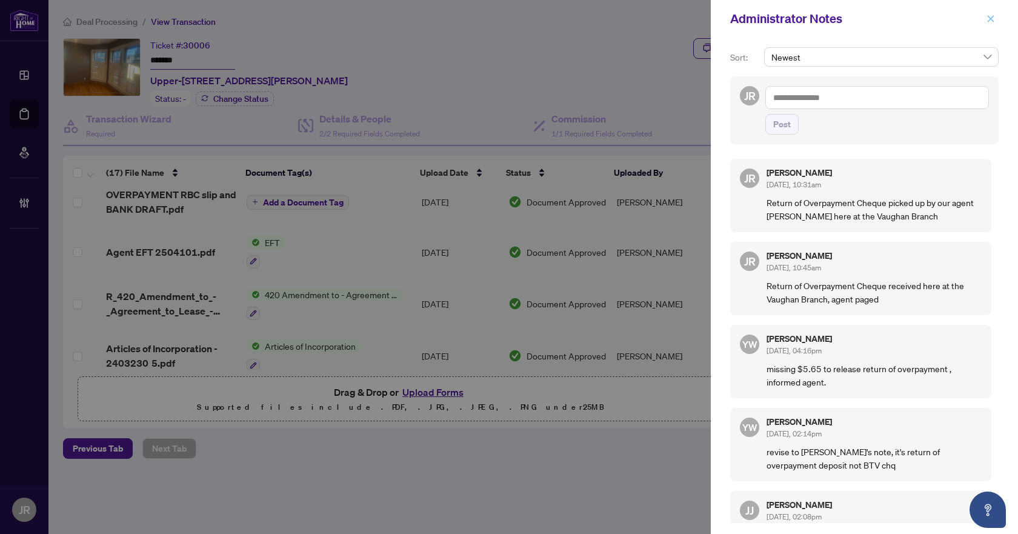
click at [990, 18] on icon "close" at bounding box center [991, 18] width 7 height 7
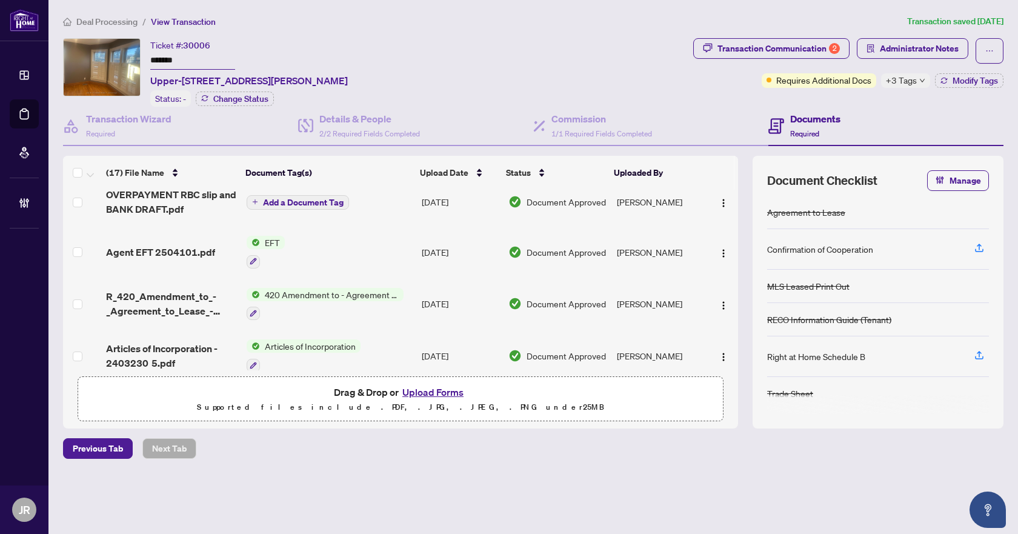
click at [101, 25] on span "Deal Processing" at bounding box center [106, 21] width 61 height 11
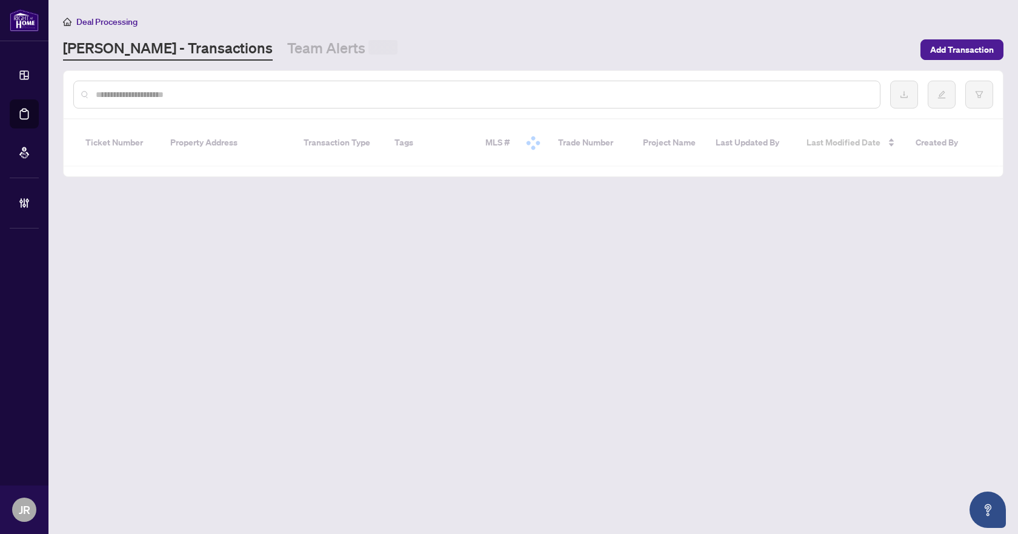
click at [195, 95] on input "text" at bounding box center [483, 94] width 775 height 13
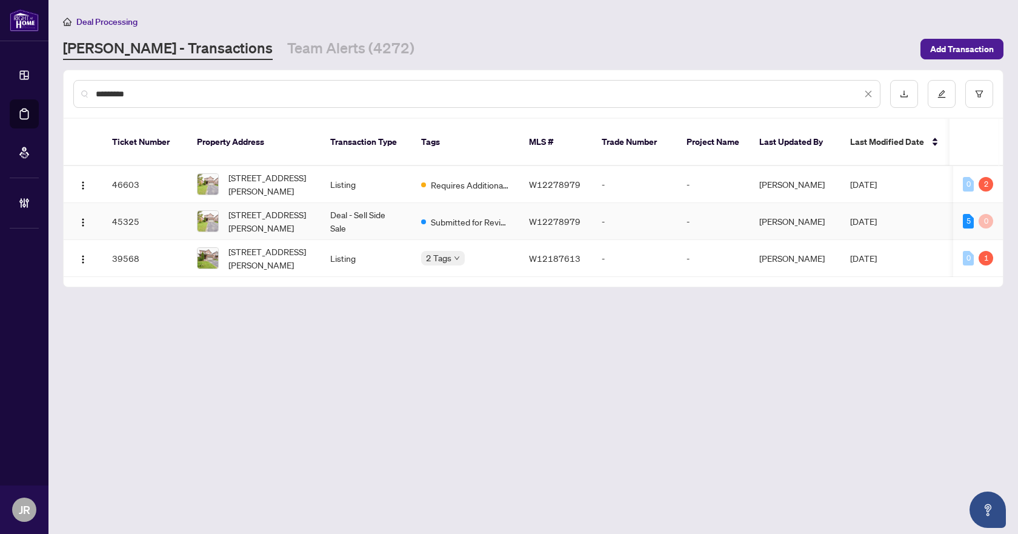
type input "*********"
click at [379, 203] on td "Deal - Sell Side Sale" at bounding box center [366, 221] width 91 height 37
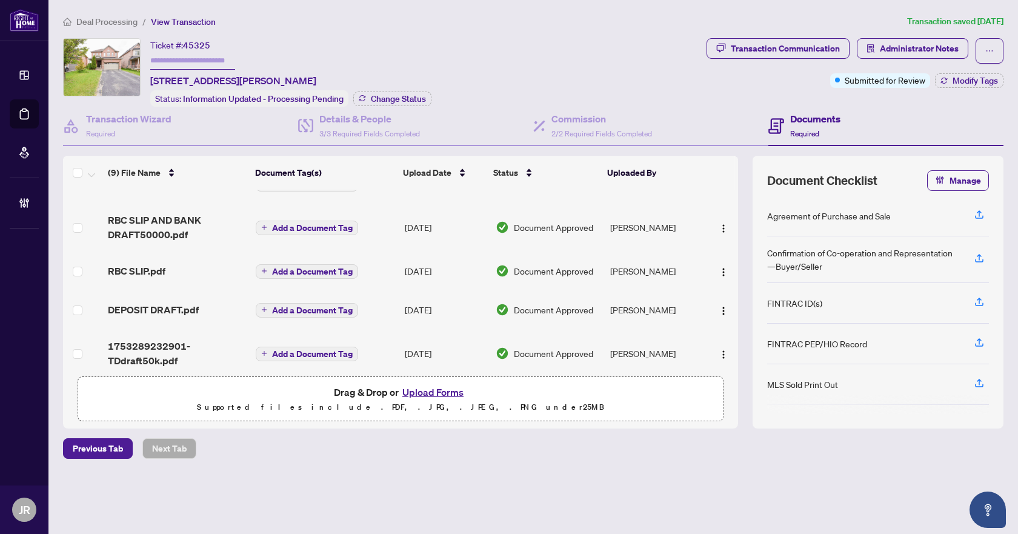
scroll to position [221, 0]
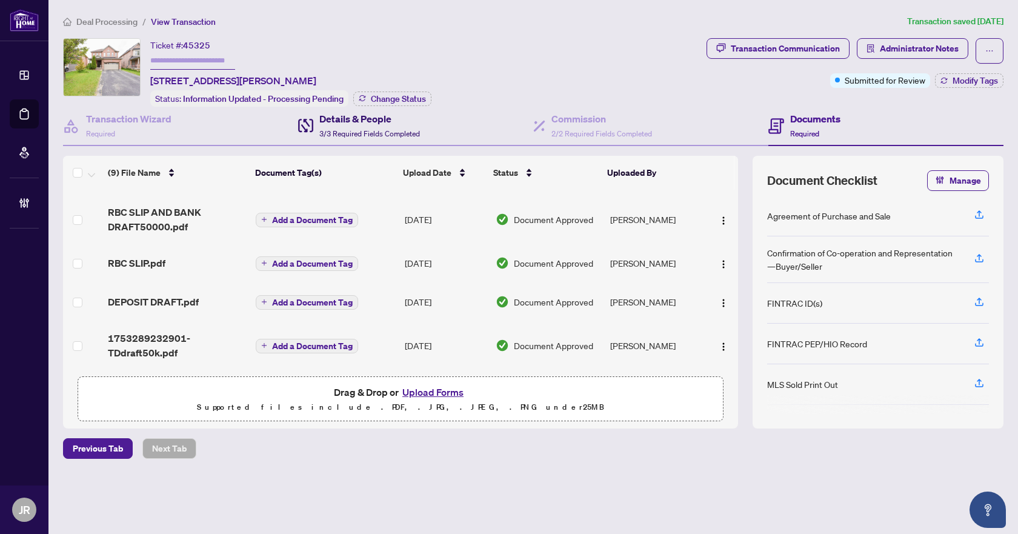
click at [401, 120] on h4 "Details & People" at bounding box center [369, 119] width 101 height 15
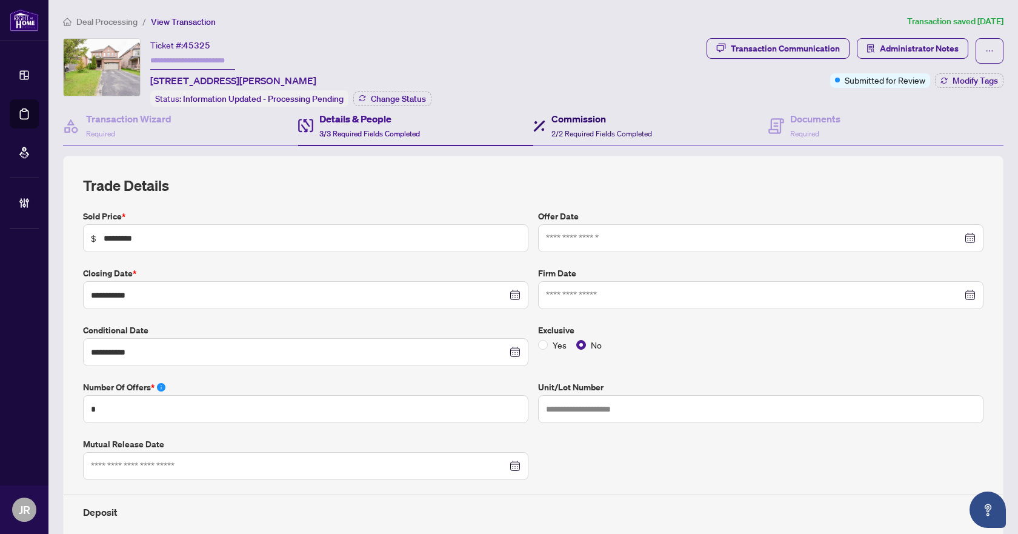
click at [577, 121] on h4 "Commission" at bounding box center [602, 119] width 101 height 15
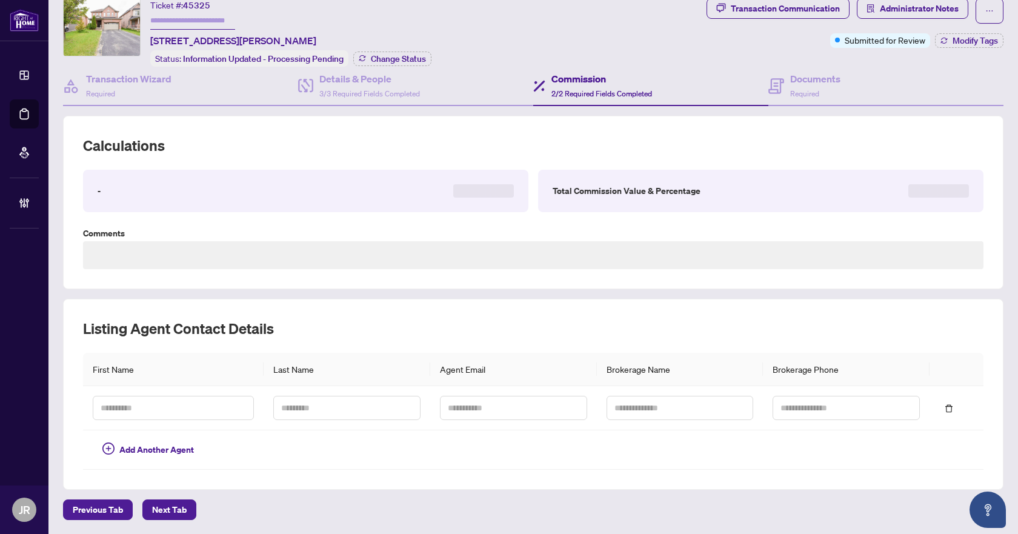
scroll to position [81, 0]
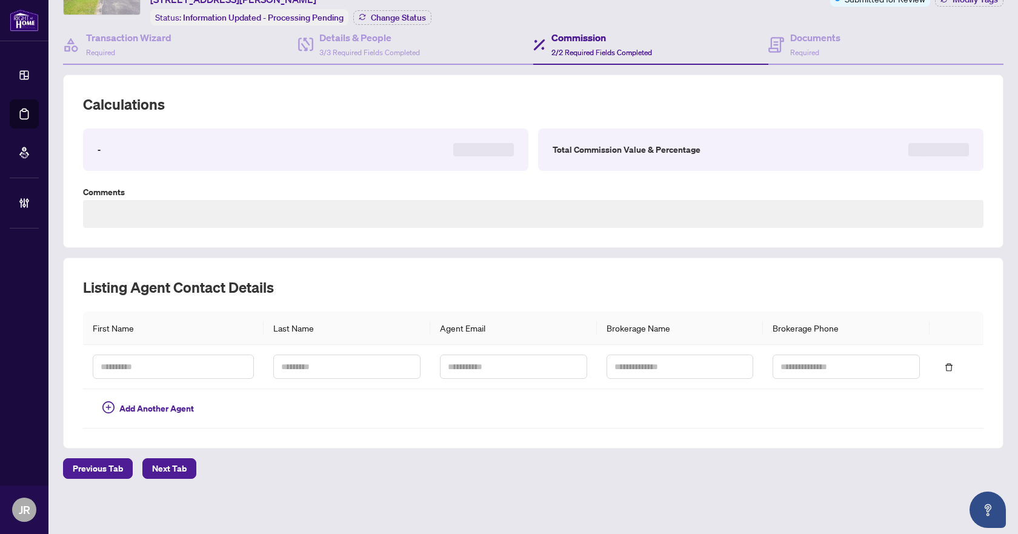
type textarea "**********"
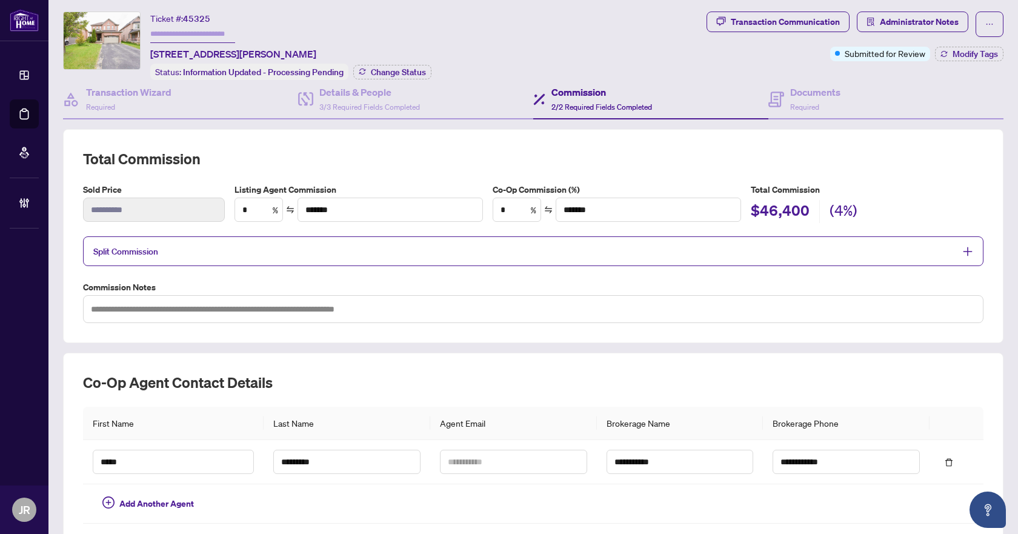
scroll to position [0, 0]
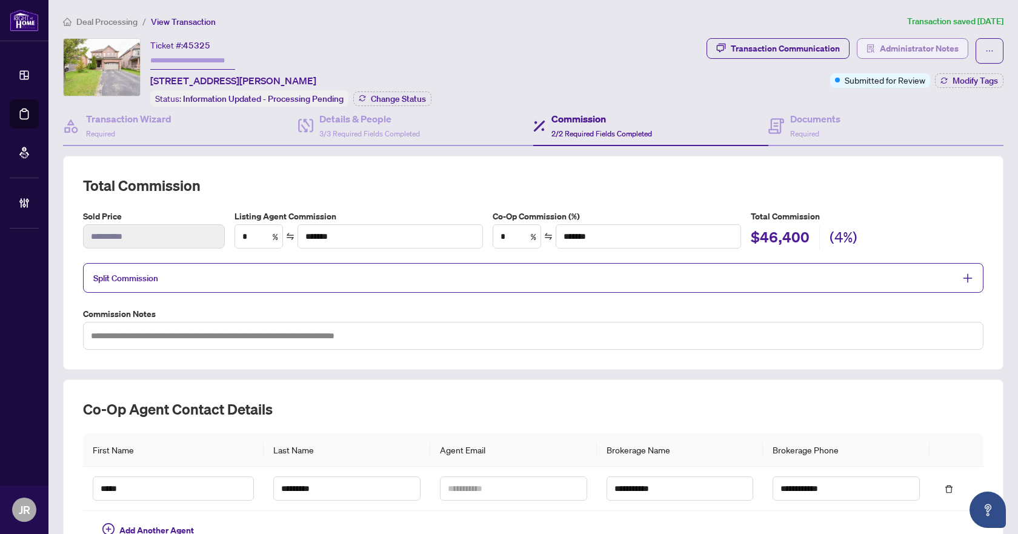
click at [907, 43] on span "Administrator Notes" at bounding box center [919, 48] width 79 height 19
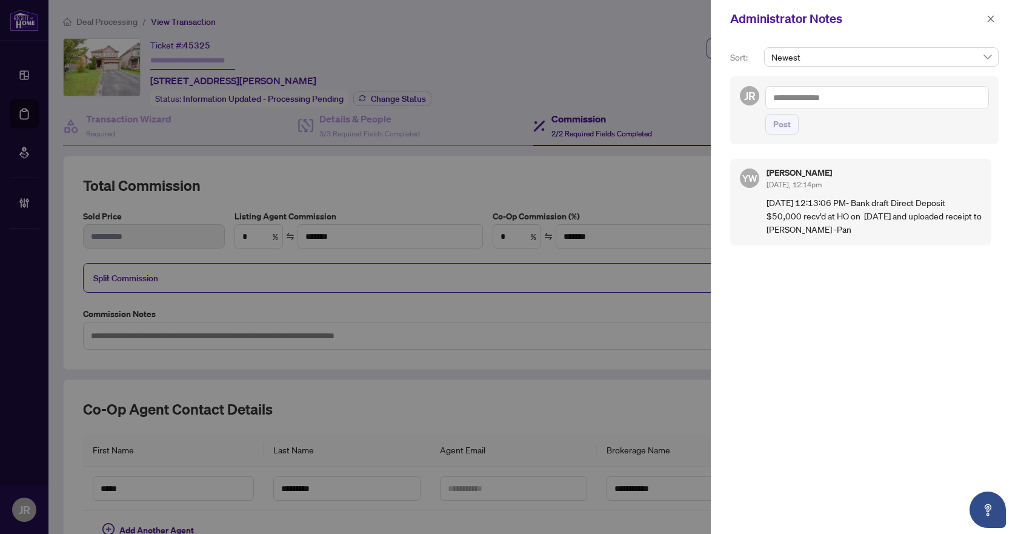
click at [878, 95] on textarea at bounding box center [878, 97] width 224 height 23
click at [841, 107] on span "[PERSON_NAME] Acc ounting" at bounding box center [848, 106] width 109 height 11
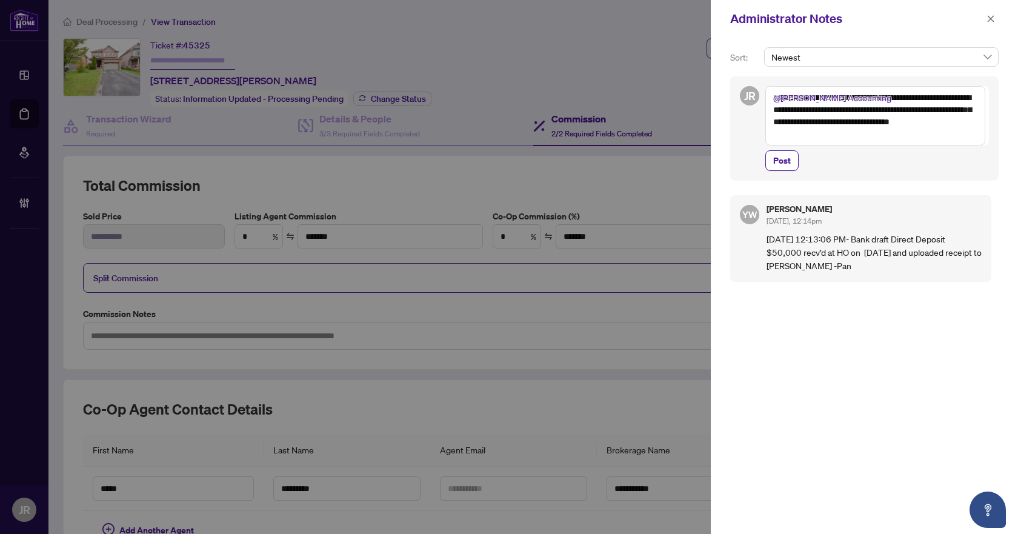
click at [812, 110] on textarea "**********" at bounding box center [876, 115] width 220 height 59
type textarea "**********"
click at [794, 161] on button "Post" at bounding box center [782, 160] width 33 height 21
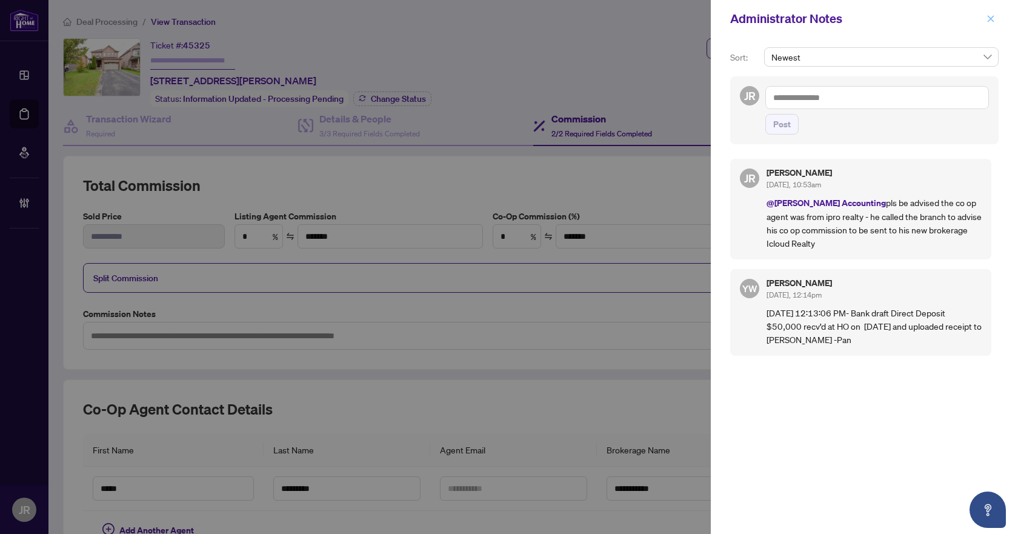
click at [990, 19] on icon "close" at bounding box center [991, 19] width 8 height 8
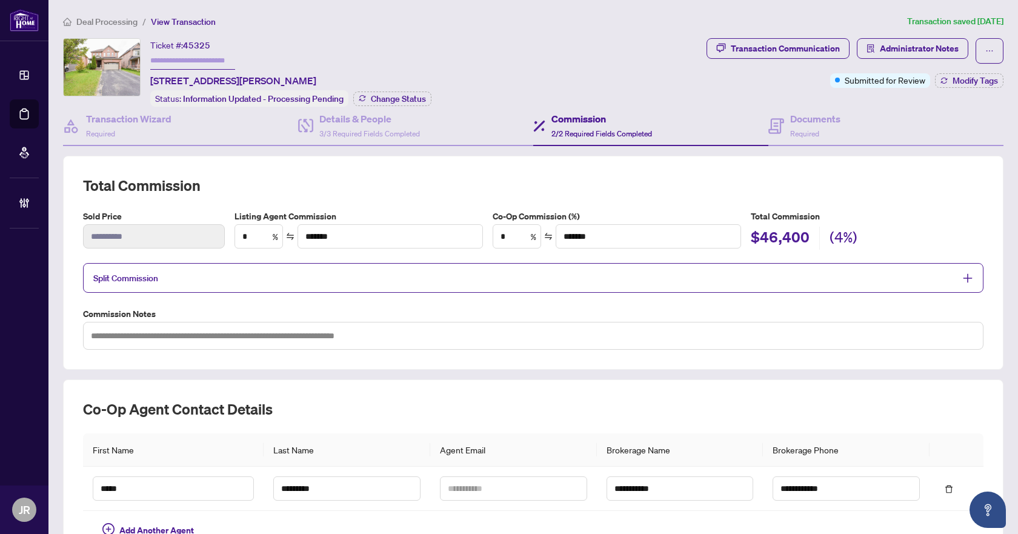
click at [110, 16] on span "Deal Processing" at bounding box center [106, 21] width 61 height 11
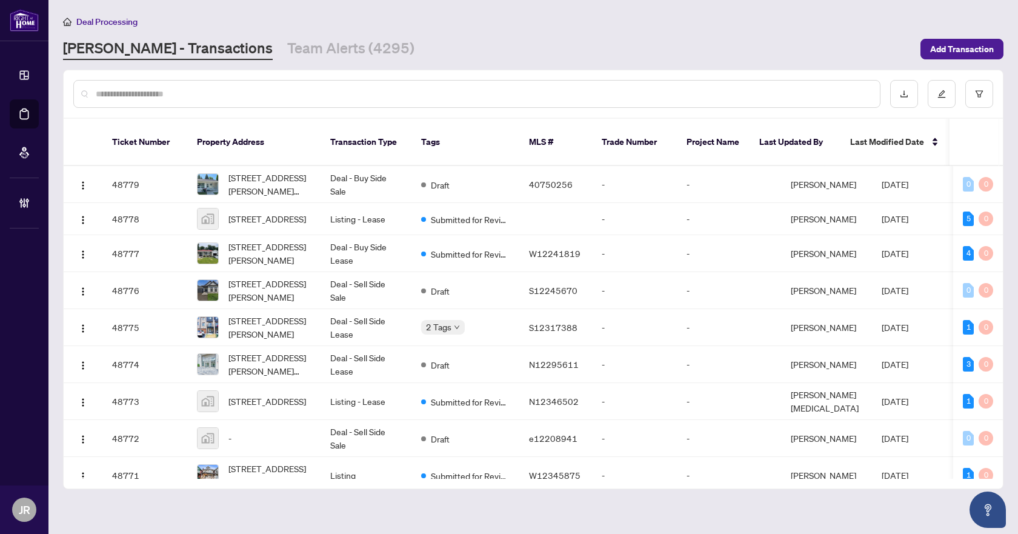
click at [250, 89] on input "text" at bounding box center [483, 93] width 775 height 13
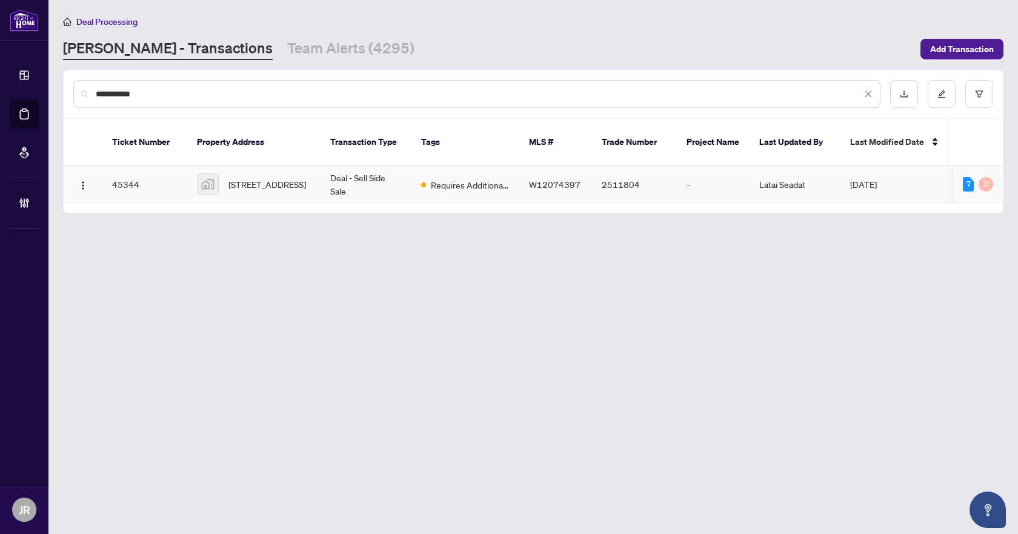
type input "**********"
click at [346, 176] on td "Deal - Sell Side Sale" at bounding box center [366, 184] width 91 height 37
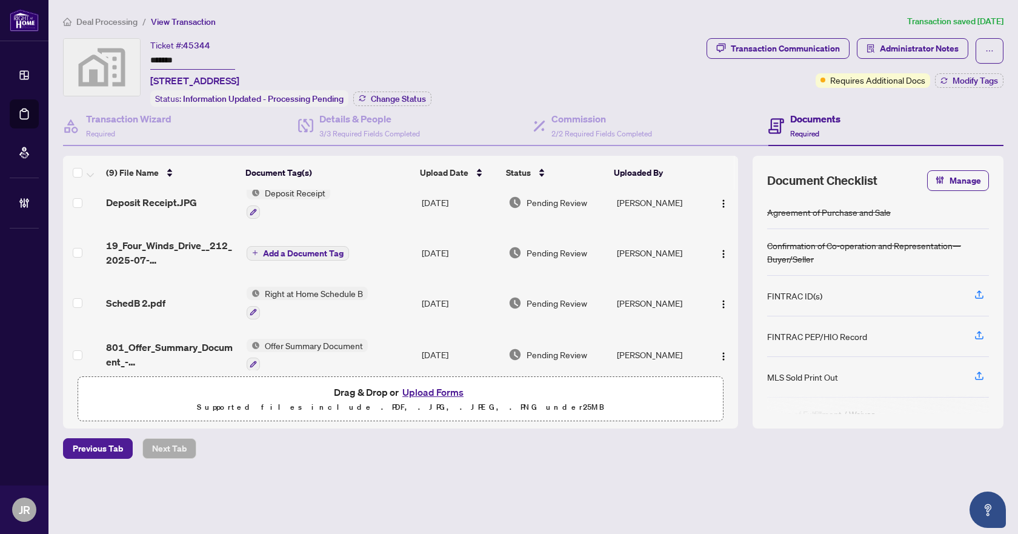
scroll to position [182, 0]
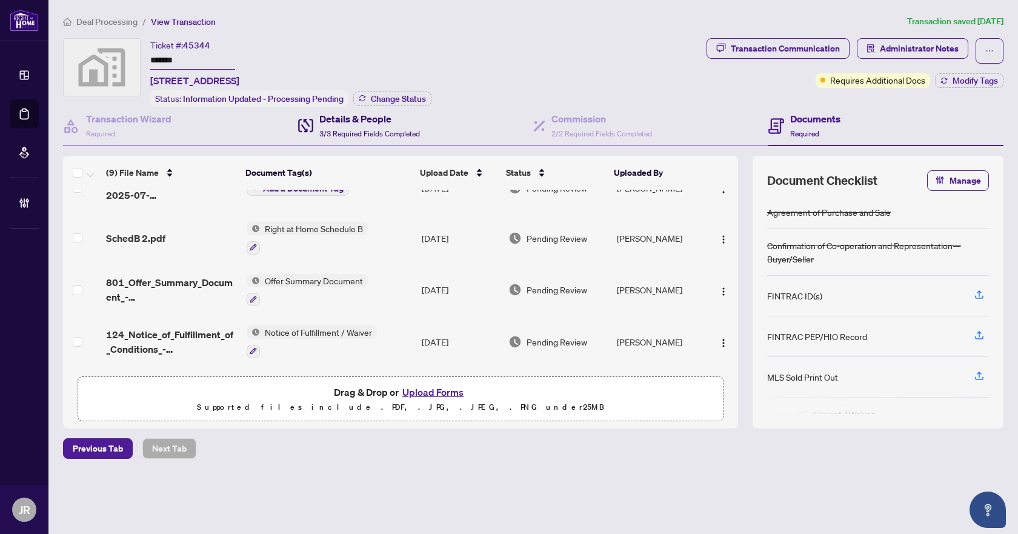
click at [381, 129] on span "3/3 Required Fields Completed" at bounding box center [369, 133] width 101 height 9
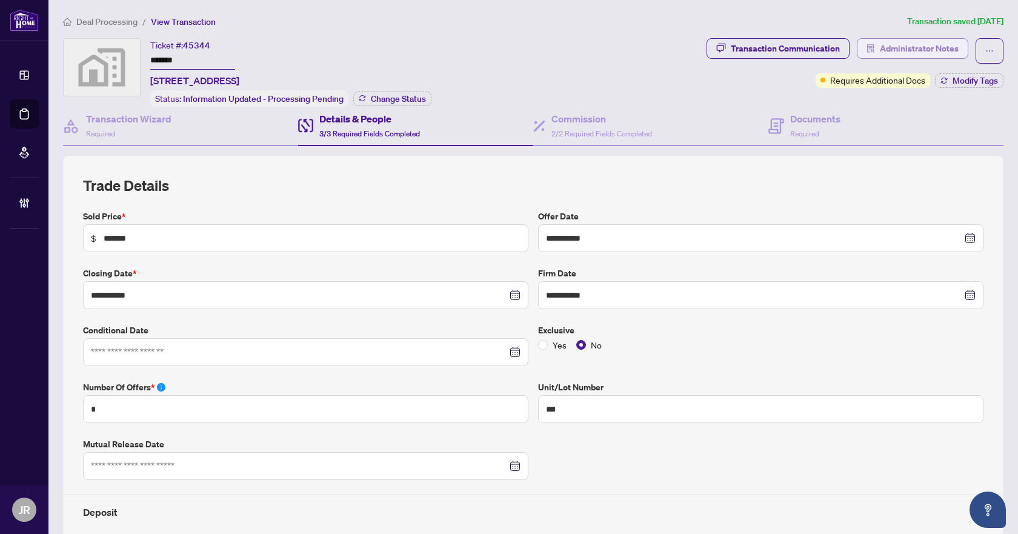
click at [888, 45] on span "Administrator Notes" at bounding box center [919, 48] width 79 height 19
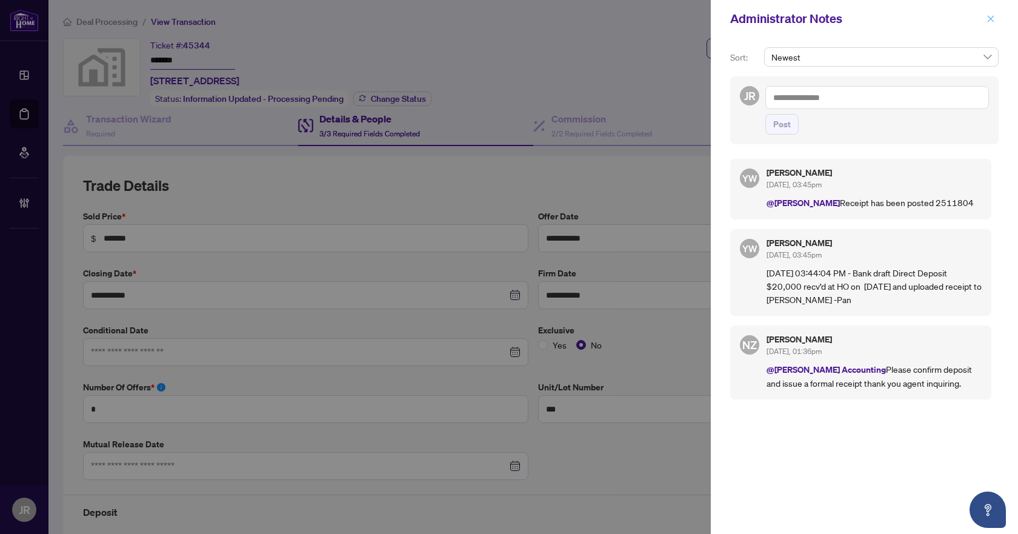
click at [993, 16] on icon "close" at bounding box center [991, 19] width 8 height 8
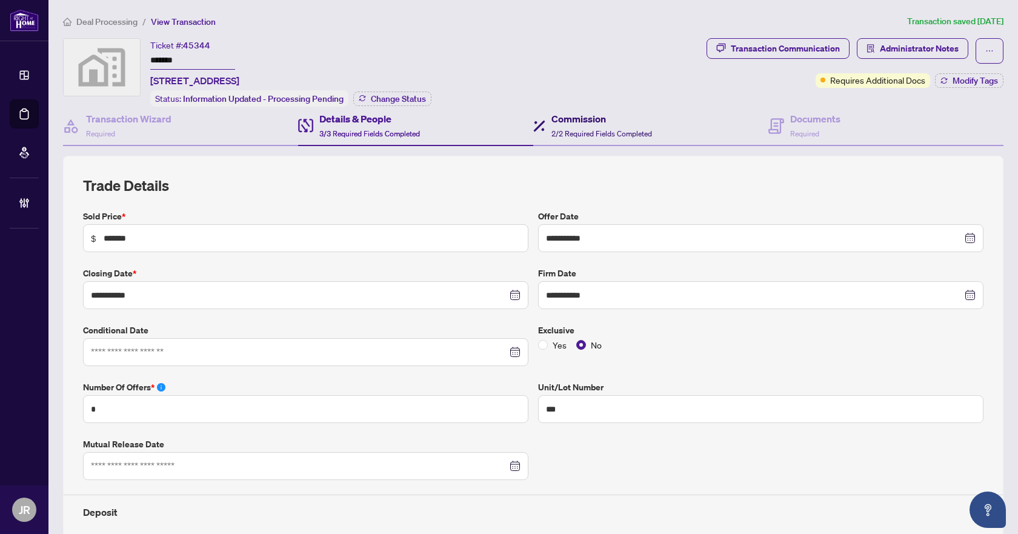
click at [625, 127] on div "Commission 2/2 Required Fields Completed" at bounding box center [602, 126] width 101 height 28
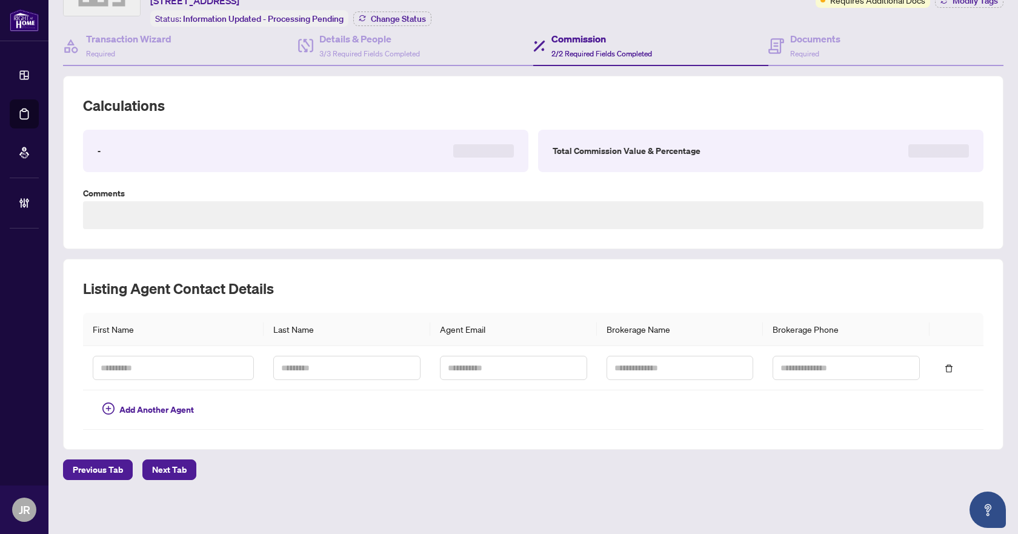
scroll to position [81, 0]
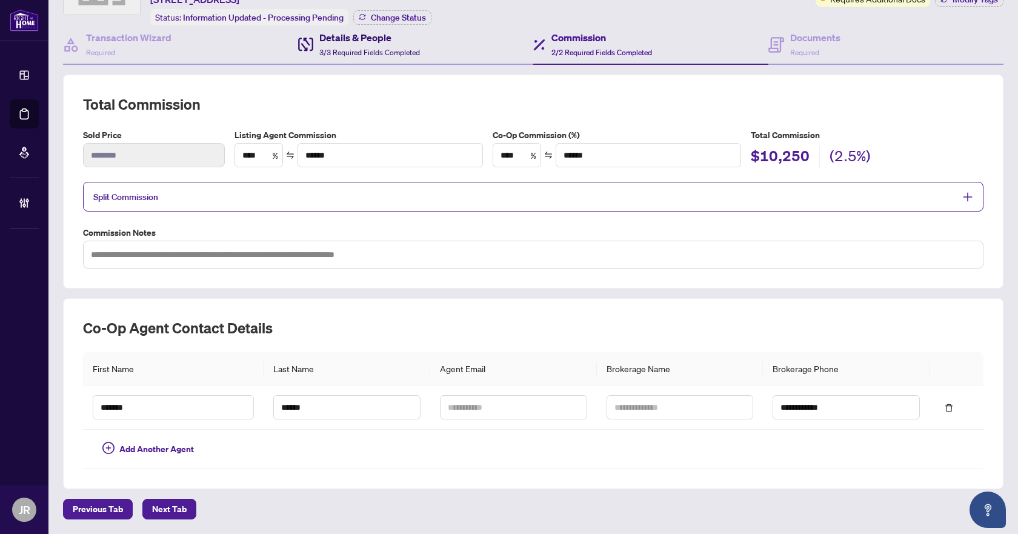
click at [366, 48] on span "3/3 Required Fields Completed" at bounding box center [369, 52] width 101 height 9
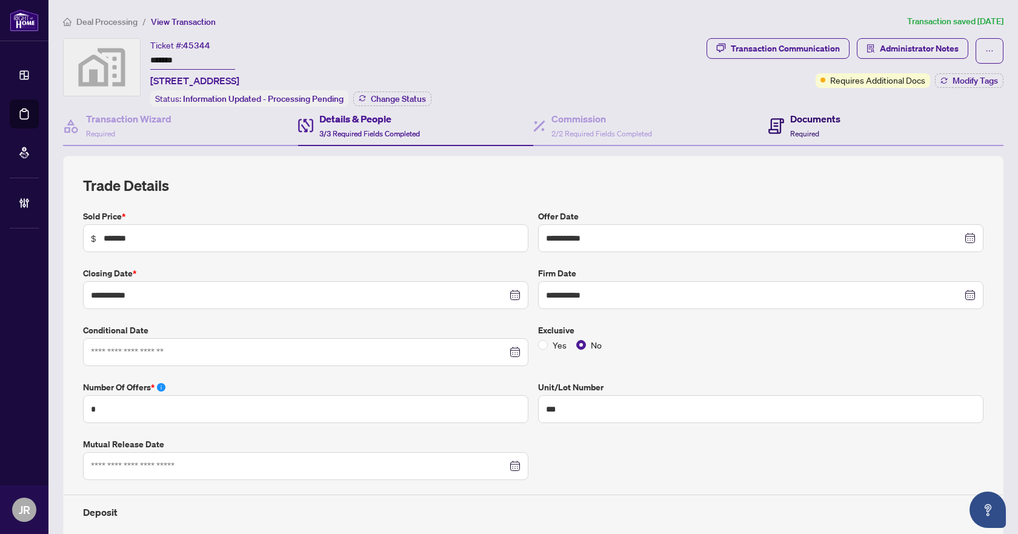
click at [827, 134] on div "Documents Required" at bounding box center [815, 126] width 50 height 28
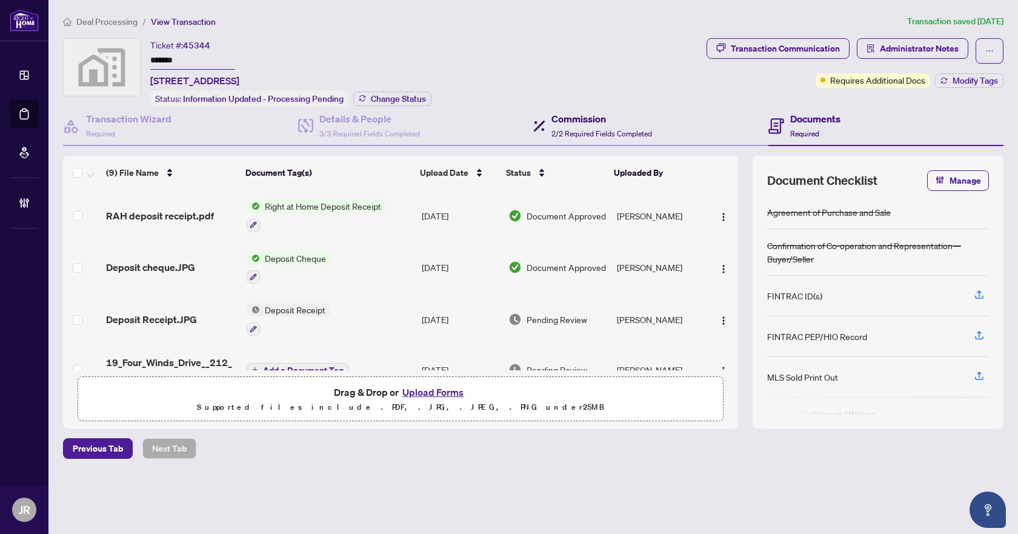
click at [604, 129] on span "2/2 Required Fields Completed" at bounding box center [602, 133] width 101 height 9
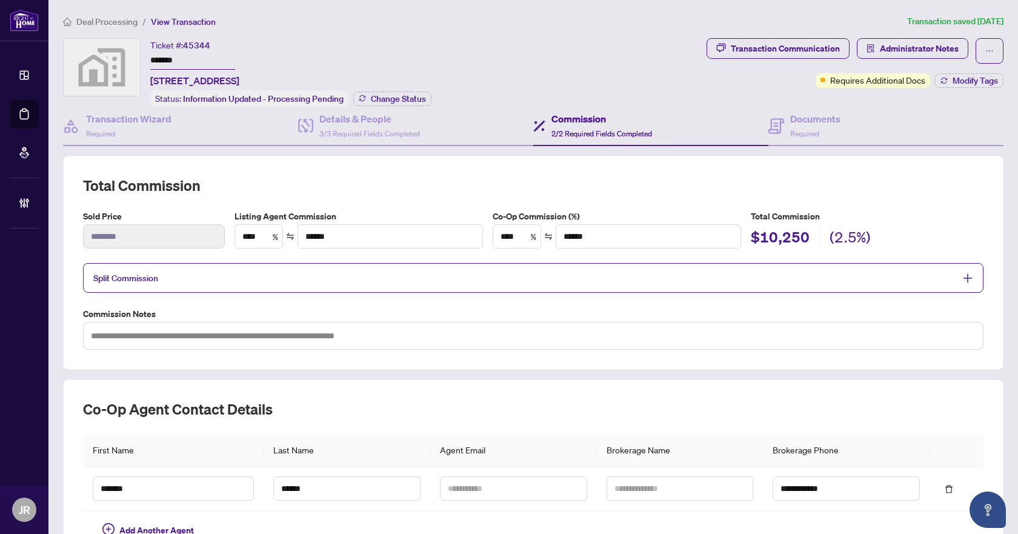
click at [109, 25] on span "Deal Processing" at bounding box center [106, 21] width 61 height 11
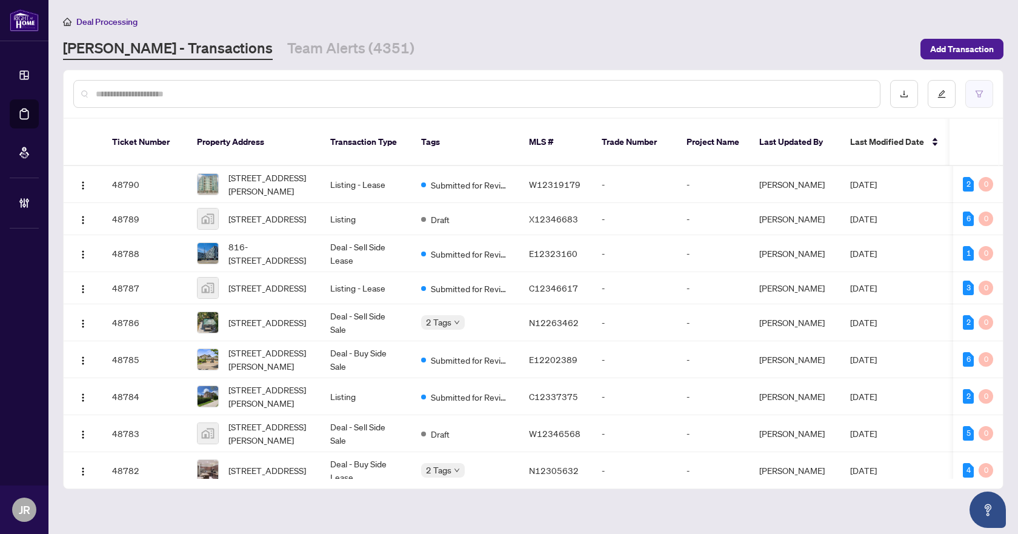
click at [976, 85] on button "button" at bounding box center [980, 94] width 28 height 28
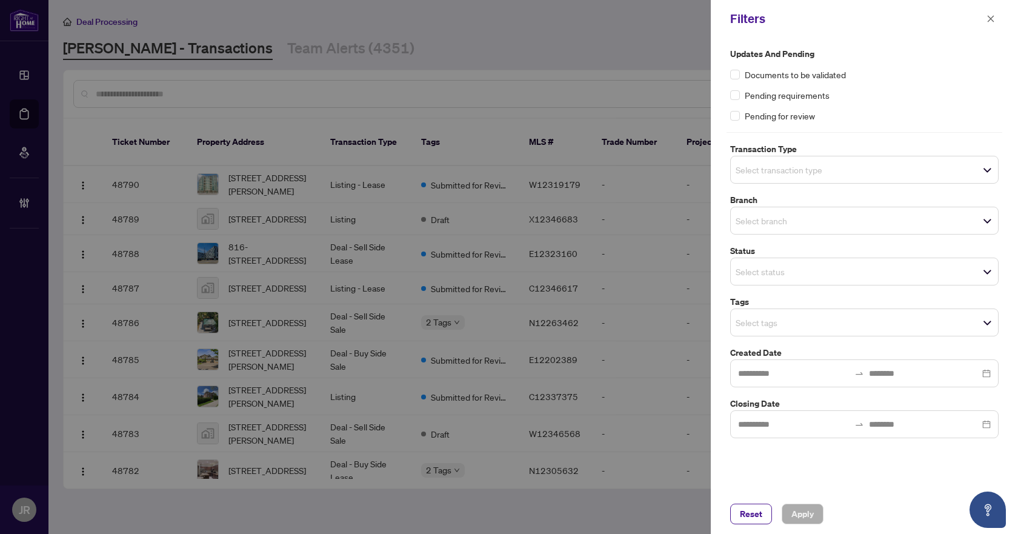
click at [847, 177] on span "Select transaction type" at bounding box center [864, 169] width 267 height 17
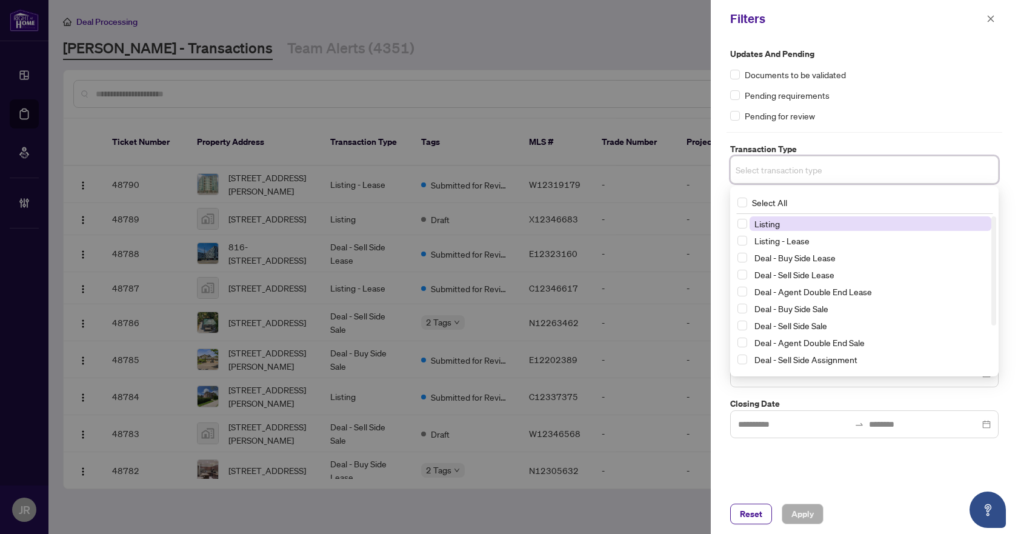
click at [818, 227] on span "Listing" at bounding box center [871, 223] width 242 height 15
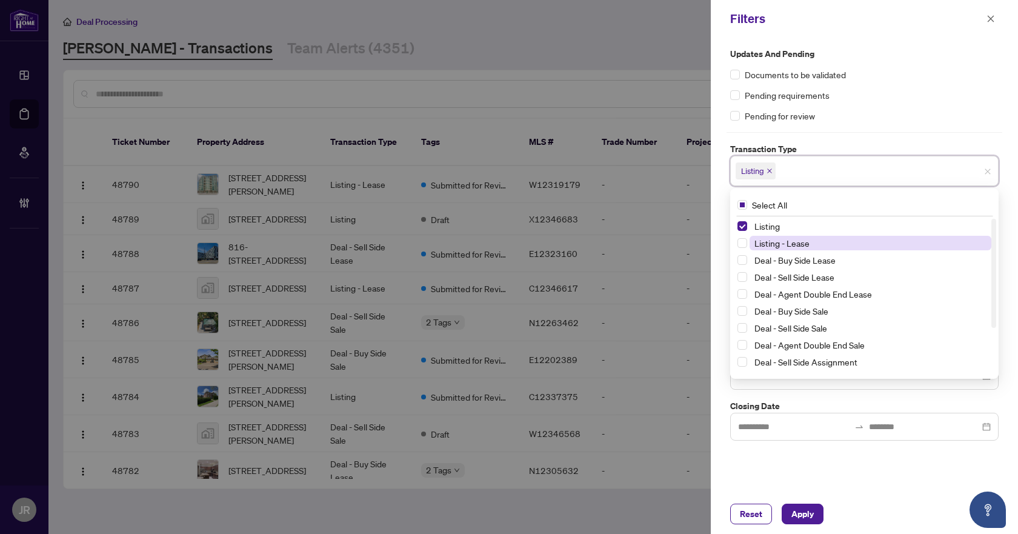
click at [818, 240] on span "Listing - Lease" at bounding box center [871, 243] width 242 height 15
click at [914, 116] on div "Pending for review" at bounding box center [864, 115] width 269 height 13
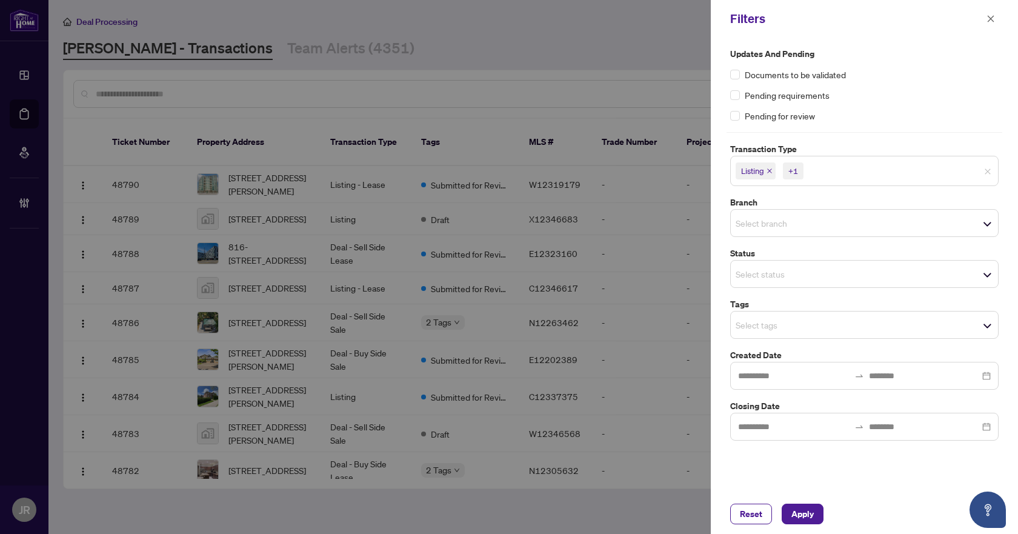
click at [861, 215] on span "Select branch" at bounding box center [864, 223] width 267 height 17
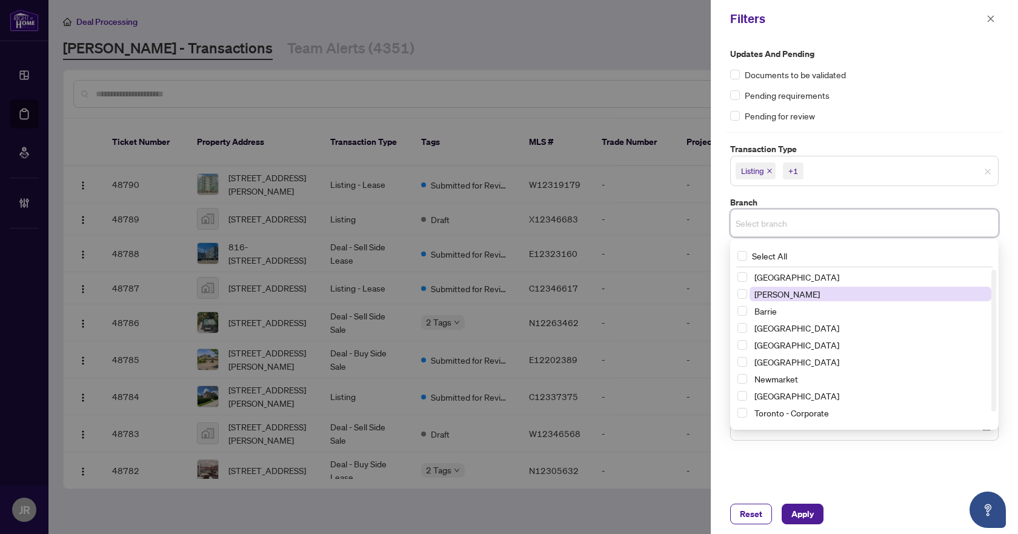
click at [830, 295] on span "[PERSON_NAME]" at bounding box center [871, 294] width 242 height 15
click at [935, 115] on div "Pending for review" at bounding box center [864, 115] width 269 height 13
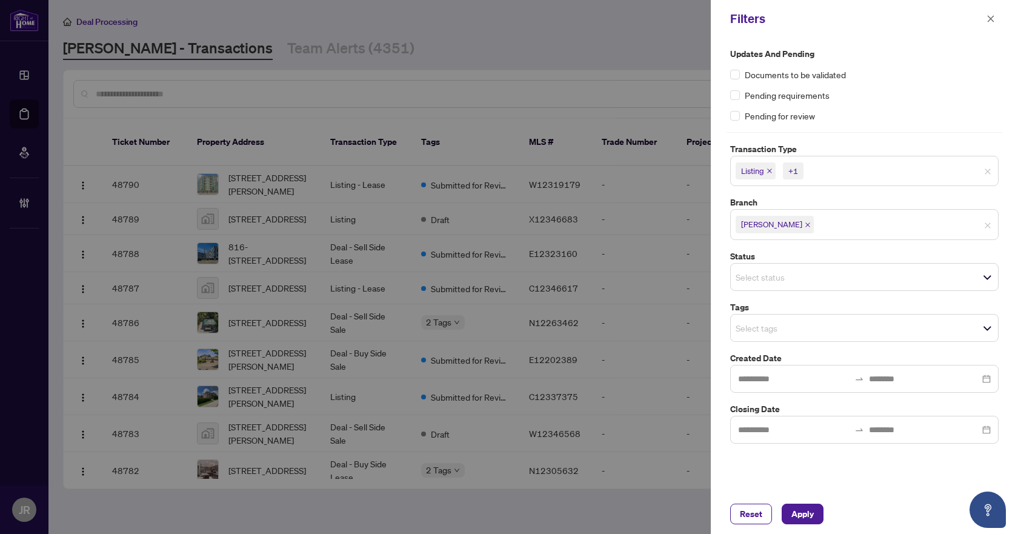
click at [858, 319] on span "Select tags" at bounding box center [864, 327] width 267 height 17
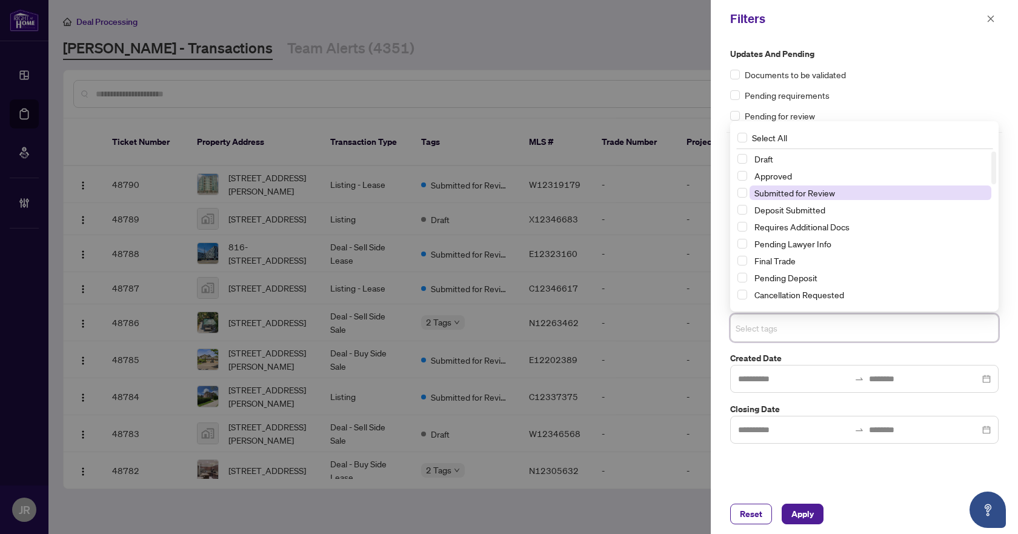
click at [818, 192] on span "Submitted for Review" at bounding box center [795, 192] width 81 height 11
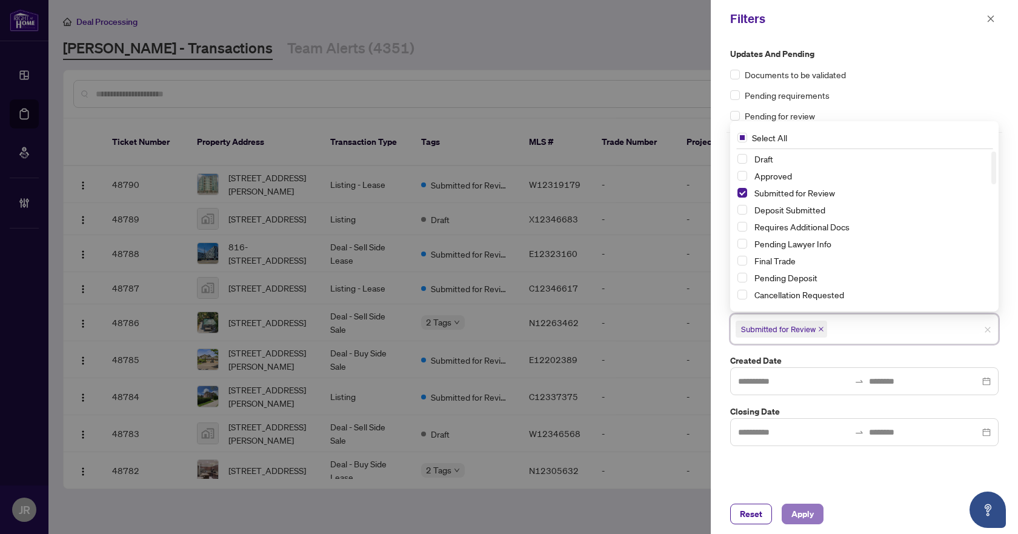
click at [806, 506] on span "Apply" at bounding box center [803, 513] width 22 height 19
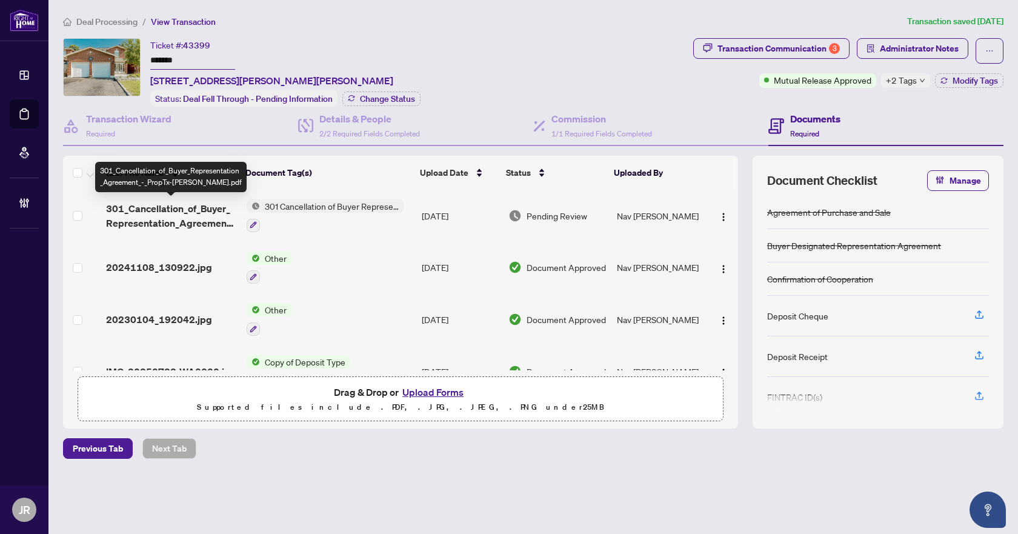
click at [182, 219] on span "301_Cancellation_of_Buyer_Representation_Agreement_-_PropTx-[PERSON_NAME].pdf" at bounding box center [171, 215] width 130 height 29
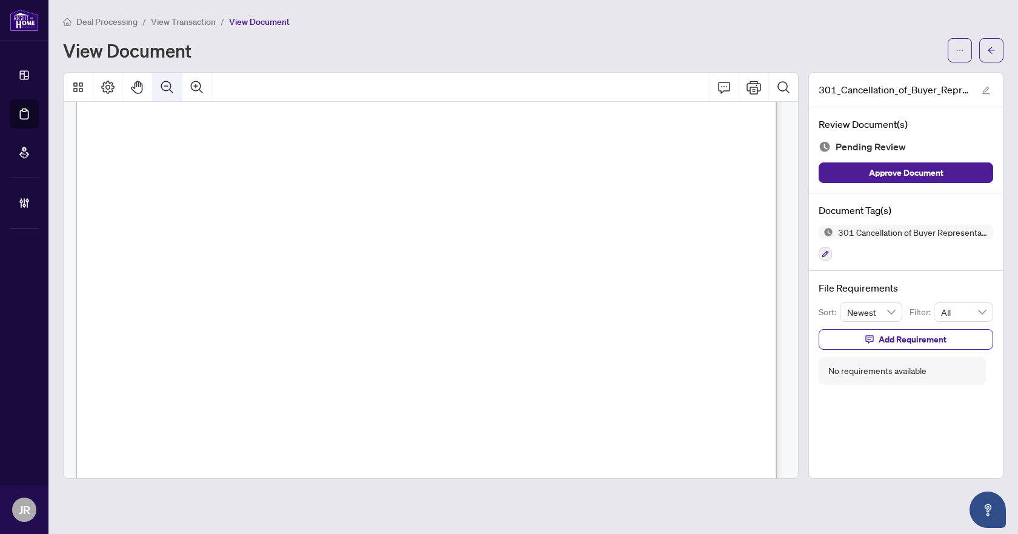
click at [173, 92] on icon "Zoom Out" at bounding box center [167, 87] width 15 height 15
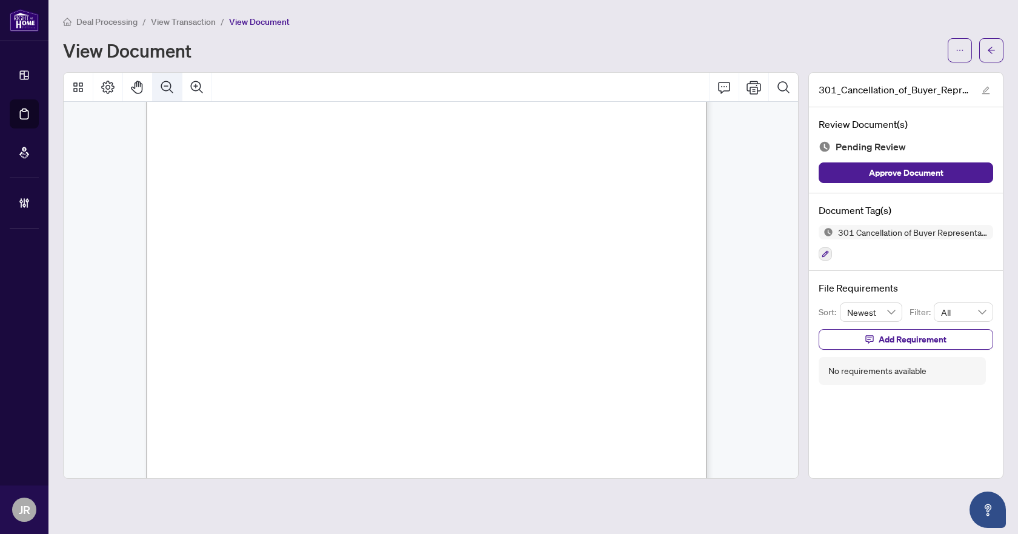
click at [173, 92] on icon "Zoom Out" at bounding box center [167, 87] width 15 height 15
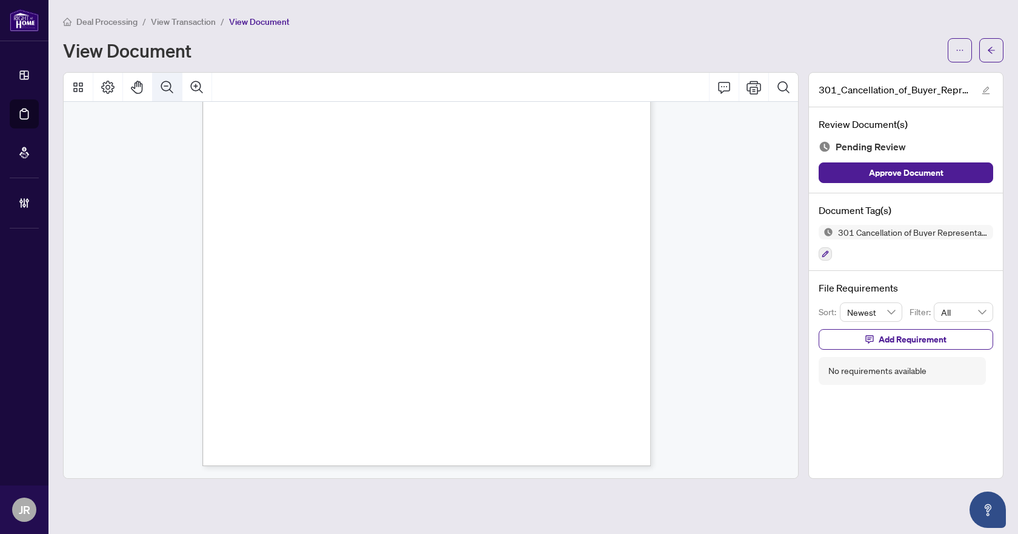
scroll to position [185, 0]
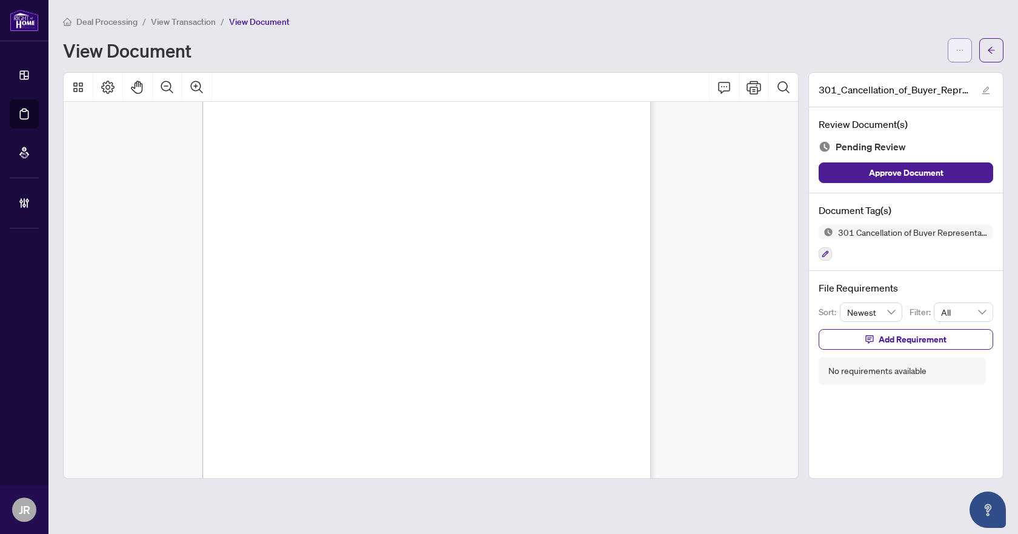
click at [949, 47] on button "button" at bounding box center [960, 50] width 24 height 24
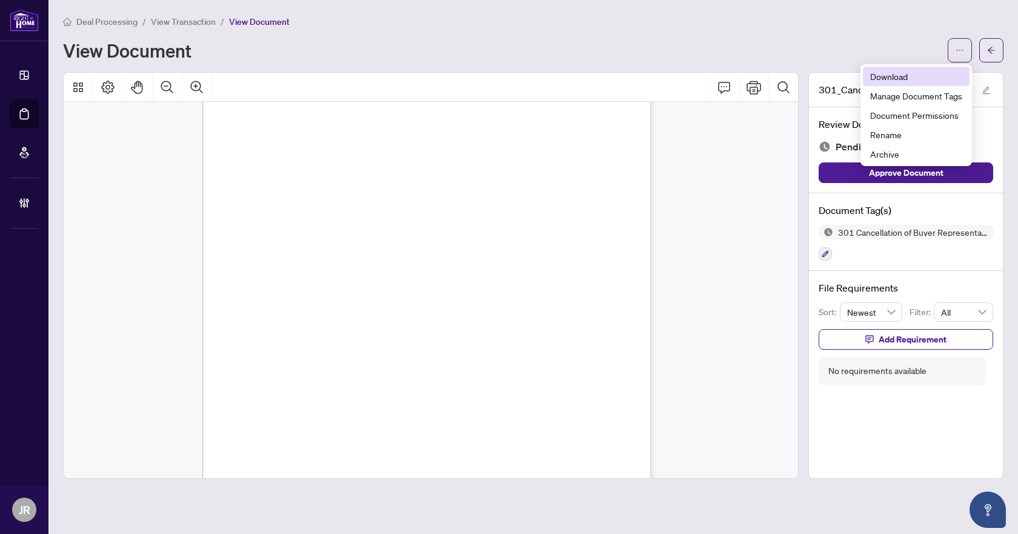
click at [910, 75] on span "Download" at bounding box center [916, 76] width 92 height 13
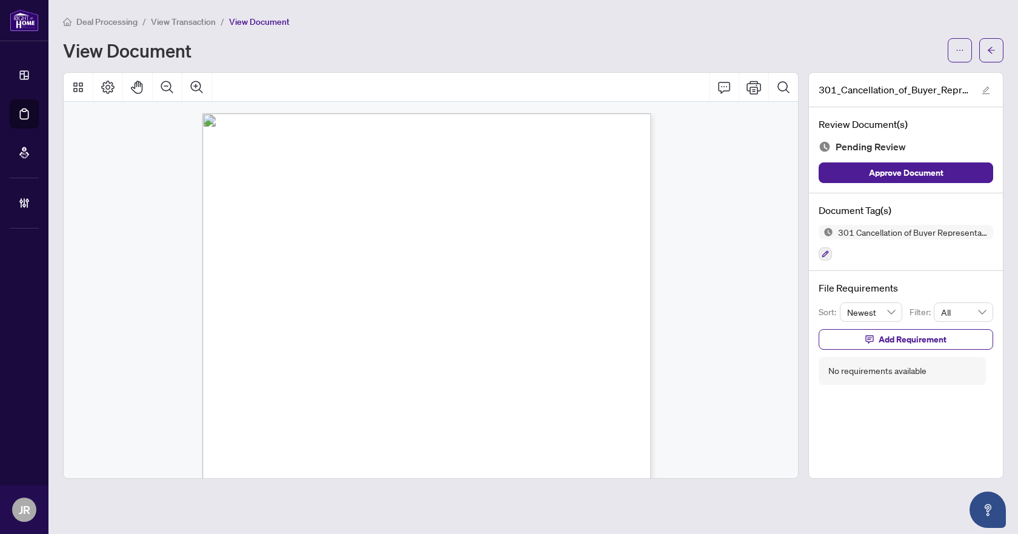
scroll to position [0, 0]
drag, startPoint x: 335, startPoint y: 152, endPoint x: 542, endPoint y: 156, distance: 206.7
click at [516, 156] on span "Buyer Representation Agreement" at bounding box center [425, 156] width 181 height 15
click at [366, 289] on span "I hereby request the cancellation of the Agreement for the following reasons:" at bounding box center [341, 286] width 216 height 8
click at [1000, 53] on button "button" at bounding box center [992, 50] width 24 height 24
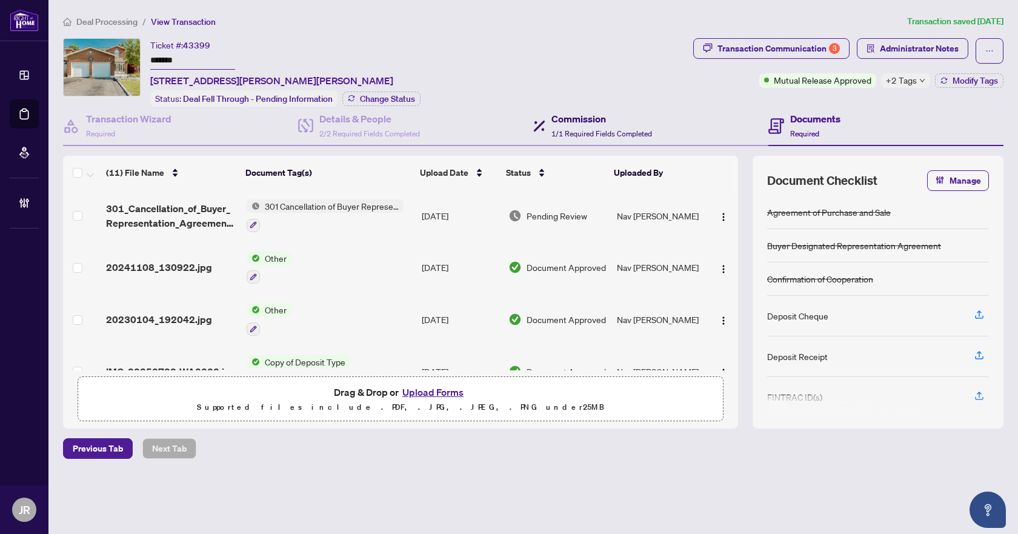
click at [616, 122] on h4 "Commission" at bounding box center [602, 119] width 101 height 15
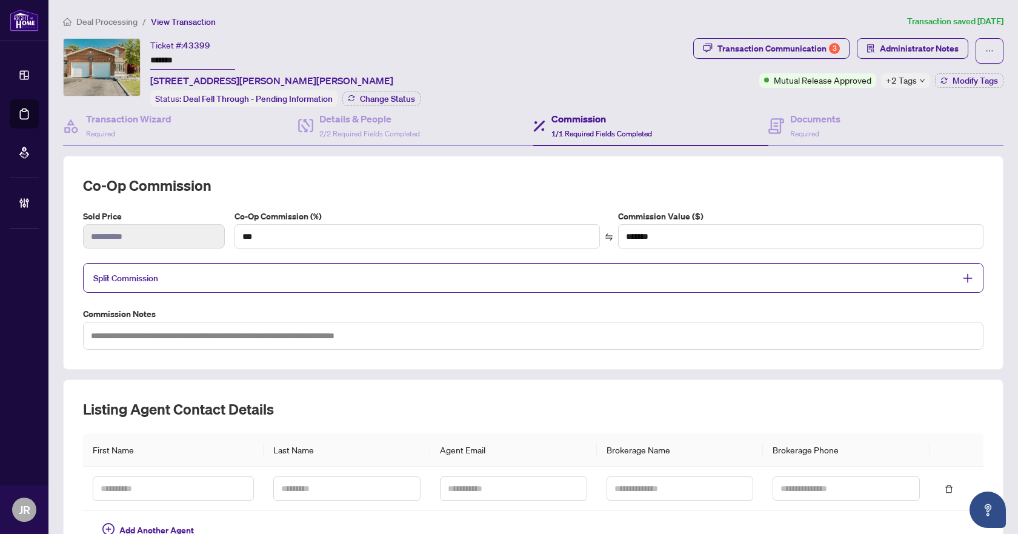
click at [475, 283] on div "Split Commission" at bounding box center [533, 278] width 901 height 30
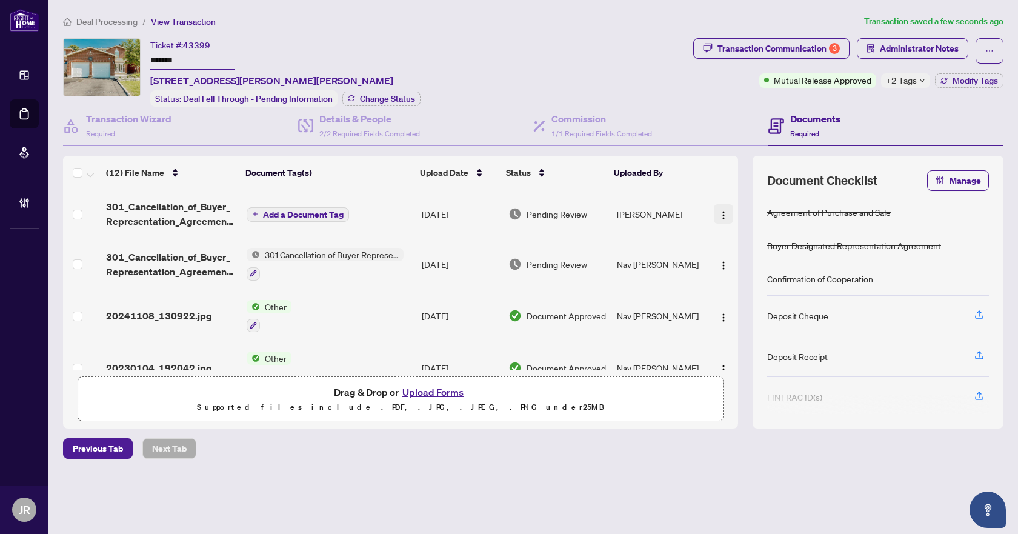
click at [720, 211] on img "button" at bounding box center [724, 215] width 10 height 10
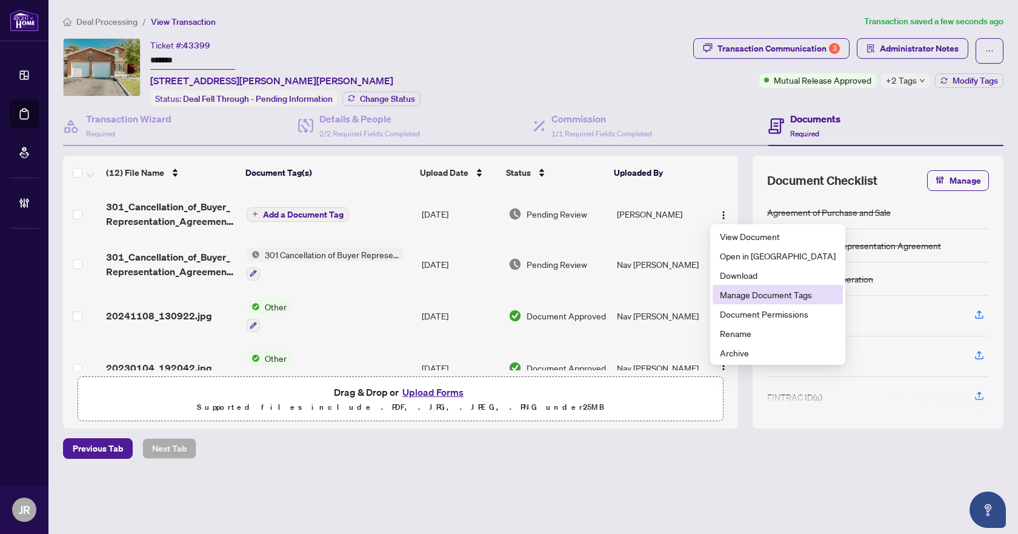
click at [753, 295] on span "Manage Document Tags" at bounding box center [778, 294] width 116 height 13
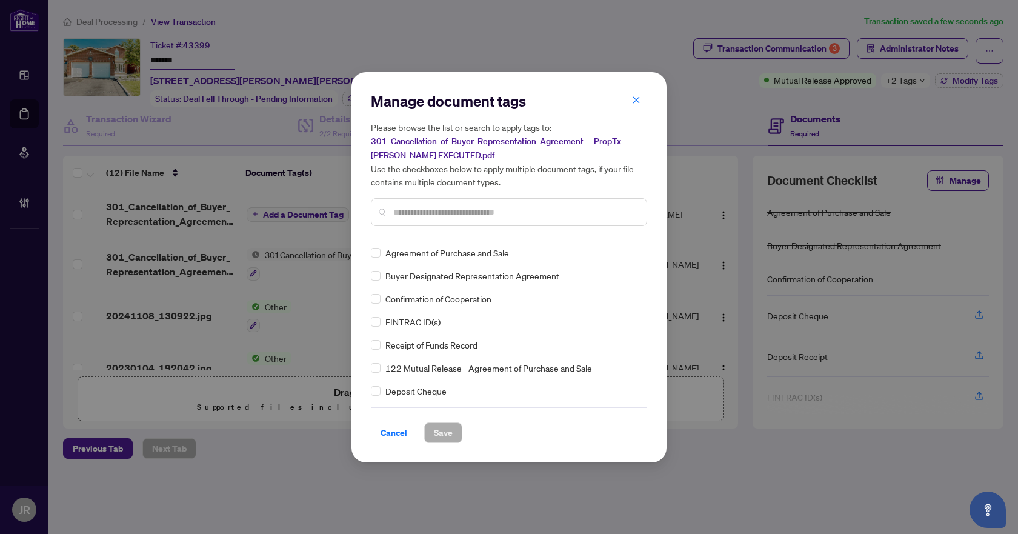
click at [448, 233] on div "Manage document tags Please browse the list or search to apply tags to: 301_Can…" at bounding box center [509, 164] width 276 height 145
click at [449, 218] on div at bounding box center [509, 212] width 276 height 28
click at [449, 209] on input "text" at bounding box center [515, 211] width 244 height 13
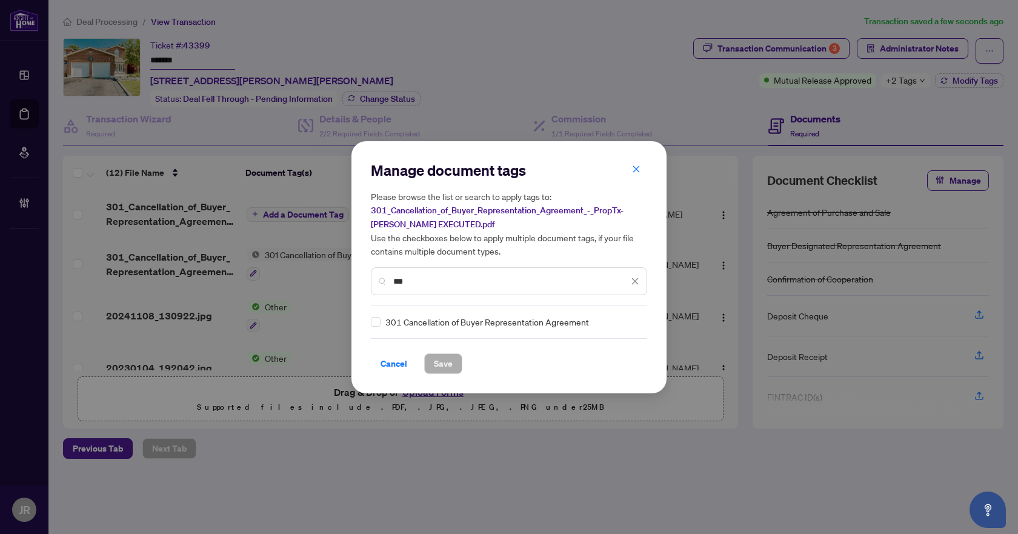
type input "***"
click at [443, 368] on span "Save" at bounding box center [443, 363] width 19 height 19
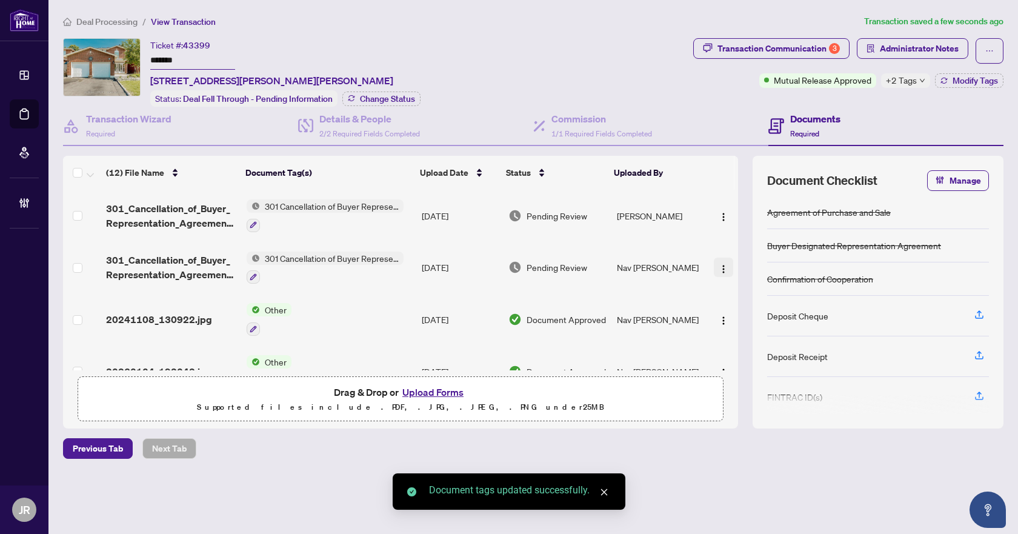
click at [719, 267] on img "button" at bounding box center [724, 269] width 10 height 10
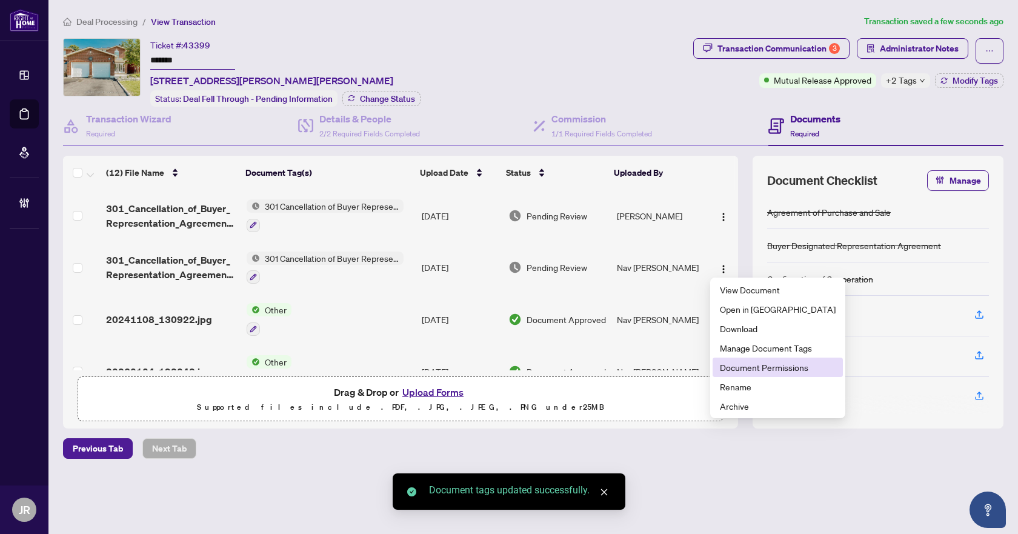
click at [769, 367] on span "Document Permissions" at bounding box center [778, 367] width 116 height 13
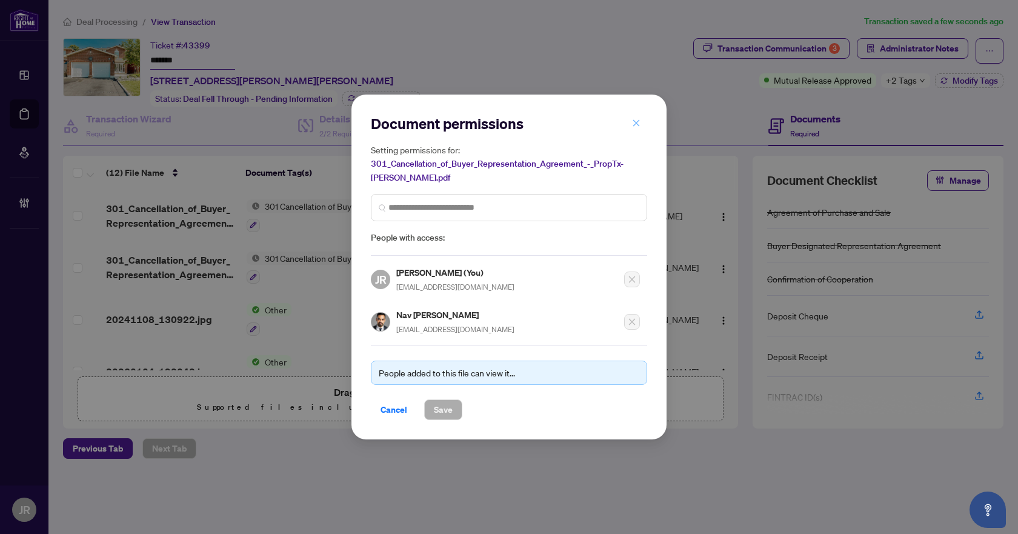
click at [635, 122] on icon "close" at bounding box center [636, 123] width 8 height 8
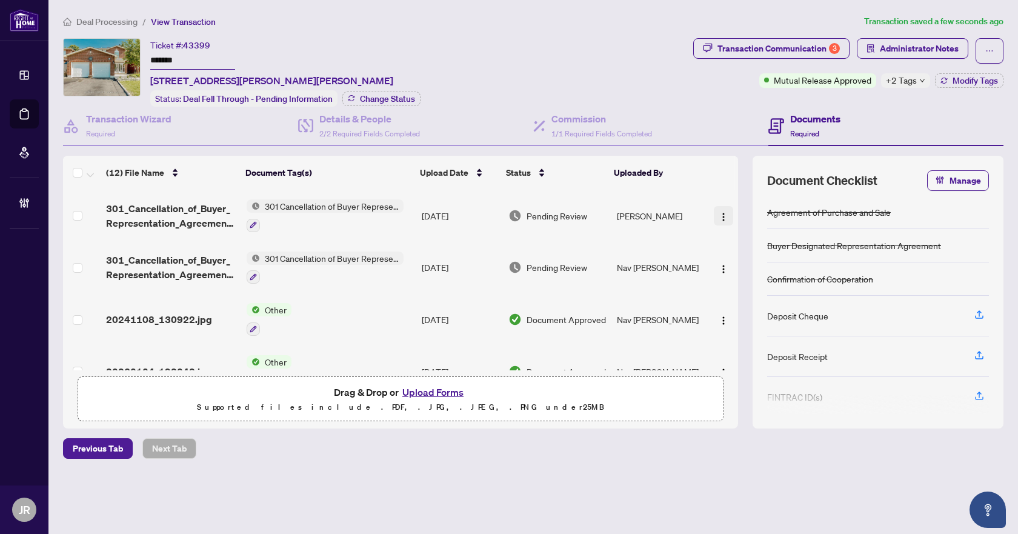
click at [725, 212] on button "button" at bounding box center [723, 215] width 19 height 19
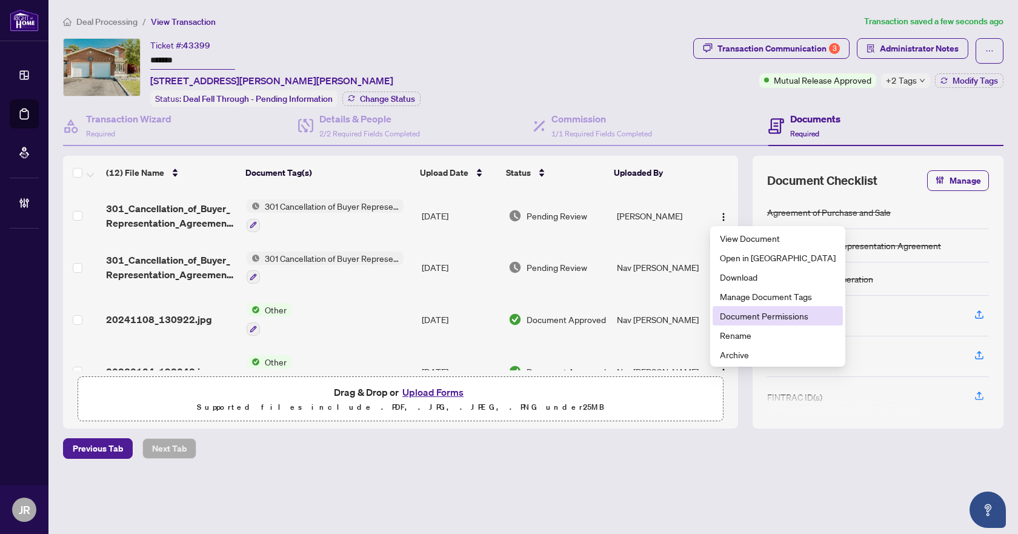
click at [741, 314] on span "Document Permissions" at bounding box center [778, 315] width 116 height 13
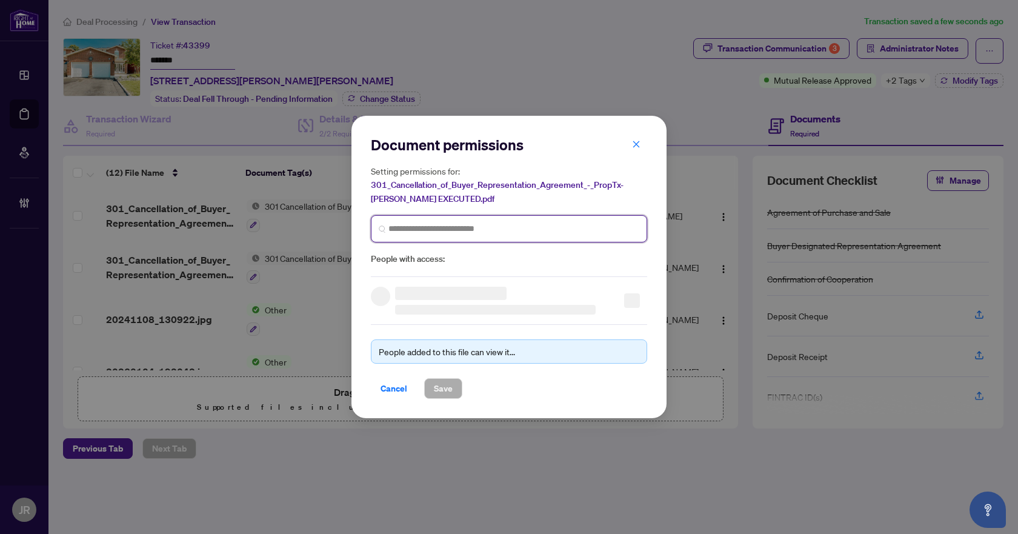
click at [0, 0] on input "search" at bounding box center [0, 0] width 0 height 0
type input "*****"
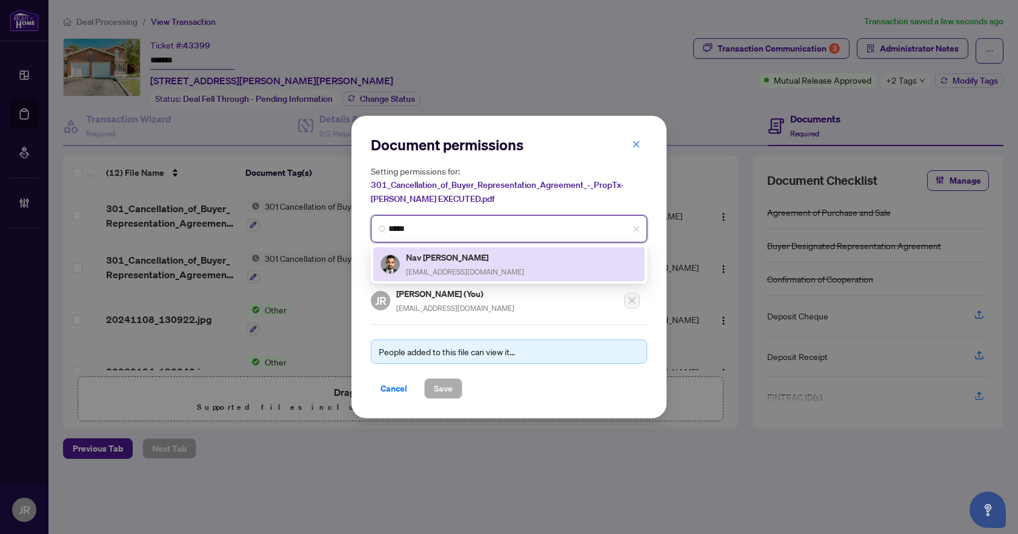
click at [439, 253] on h5 "Nav Johal" at bounding box center [465, 257] width 118 height 14
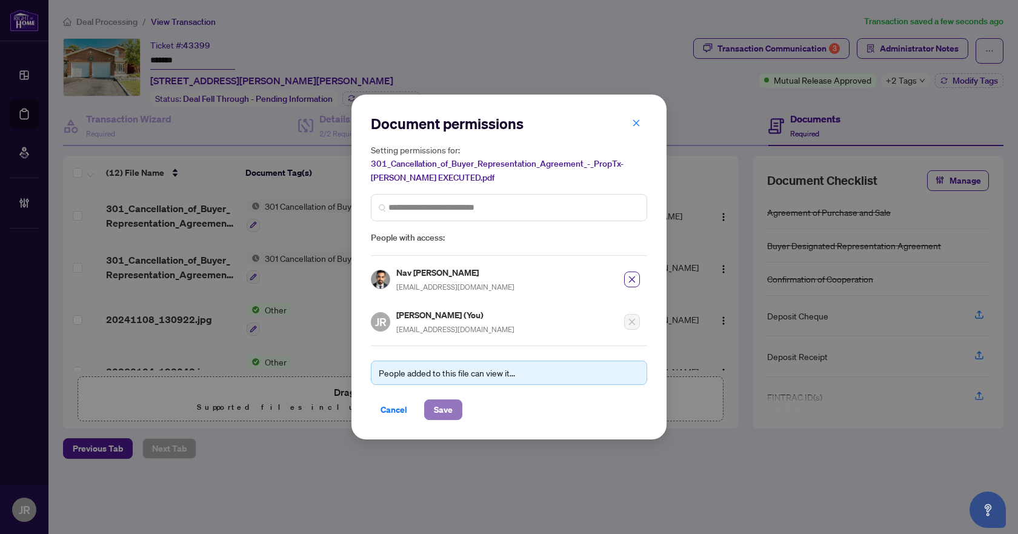
click at [456, 410] on button "Save" at bounding box center [443, 409] width 38 height 21
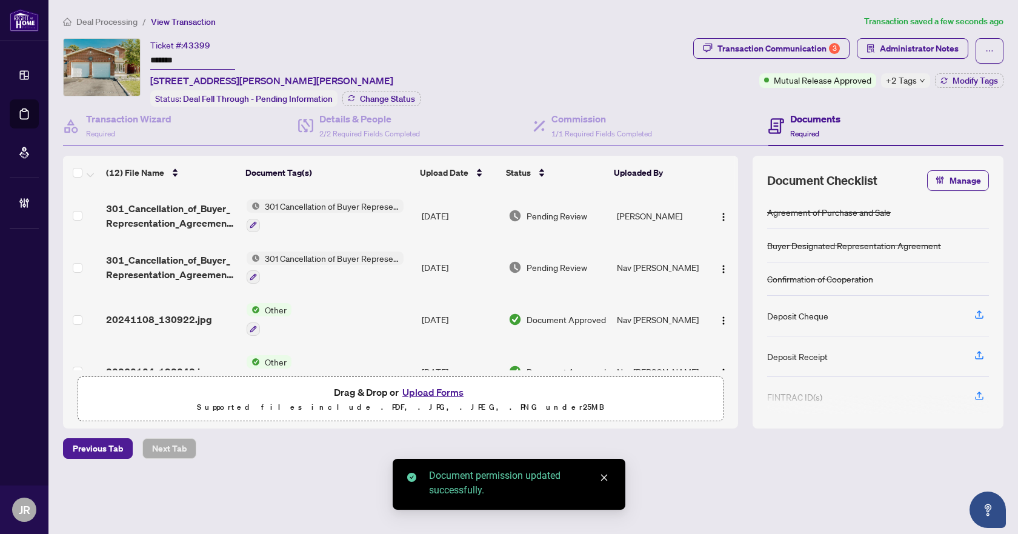
click at [883, 34] on div "Deal Processing / View Transaction Transaction saved a few seconds ago Ticket #…" at bounding box center [533, 258] width 950 height 487
click at [885, 51] on span "Administrator Notes" at bounding box center [919, 48] width 79 height 19
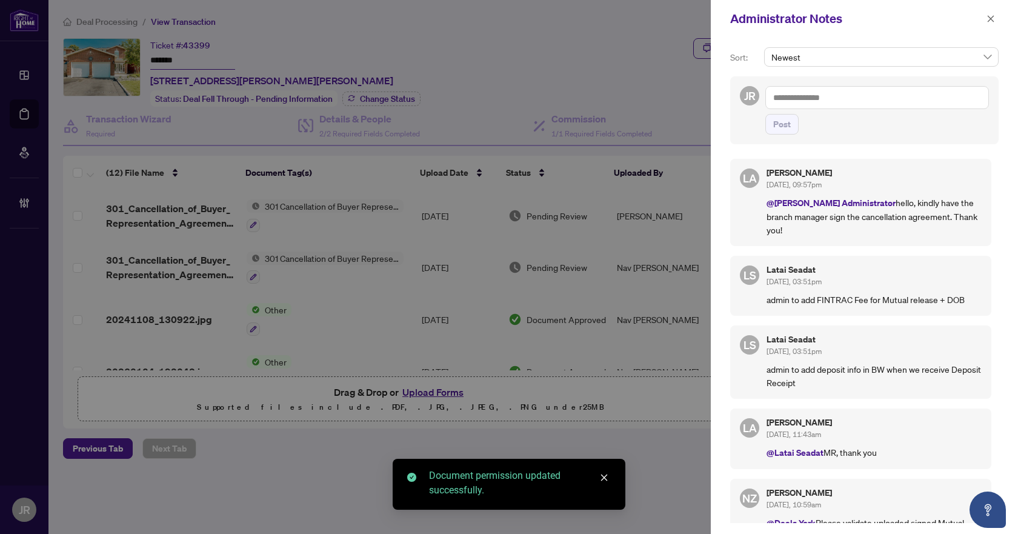
click at [875, 90] on textarea at bounding box center [878, 97] width 224 height 23
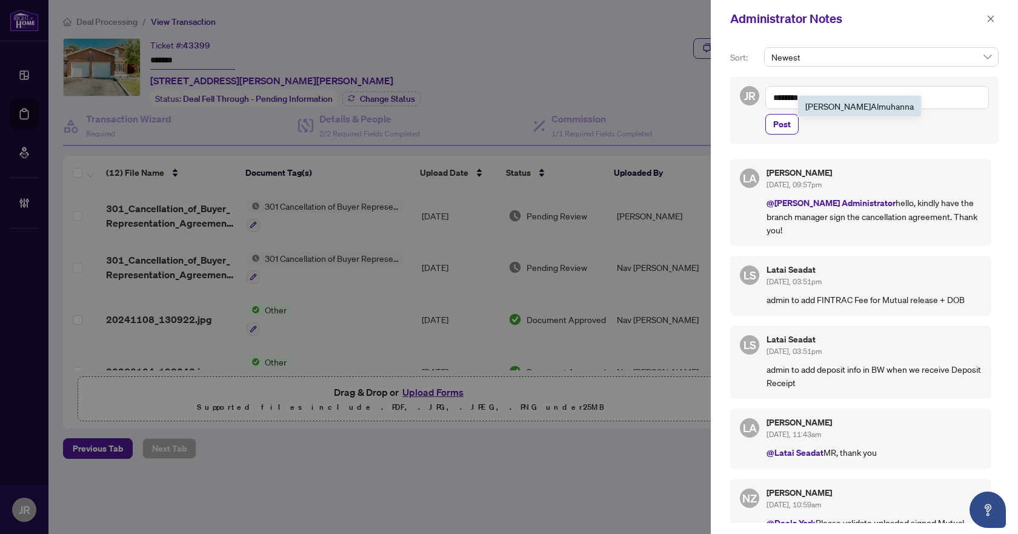
click at [838, 112] on li "Luna Almuhanna" at bounding box center [859, 106] width 123 height 21
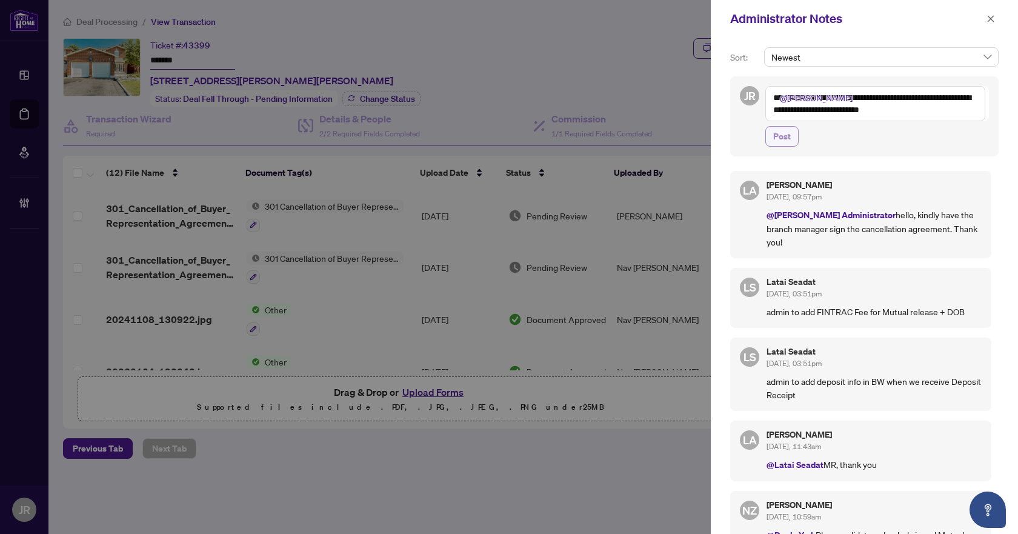
type textarea "**********"
click at [773, 139] on span "Post" at bounding box center [782, 136] width 18 height 19
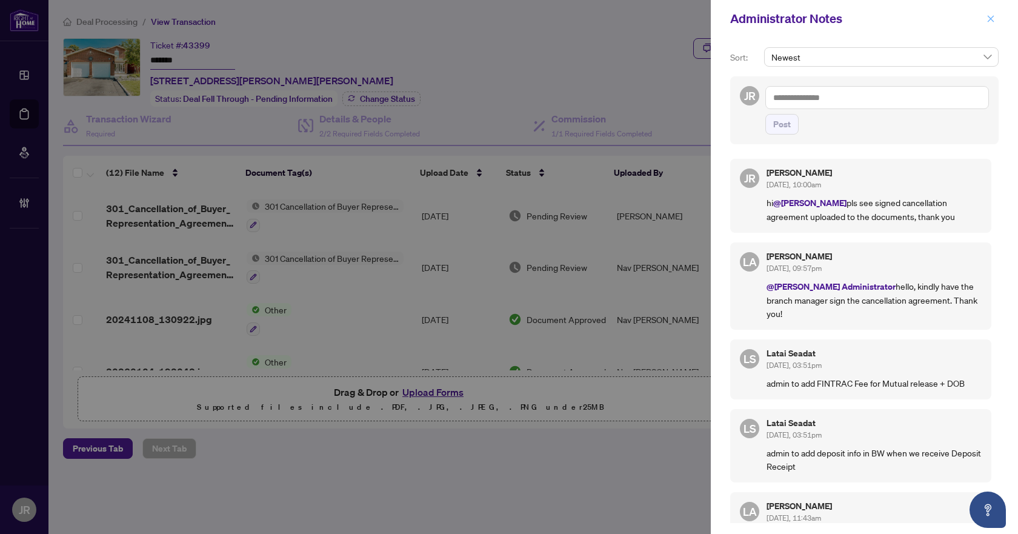
click at [986, 21] on button "button" at bounding box center [991, 19] width 16 height 15
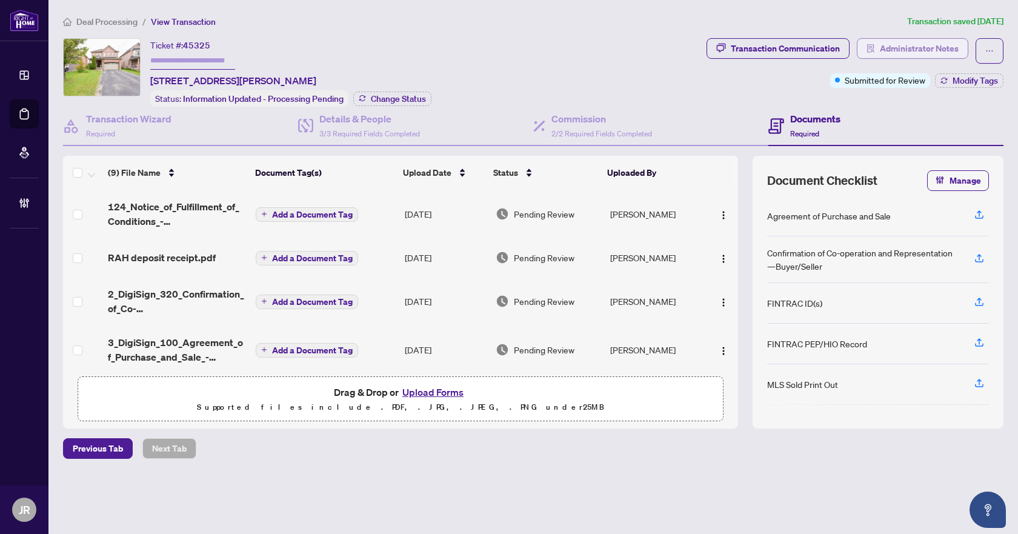
click at [908, 45] on span "Administrator Notes" at bounding box center [919, 48] width 79 height 19
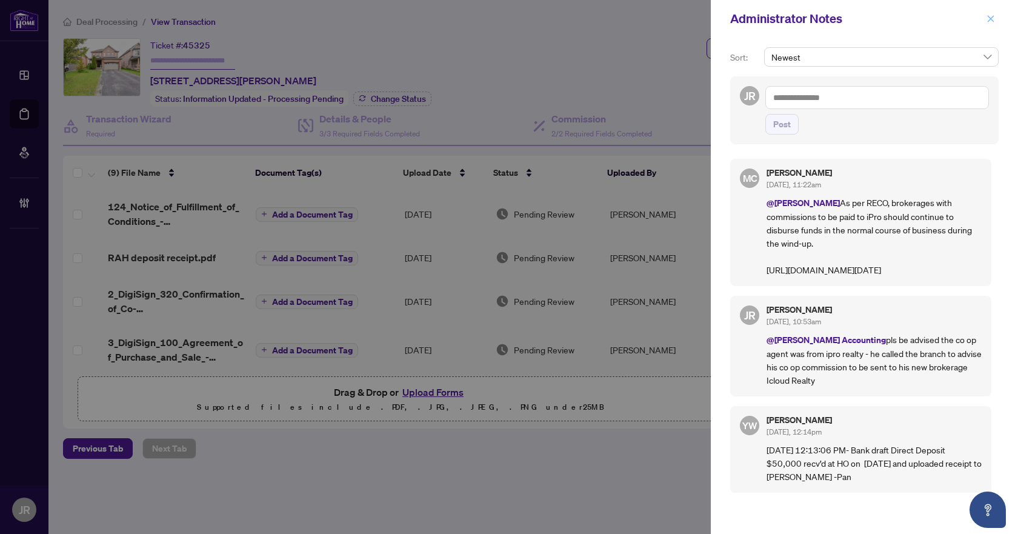
click at [983, 19] on button "button" at bounding box center [991, 19] width 16 height 15
